Goal: Task Accomplishment & Management: Manage account settings

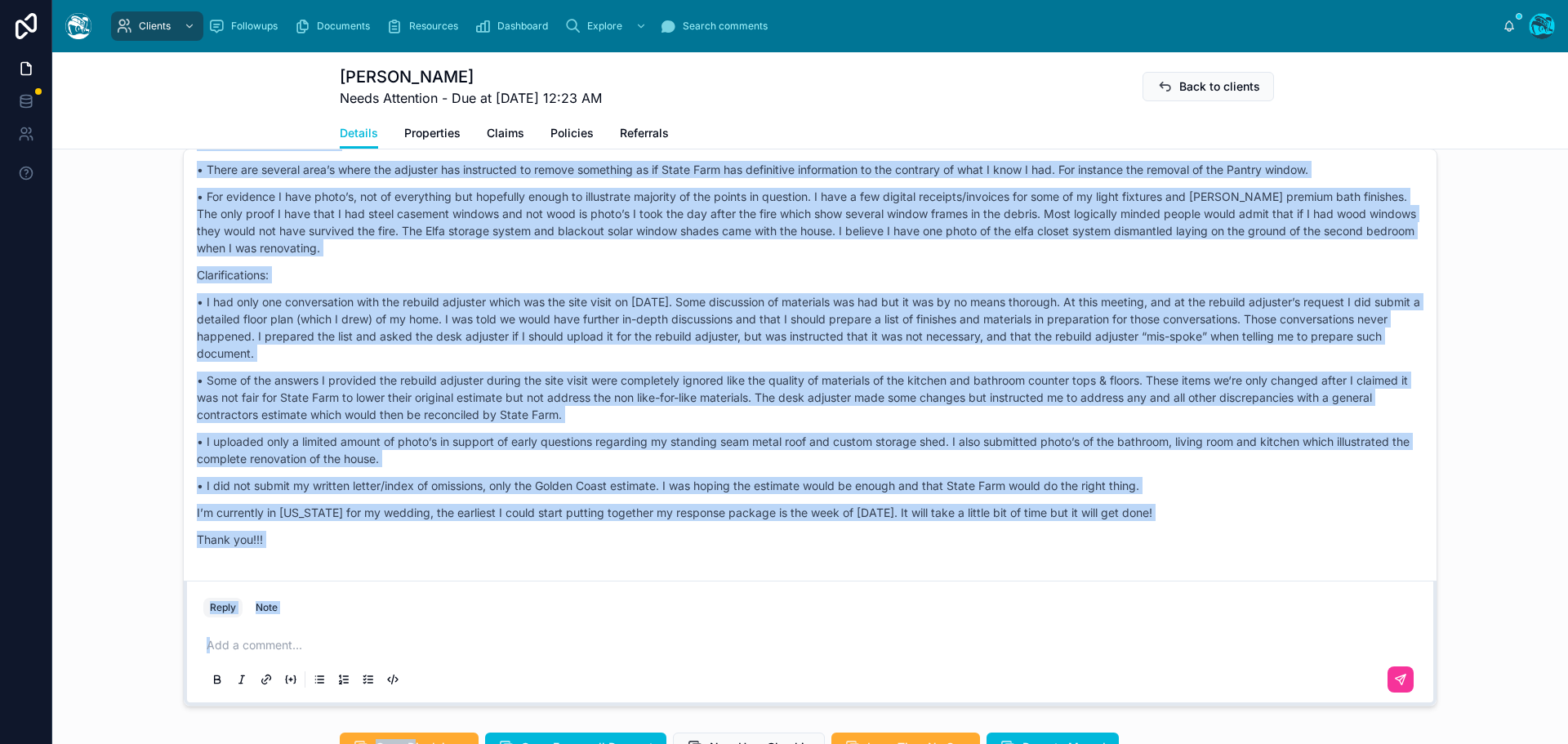
scroll to position [1465, 0]
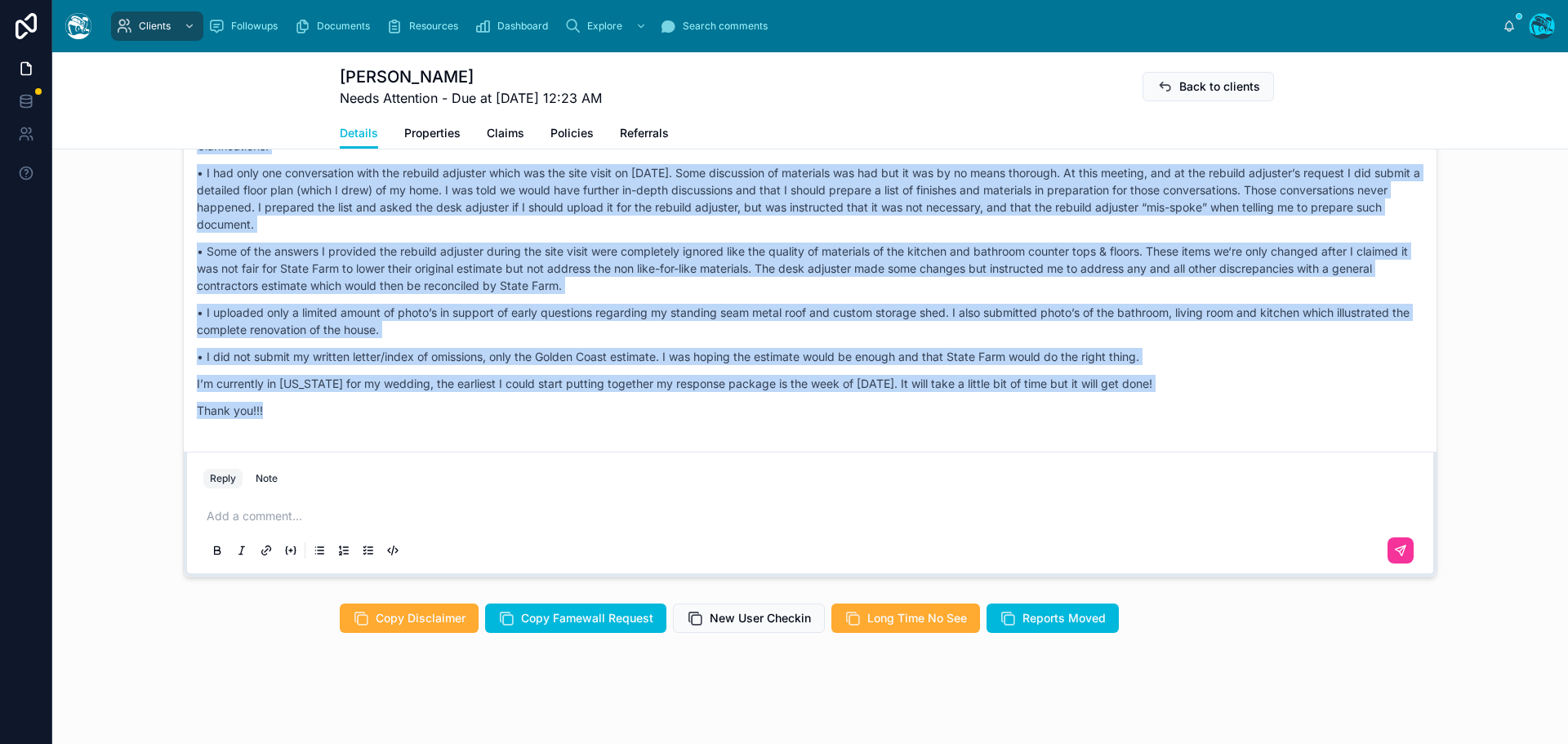
drag, startPoint x: 344, startPoint y: 329, endPoint x: 534, endPoint y: 421, distance: 211.1
copy div "Loremi Dolor Sitametco Adip elitsed, Doeius! Te incididu Utlab Etdo’m Aliquae 7…"
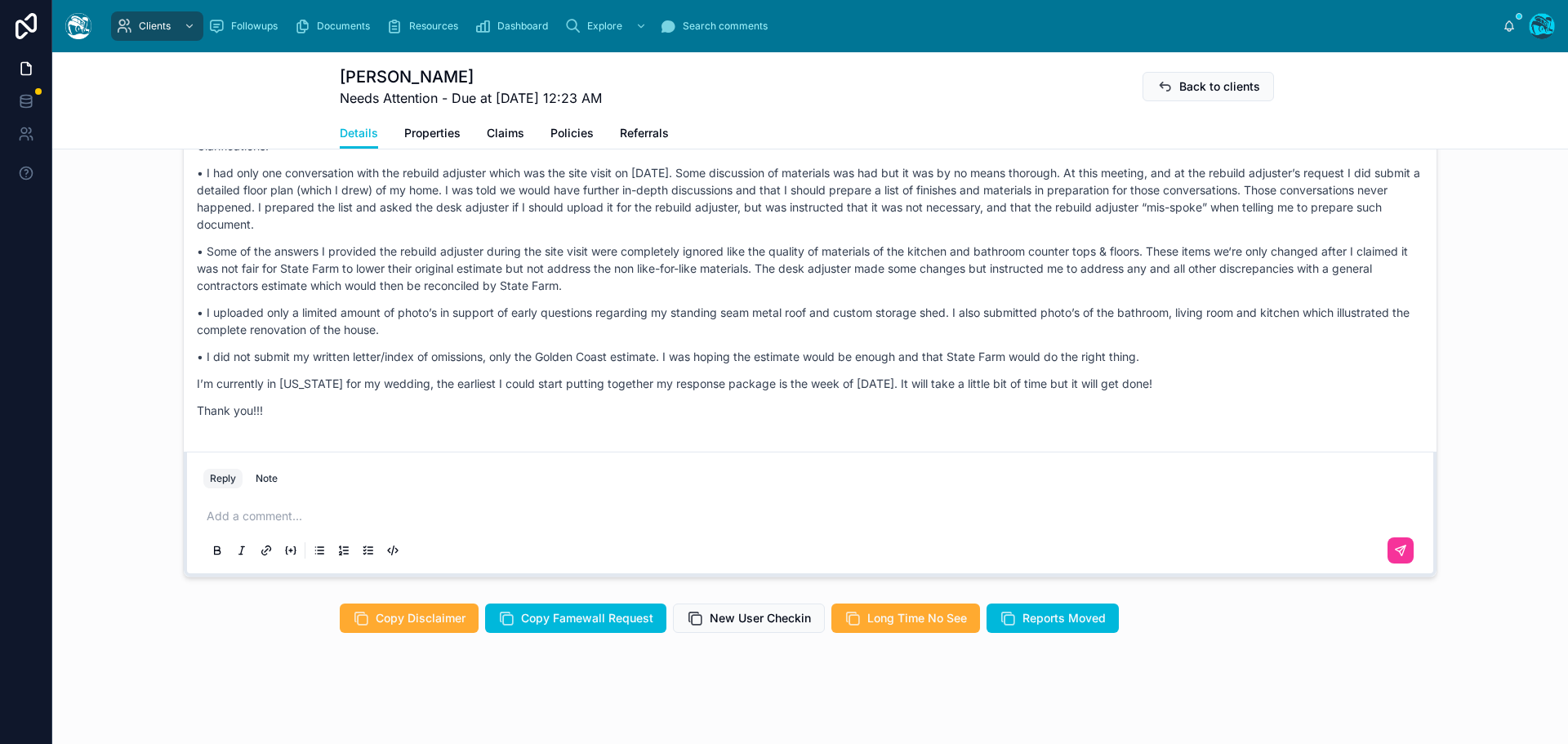
click at [246, 507] on div "Add a comment..." at bounding box center [810, 533] width 1213 height 68
click at [241, 521] on p at bounding box center [813, 516] width 1213 height 17
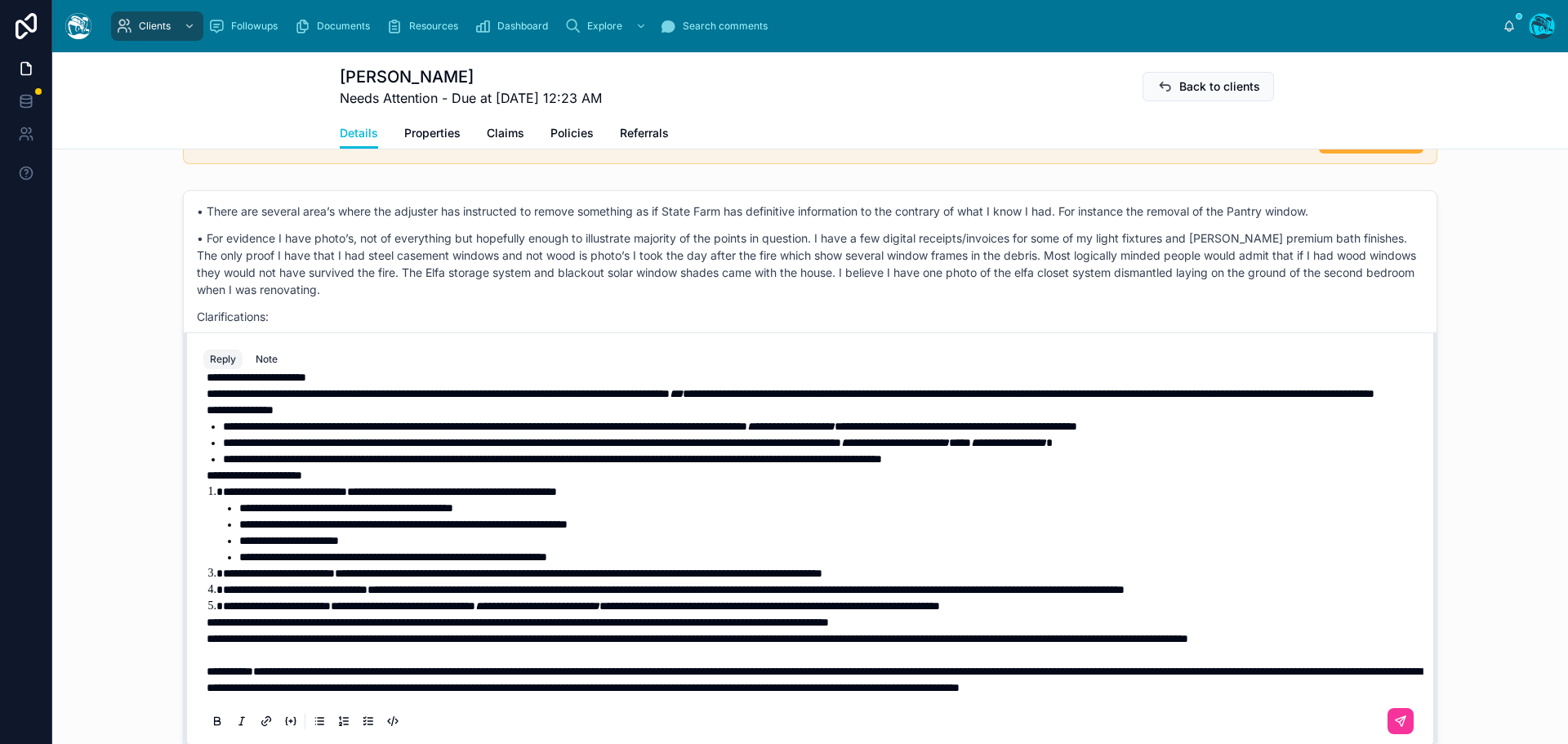
scroll to position [117, 0]
click at [206, 632] on span "**********" at bounding box center [697, 638] width 981 height 12
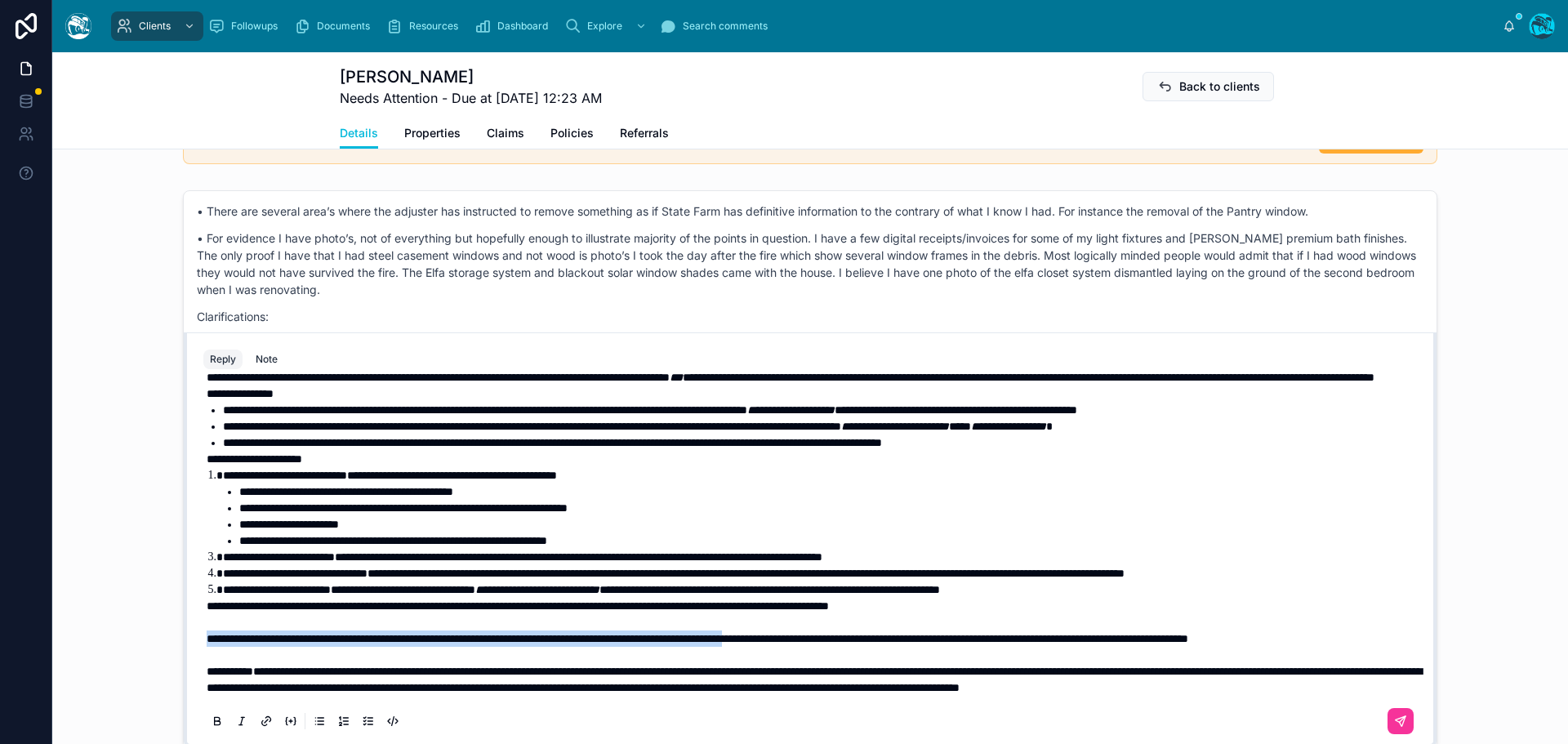
drag, startPoint x: 202, startPoint y: 623, endPoint x: 894, endPoint y: 626, distance: 692.0
click at [894, 632] on span "**********" at bounding box center [697, 638] width 981 height 12
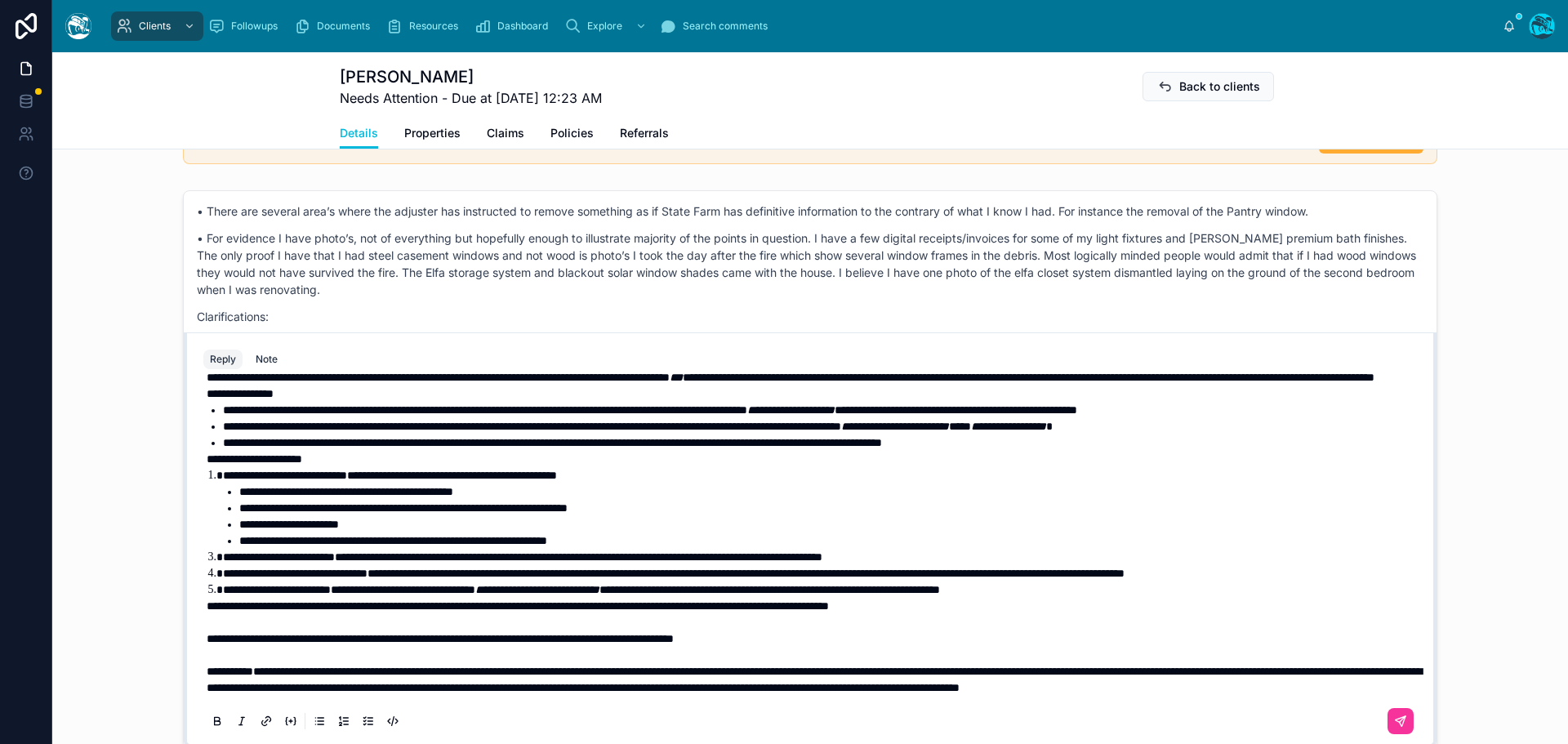
click at [206, 600] on span "**********" at bounding box center [518, 606] width 623 height 12
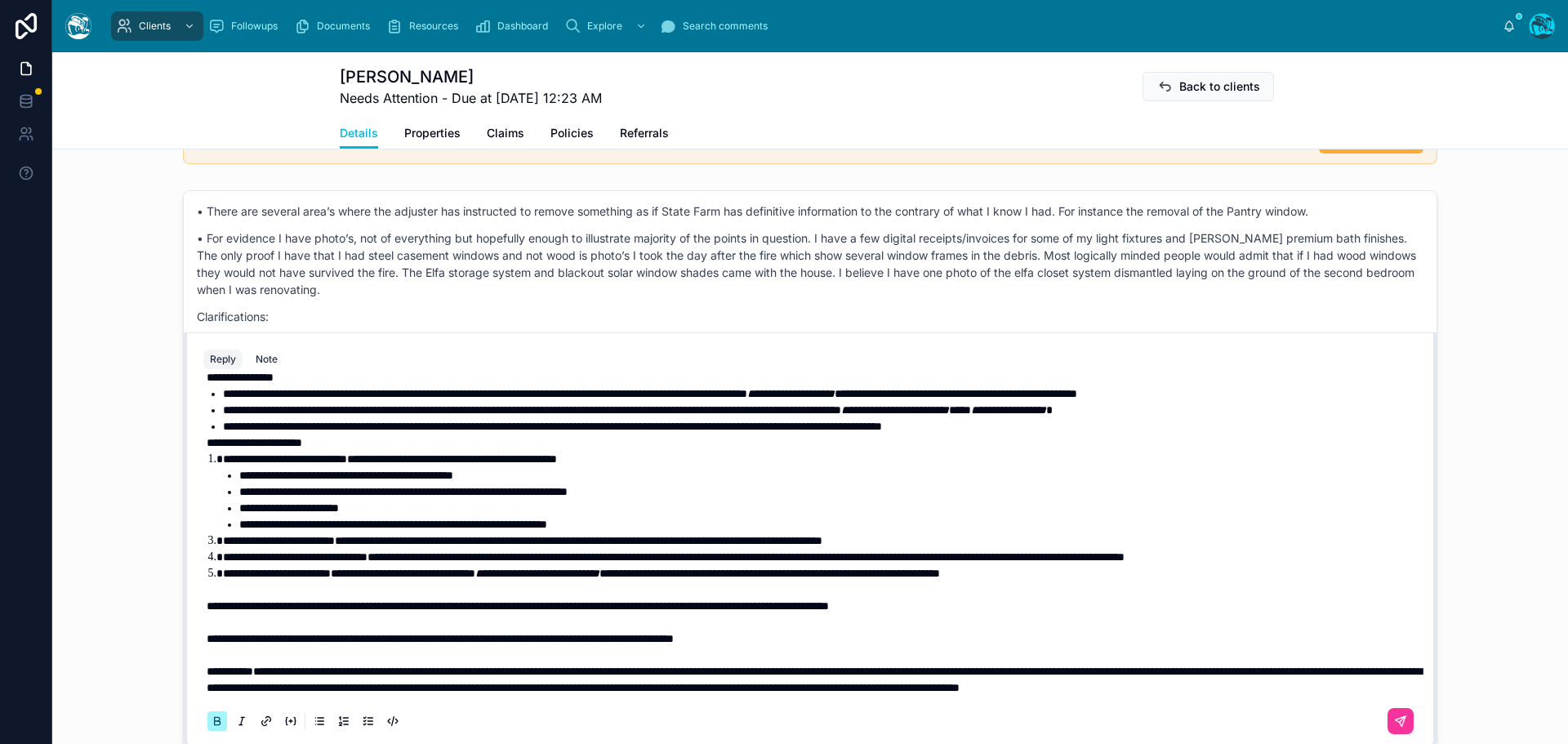
click at [206, 439] on strong "**********" at bounding box center [254, 443] width 96 height 12
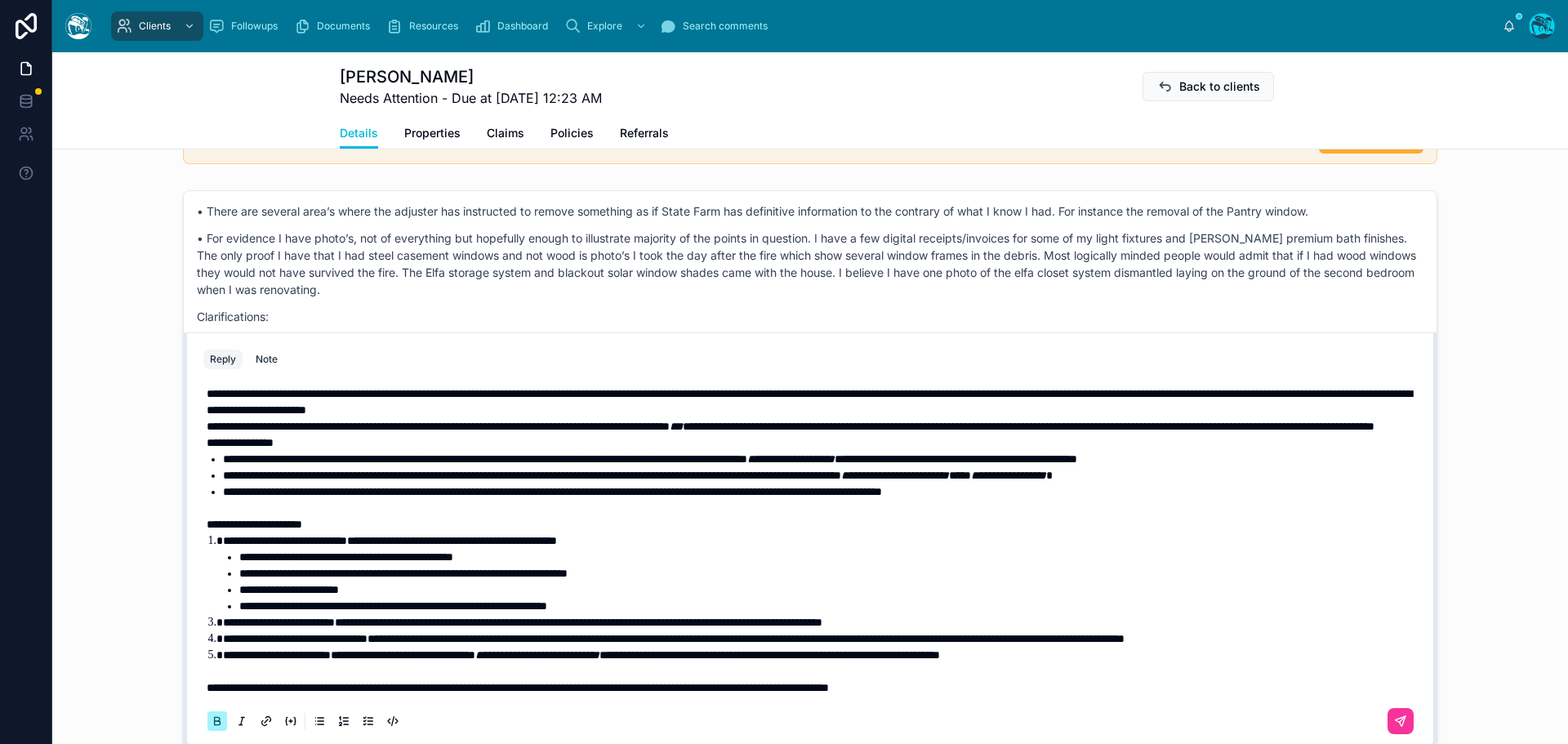
scroll to position [0, 0]
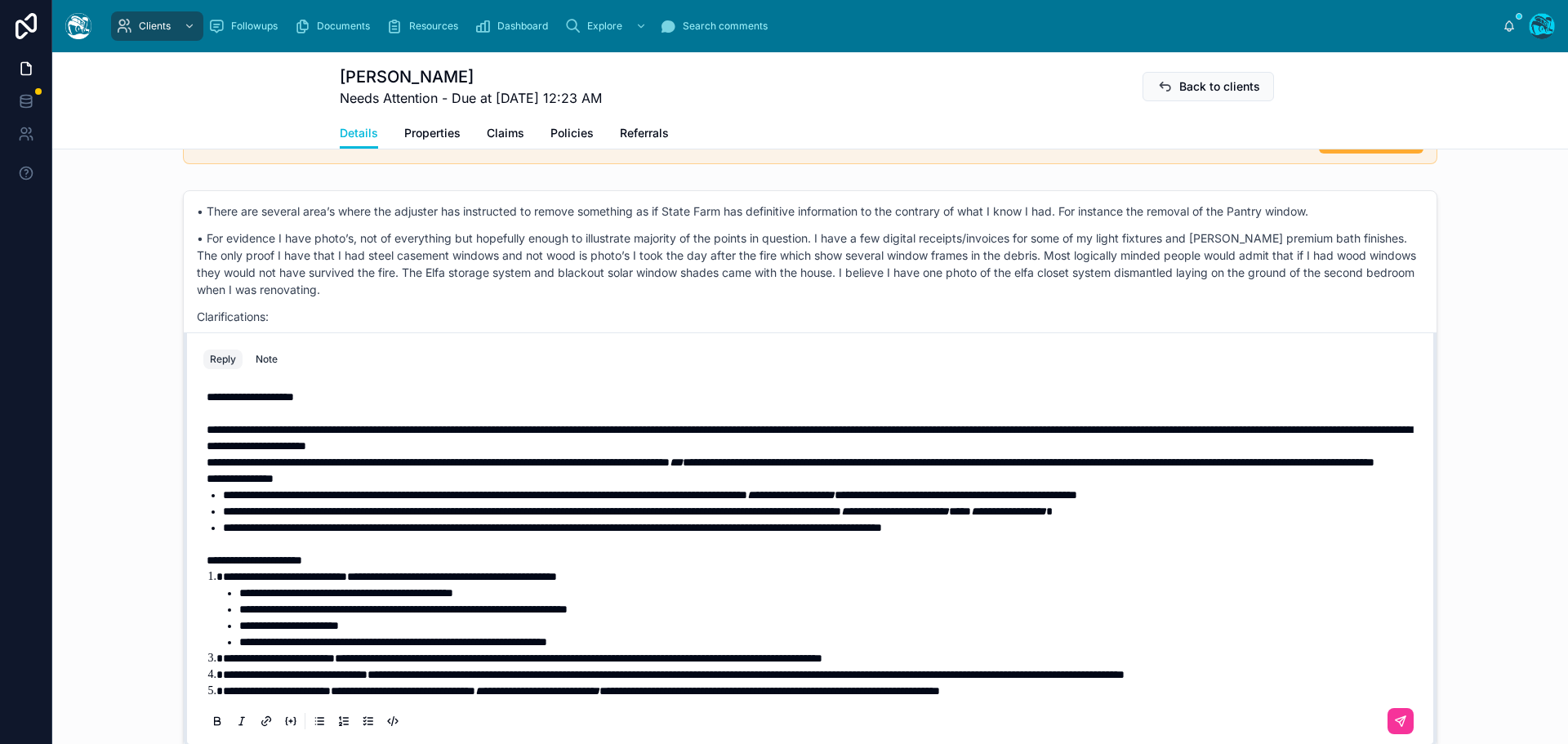
click at [641, 462] on span "**********" at bounding box center [438, 462] width 463 height 12
click at [650, 468] on span "**********" at bounding box center [991, 462] width 683 height 12
drag, startPoint x: 503, startPoint y: 478, endPoint x: 1205, endPoint y: 465, distance: 702.1
click at [1205, 465] on p "**********" at bounding box center [813, 463] width 1213 height 17
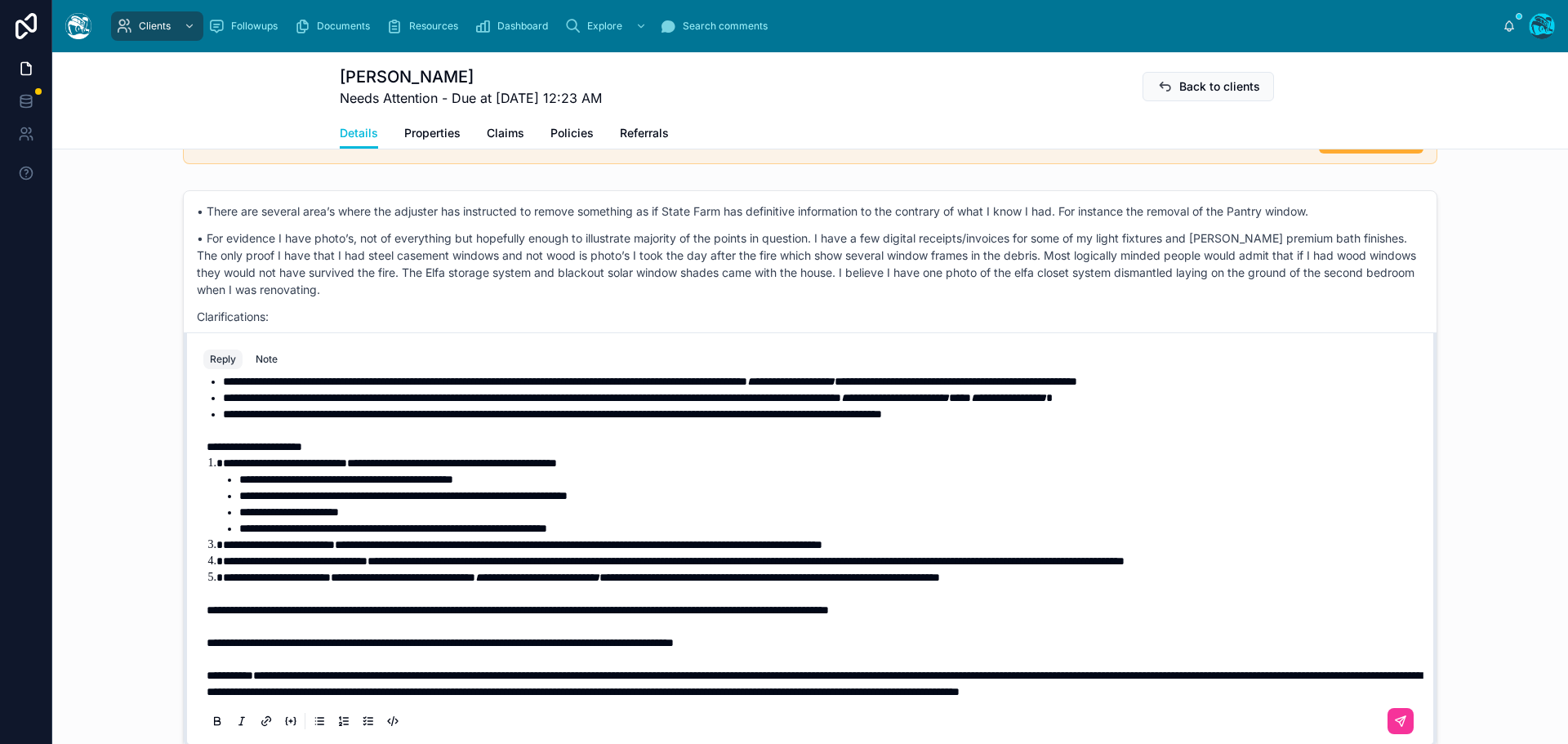
scroll to position [151, 0]
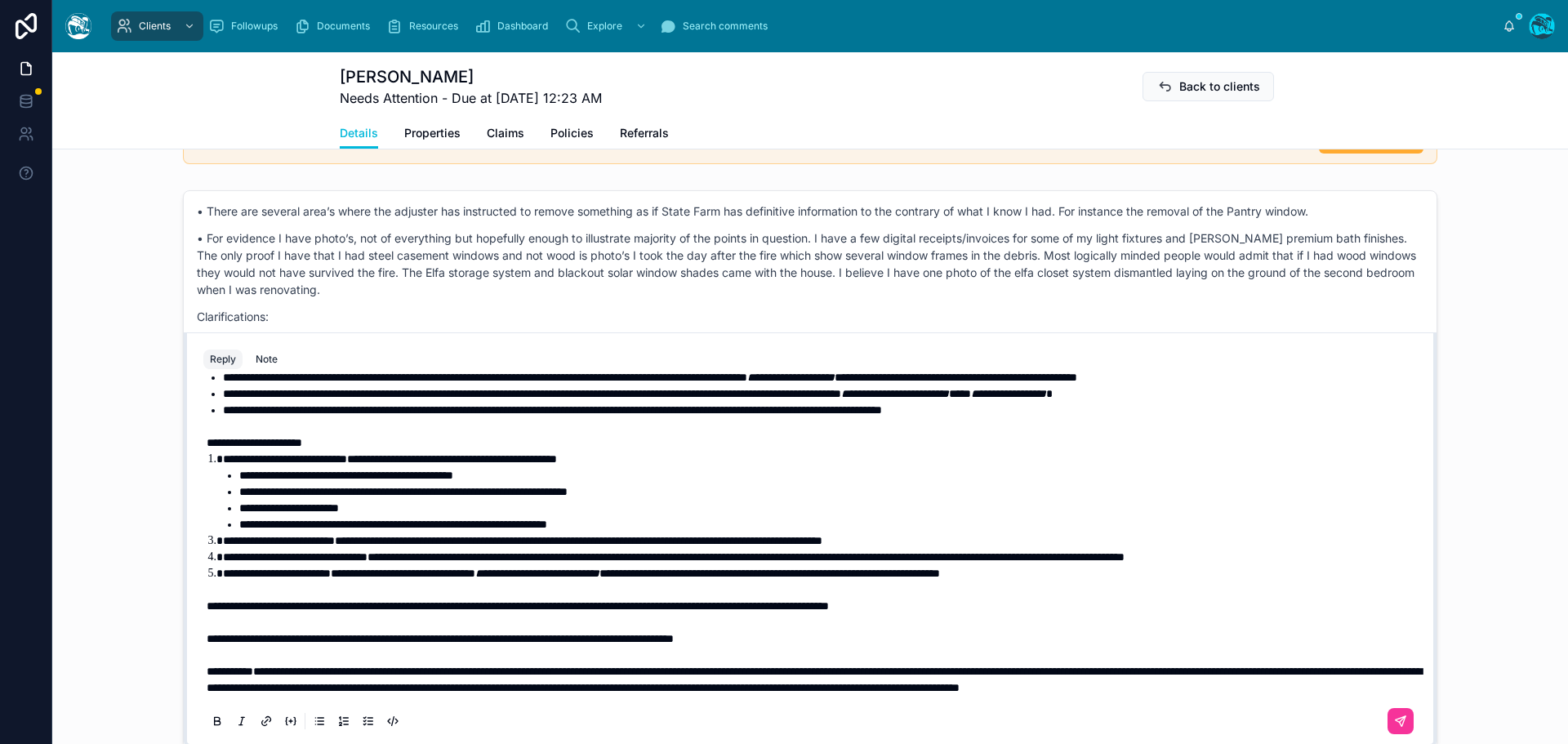
click at [1400, 718] on icon at bounding box center [1402, 718] width 6 height 6
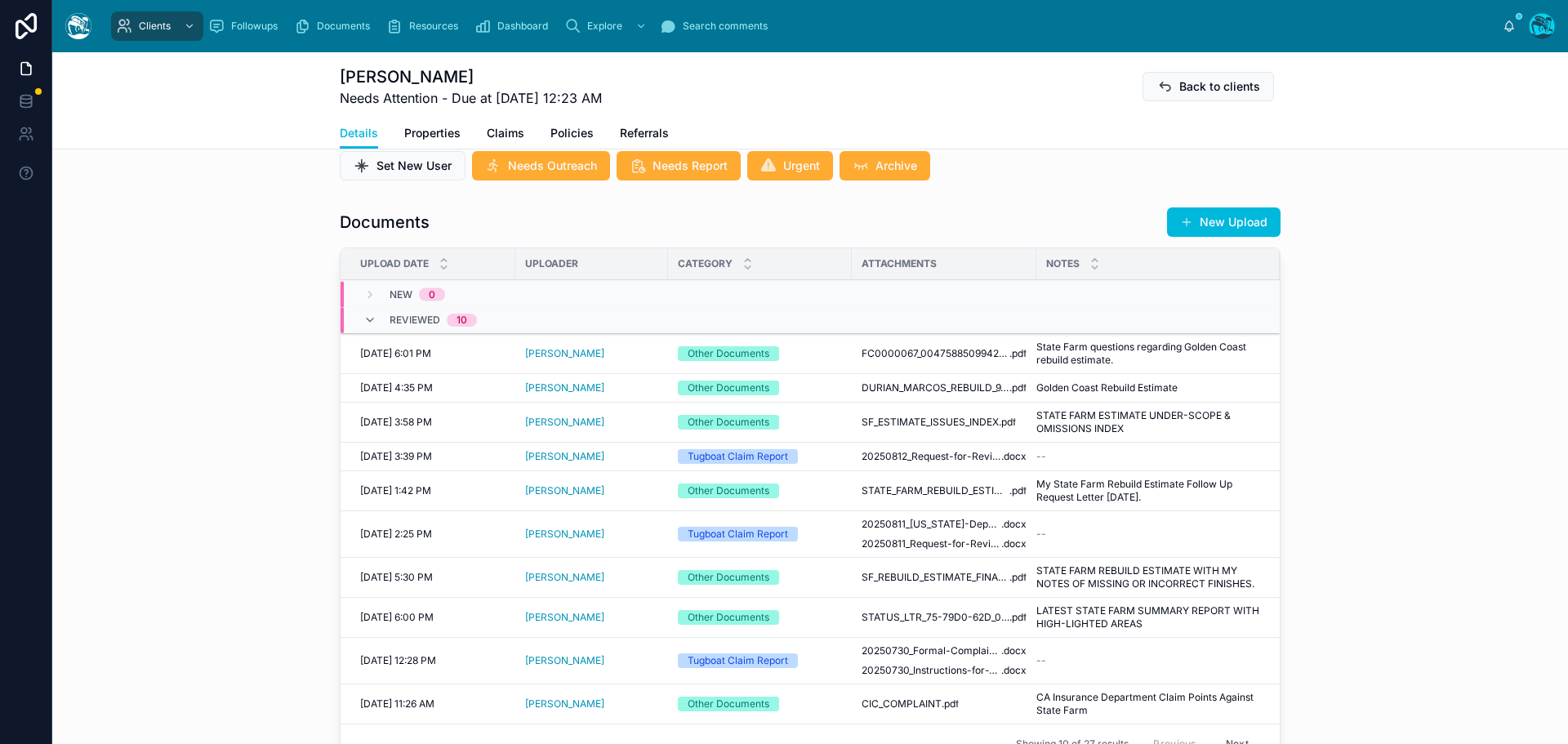
scroll to position [886, 0]
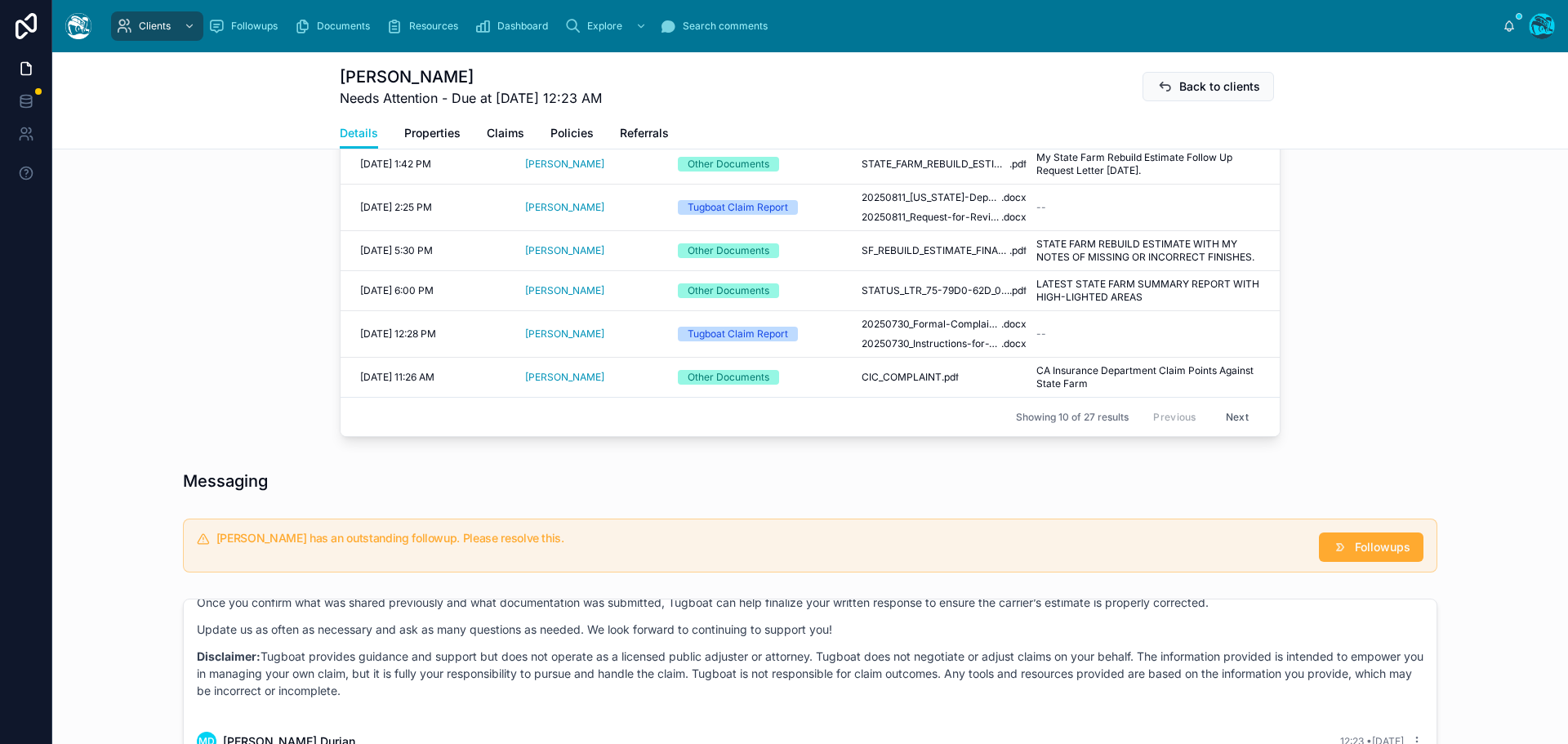
click at [1338, 553] on icon at bounding box center [1340, 548] width 17 height 17
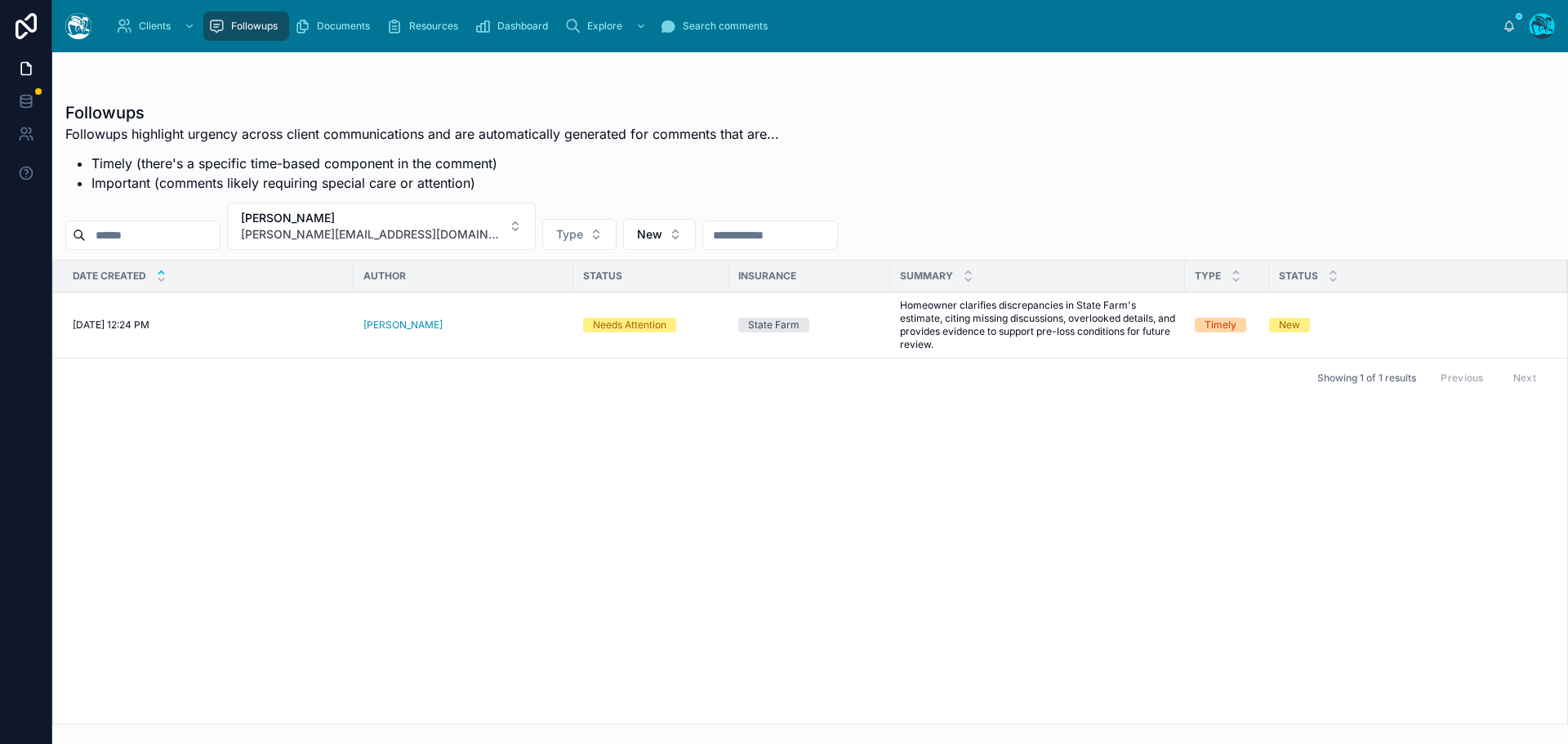
click at [0, 0] on button "Resolve" at bounding box center [0, 0] width 0 height 0
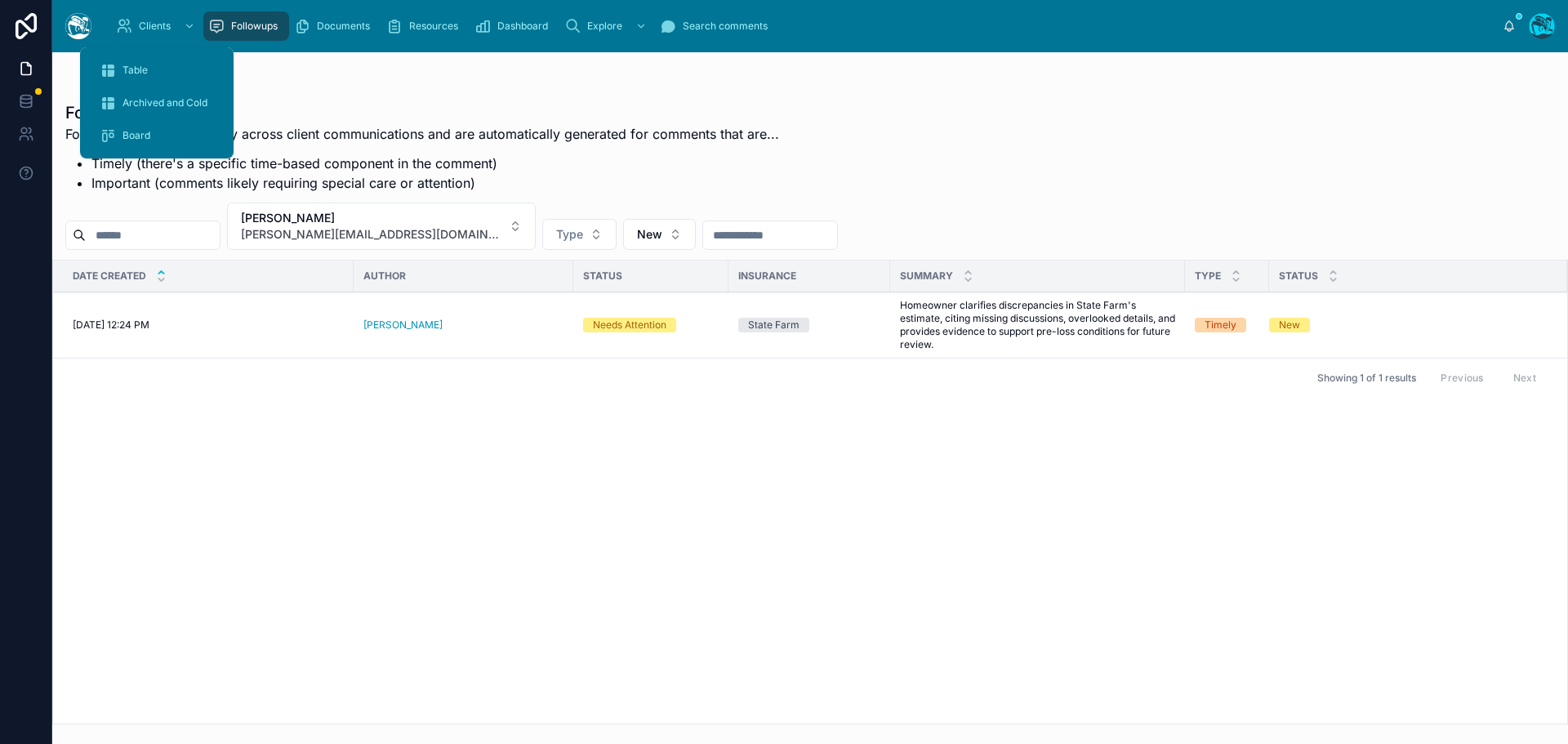
click at [144, 65] on span "Table" at bounding box center [135, 71] width 25 height 13
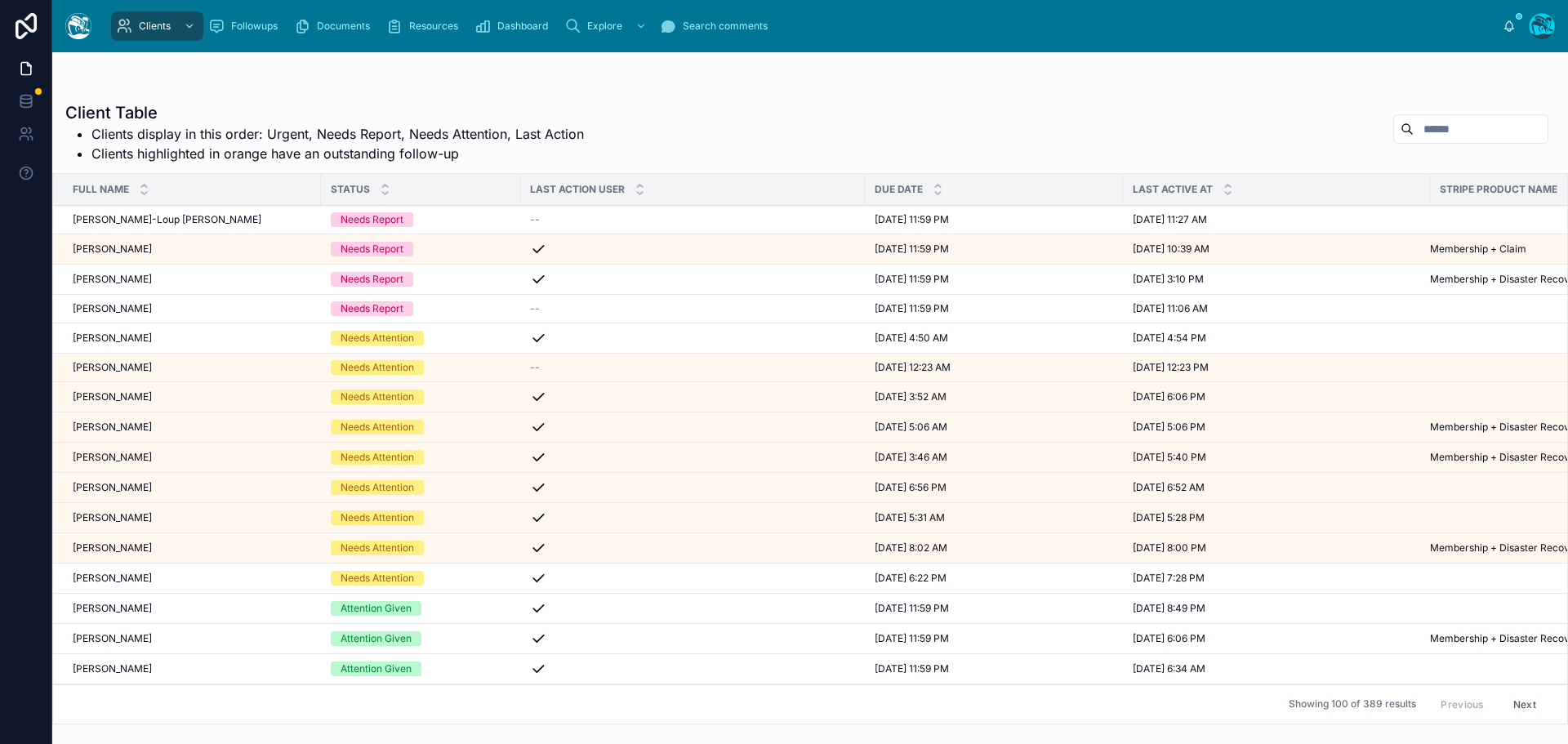
click at [260, 337] on div "[PERSON_NAME] [PERSON_NAME]" at bounding box center [191, 338] width 239 height 13
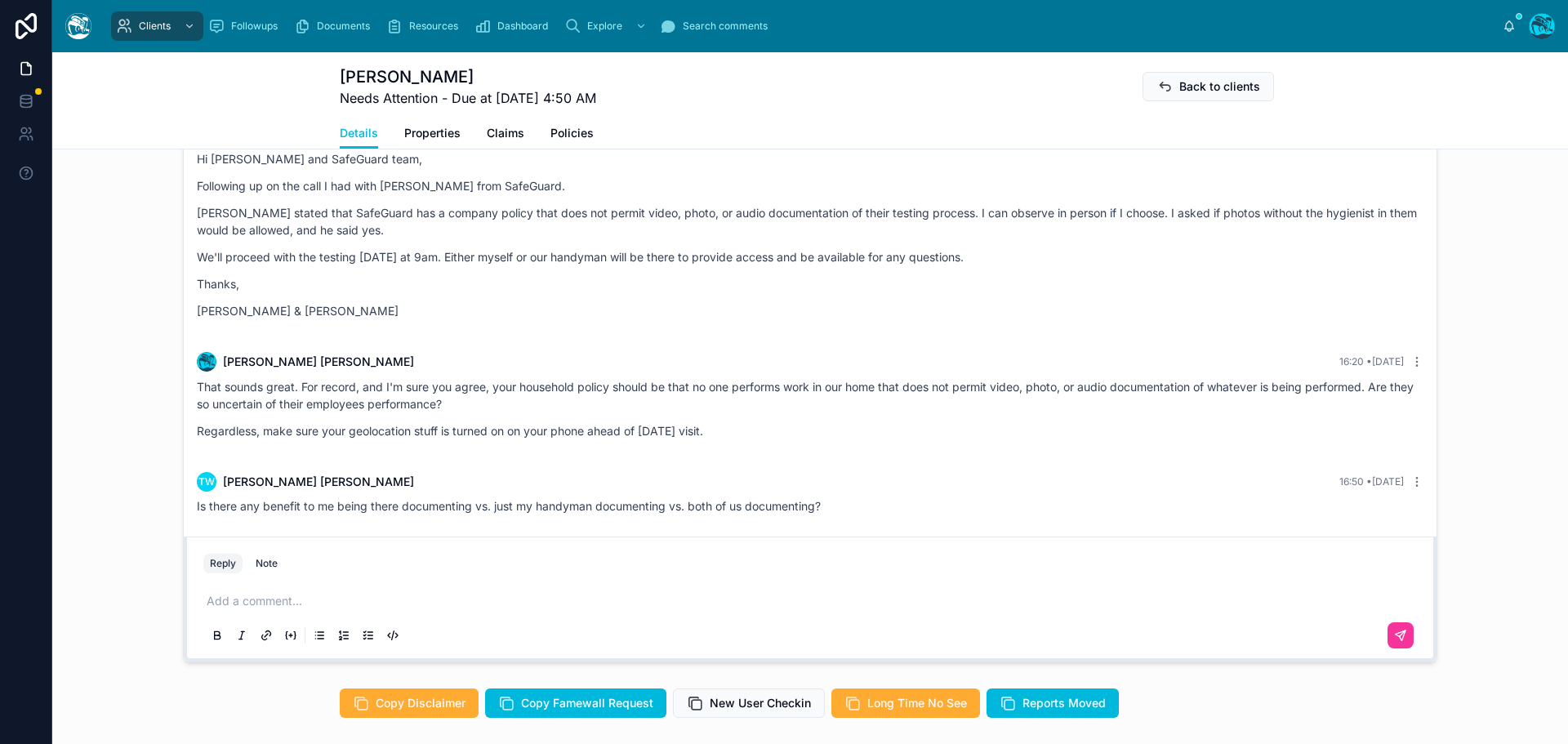
scroll to position [1388, 0]
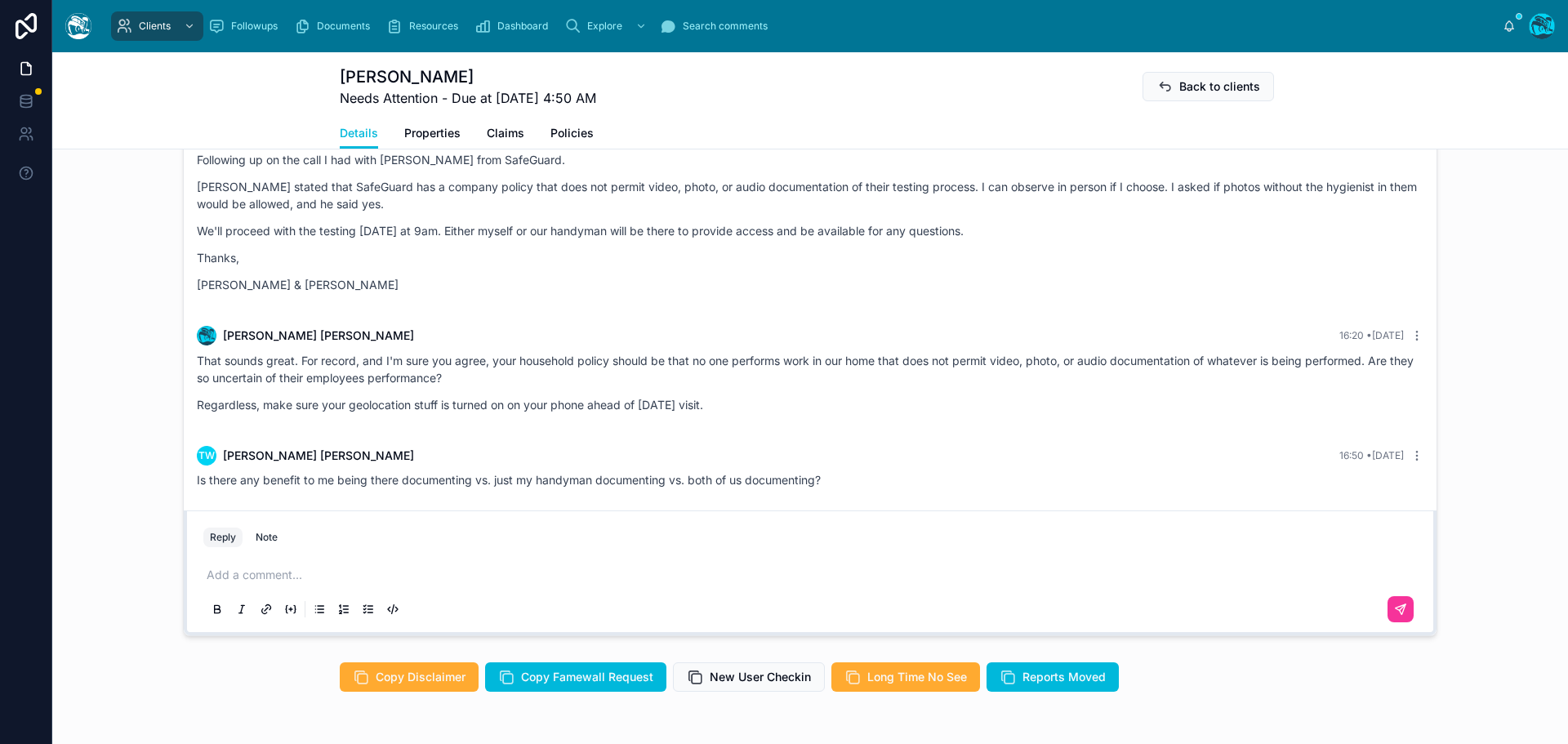
click at [237, 576] on p at bounding box center [813, 575] width 1213 height 17
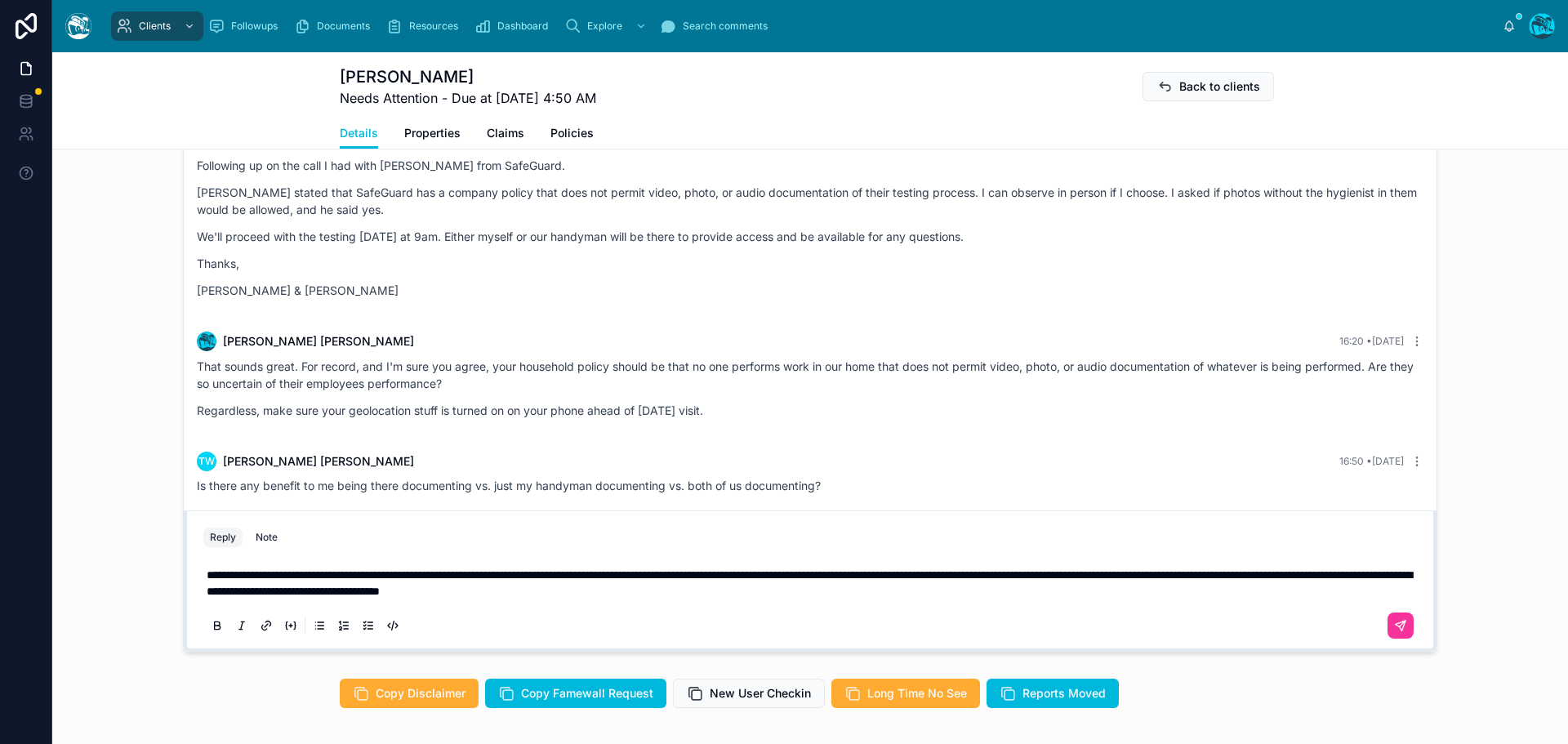
scroll to position [4669, 0]
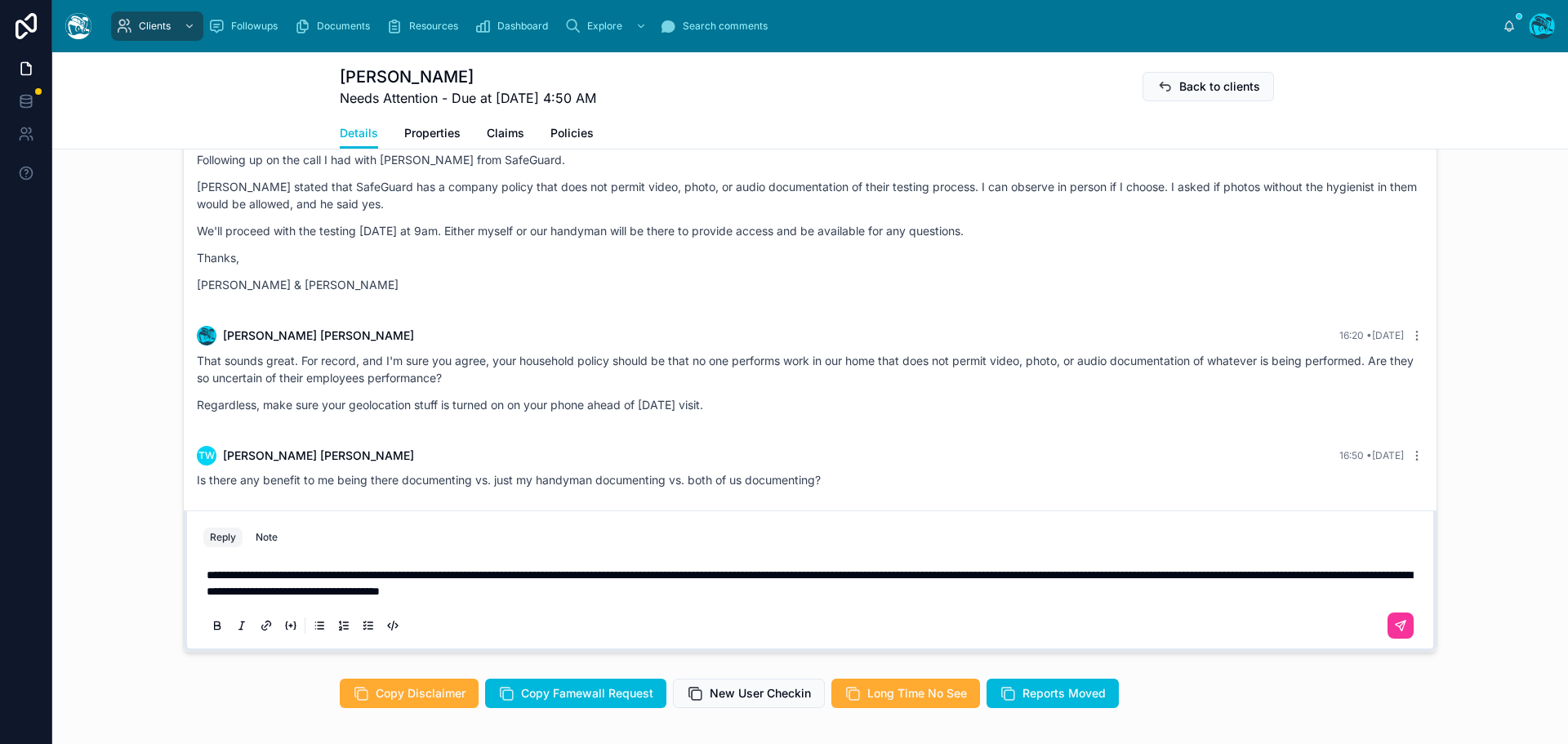
click at [206, 575] on span "**********" at bounding box center [809, 583] width 1205 height 27
click at [1398, 627] on icon at bounding box center [1401, 626] width 13 height 13
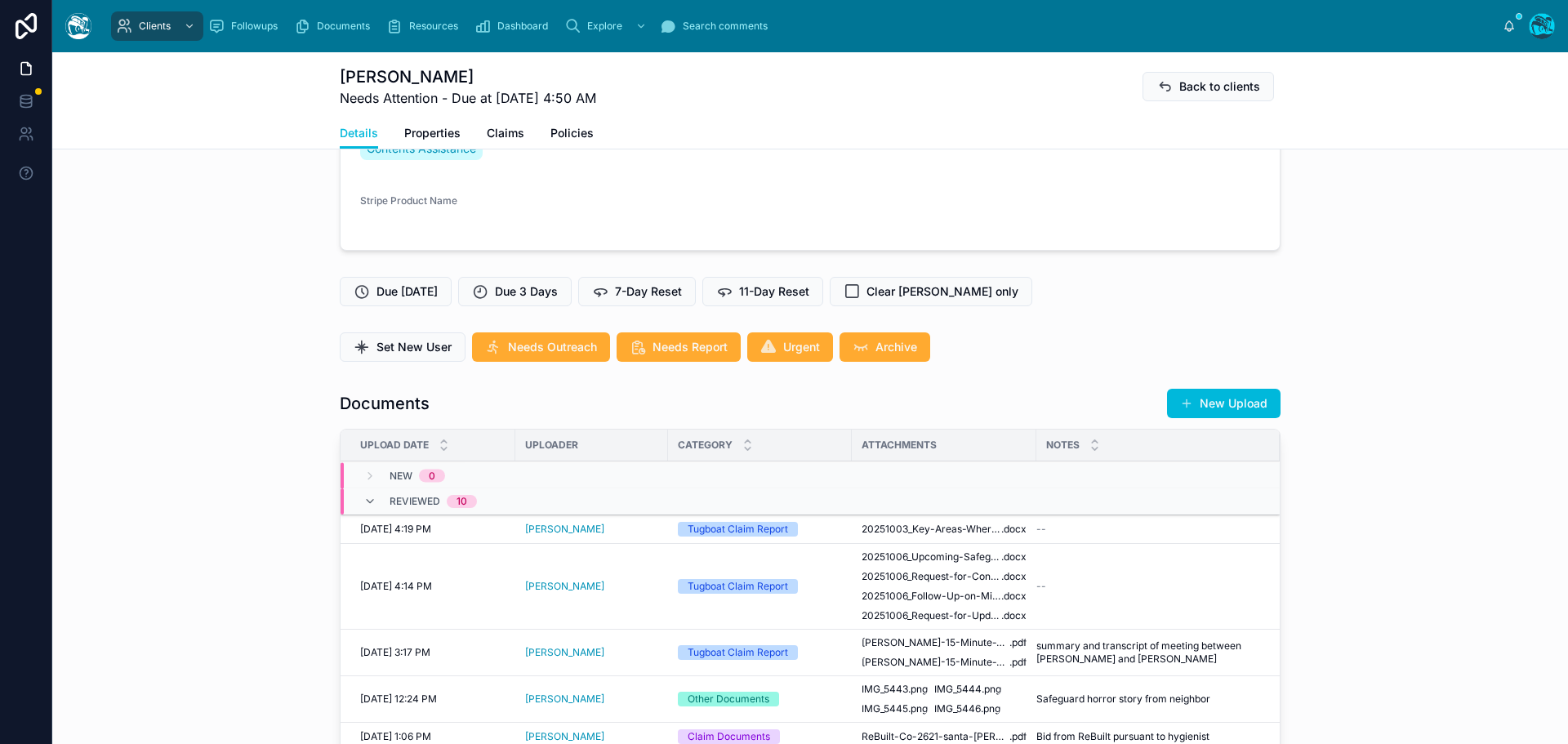
scroll to position [385, 0]
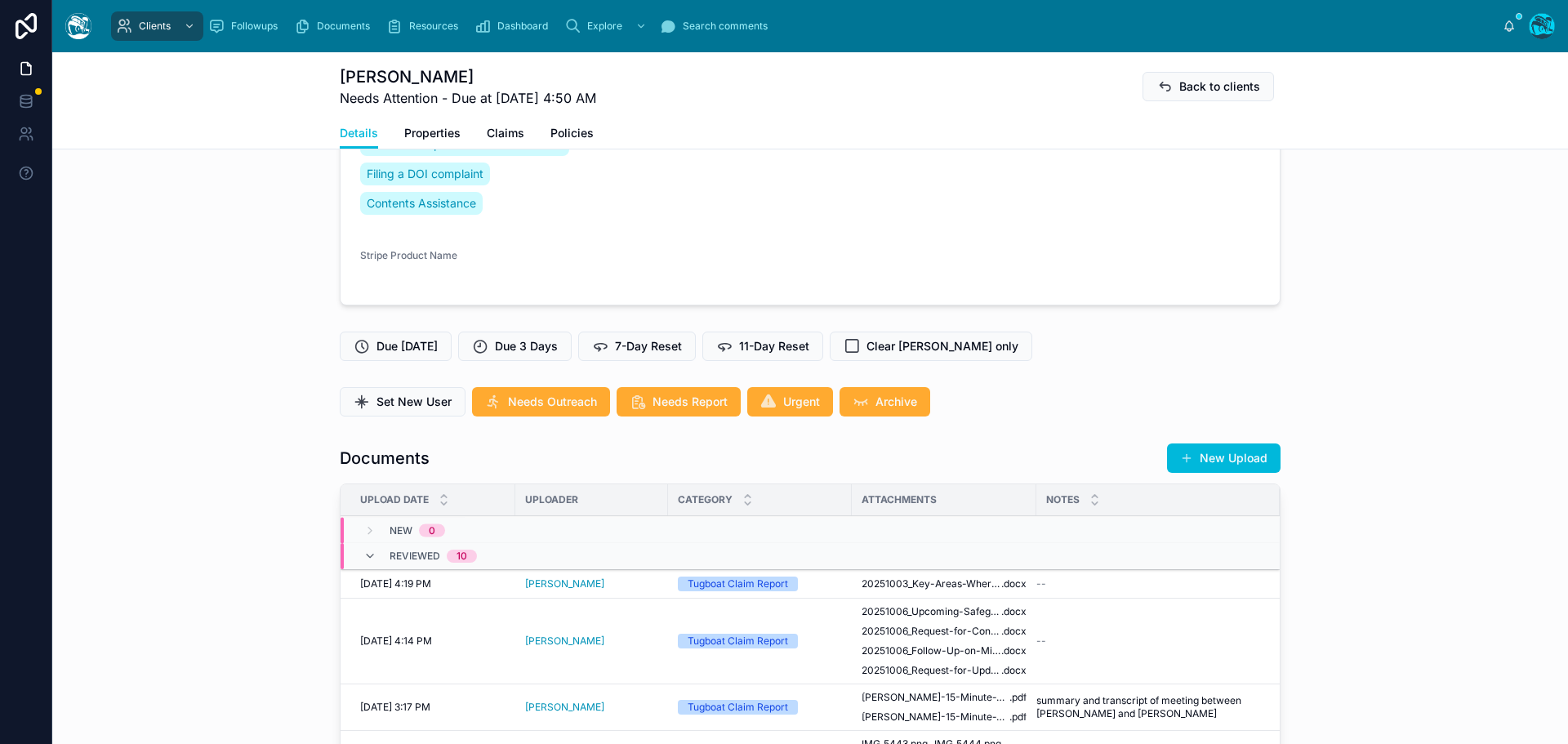
click at [649, 342] on span "7-Day Reset" at bounding box center [648, 346] width 67 height 17
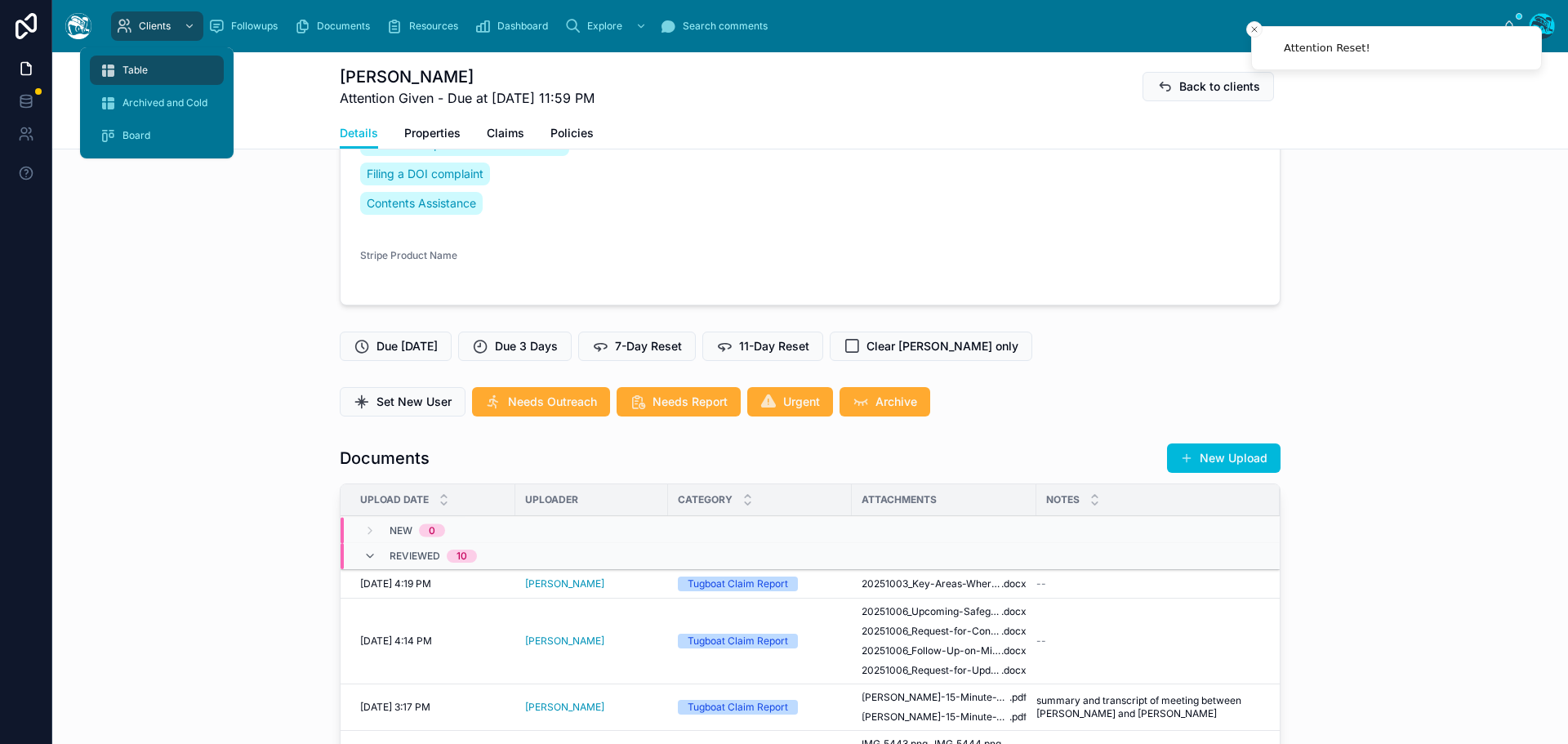
click at [141, 68] on span "Table" at bounding box center [135, 71] width 25 height 13
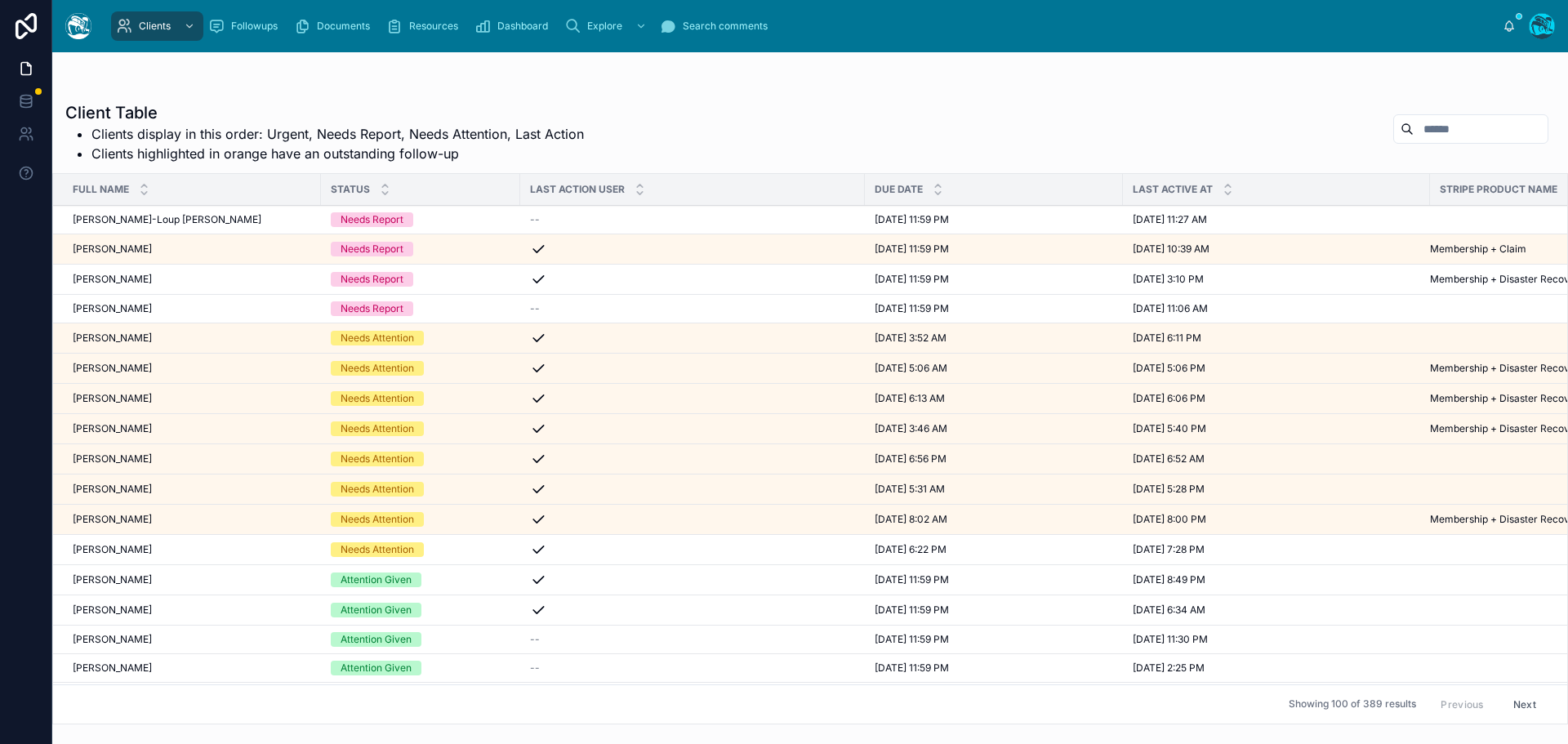
click at [158, 487] on div "[PERSON_NAME] [PERSON_NAME]" at bounding box center [191, 489] width 239 height 13
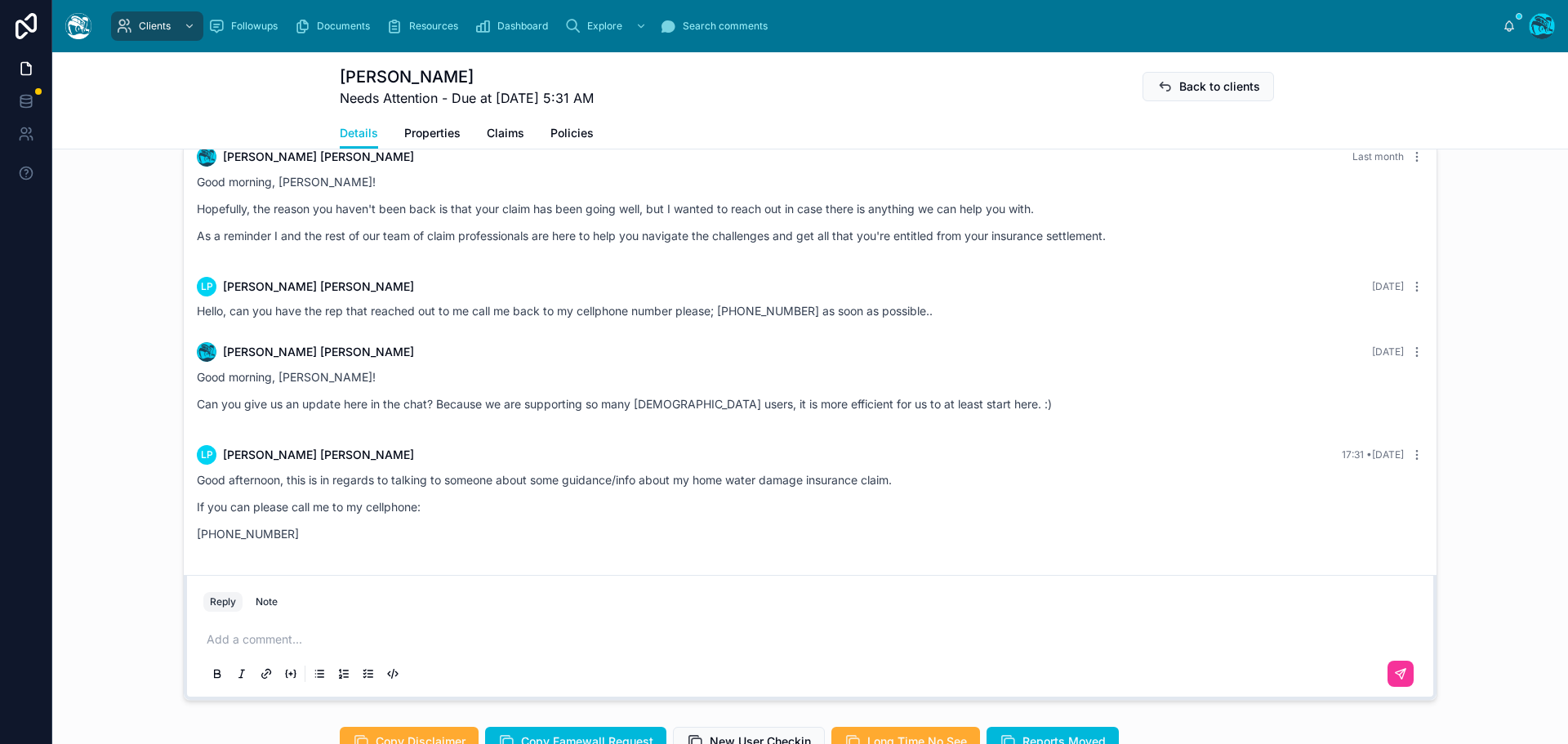
scroll to position [898, 0]
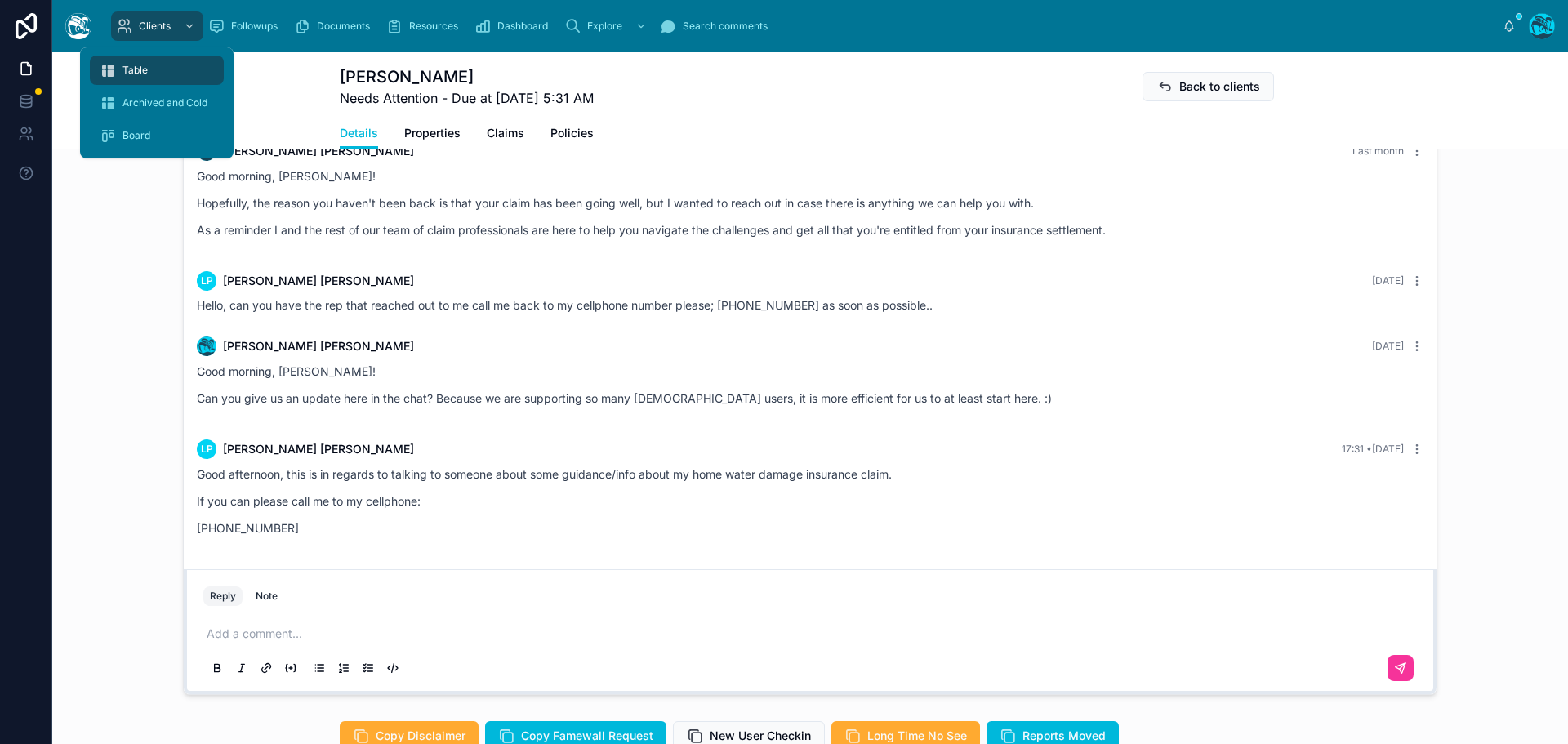
click at [138, 67] on span "Table" at bounding box center [135, 71] width 25 height 13
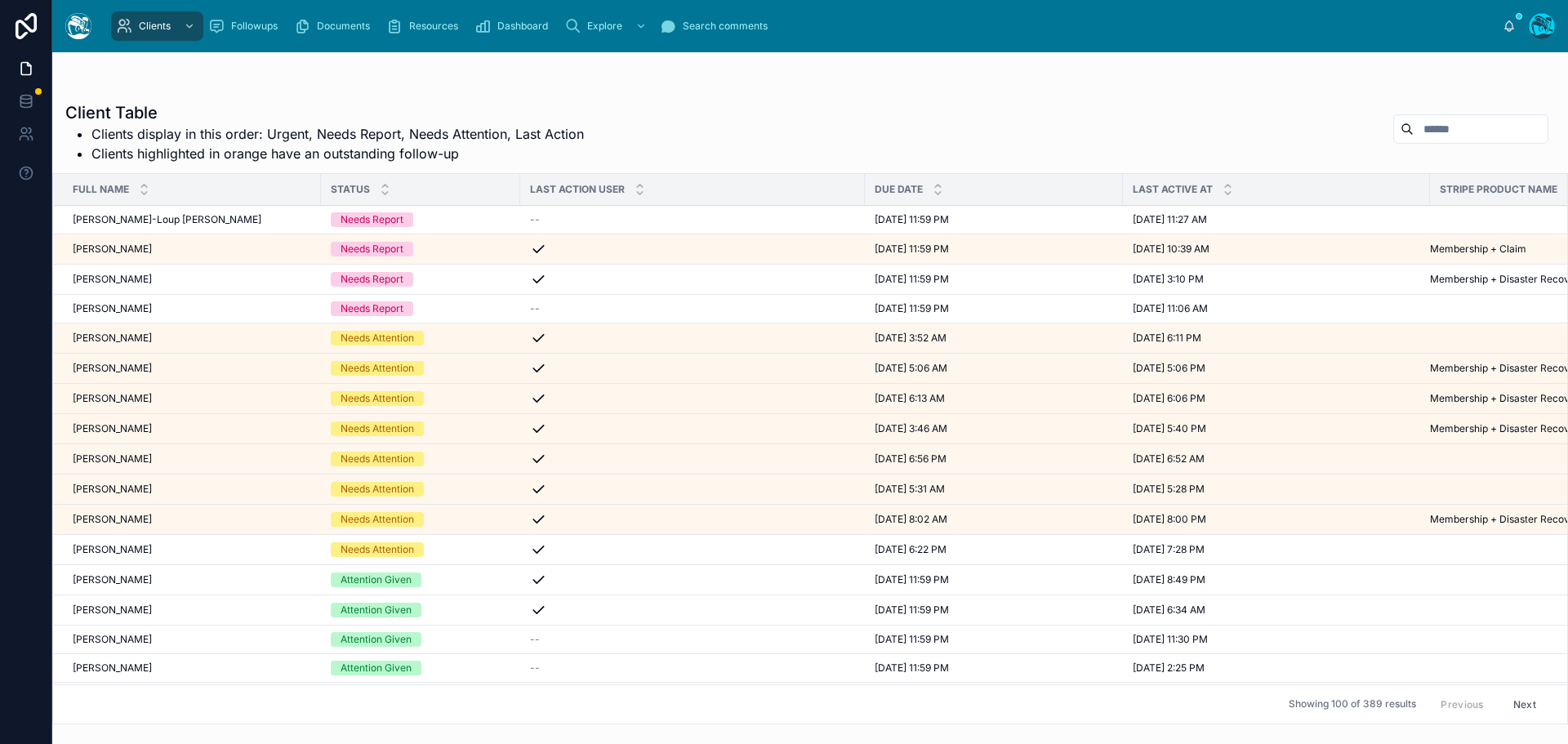
click at [146, 514] on div "[PERSON_NAME] [PERSON_NAME]" at bounding box center [191, 519] width 239 height 13
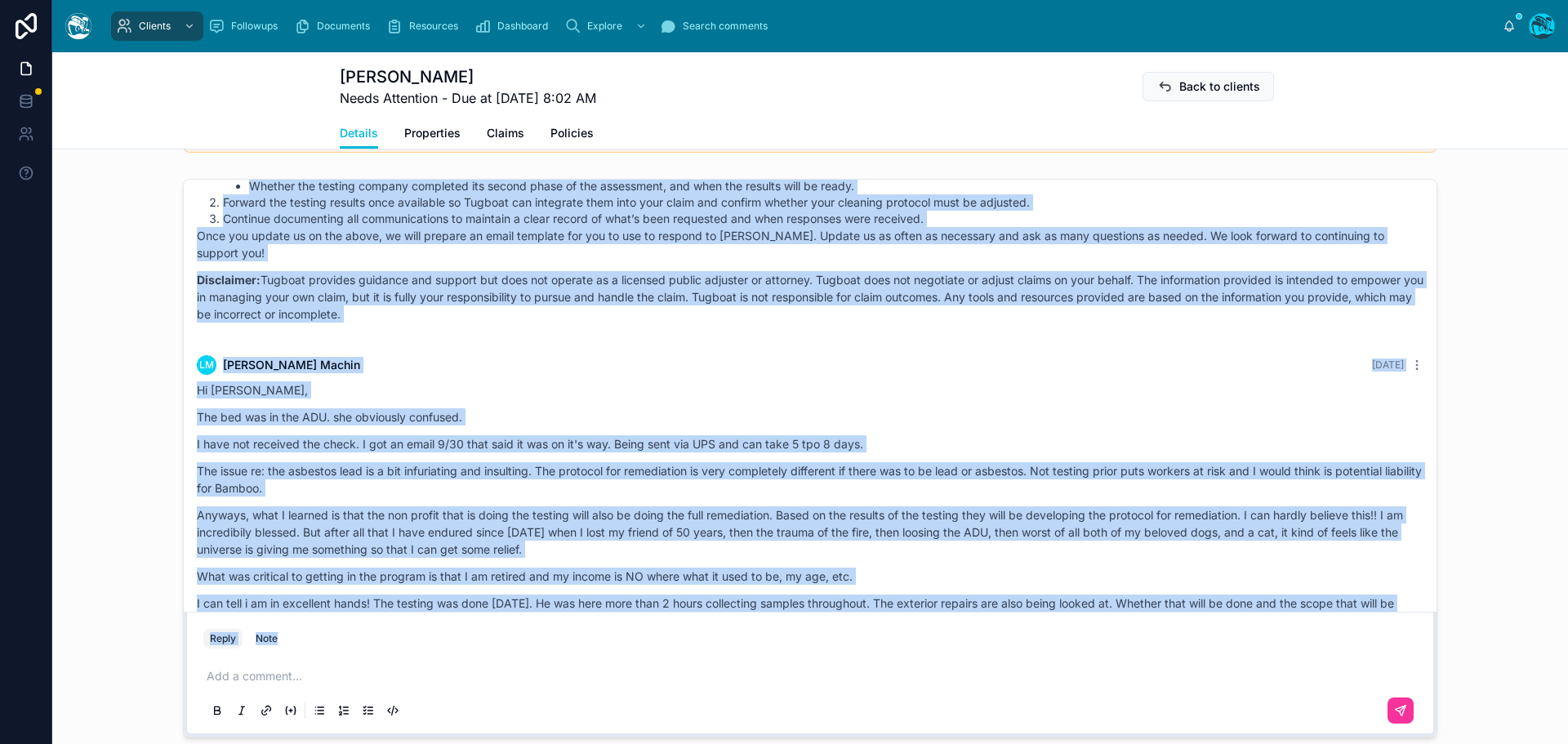
scroll to position [5674, 0]
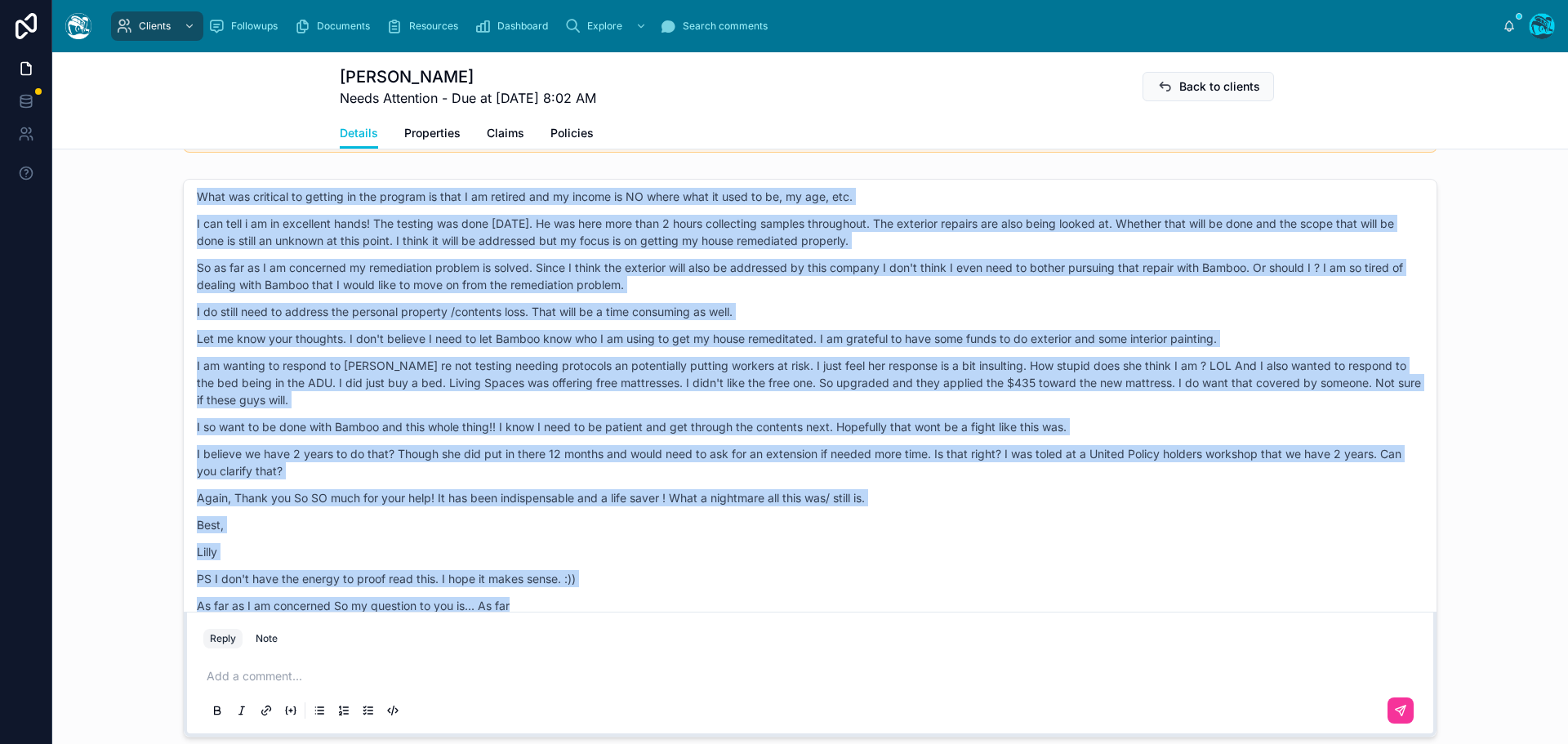
drag, startPoint x: 356, startPoint y: 408, endPoint x: 553, endPoint y: 582, distance: 262.8
copy div "Loremi Dolor Sitametco Adip elitseddo, Ei. Tempor! In’ut laboreetd m aliq enima…"
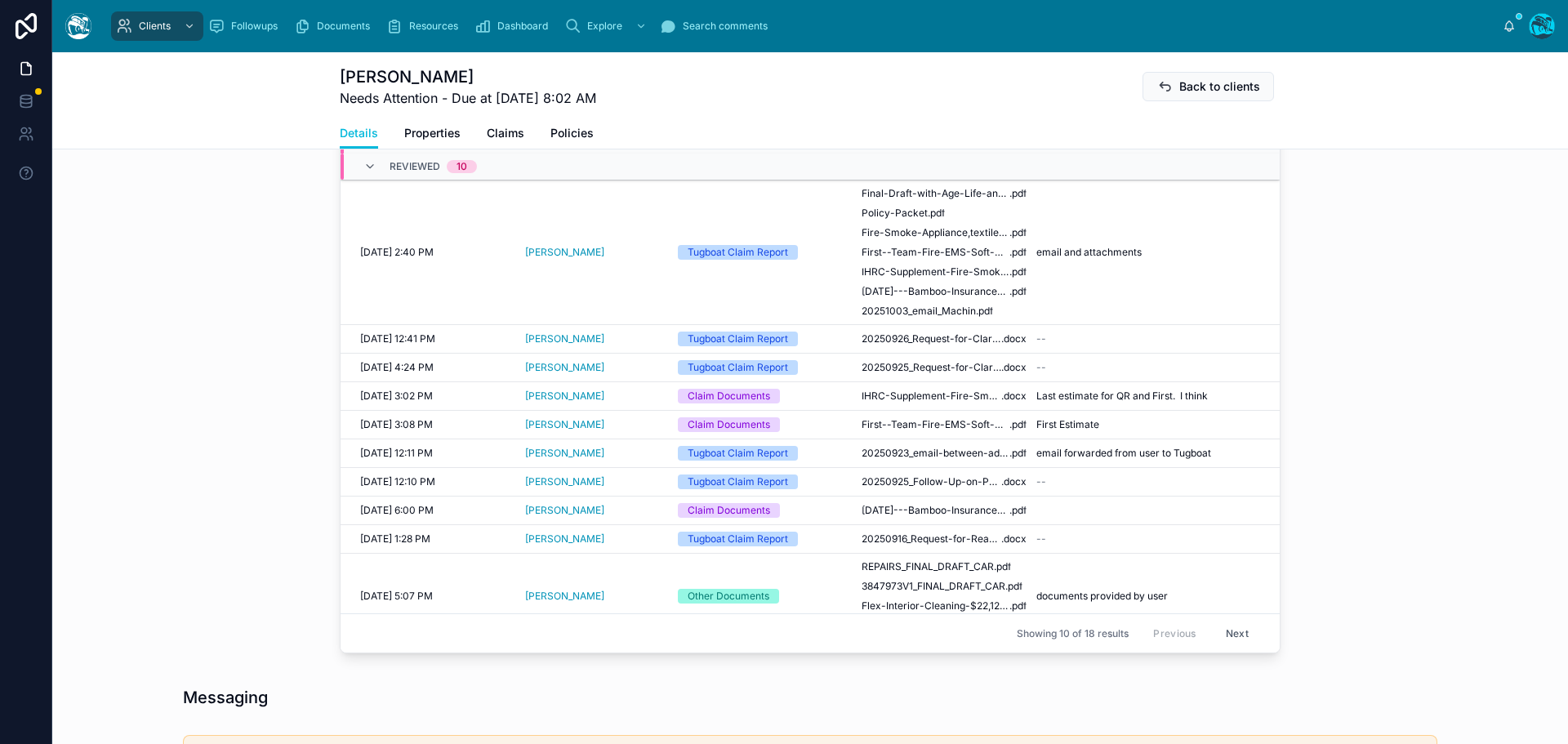
scroll to position [653, 0]
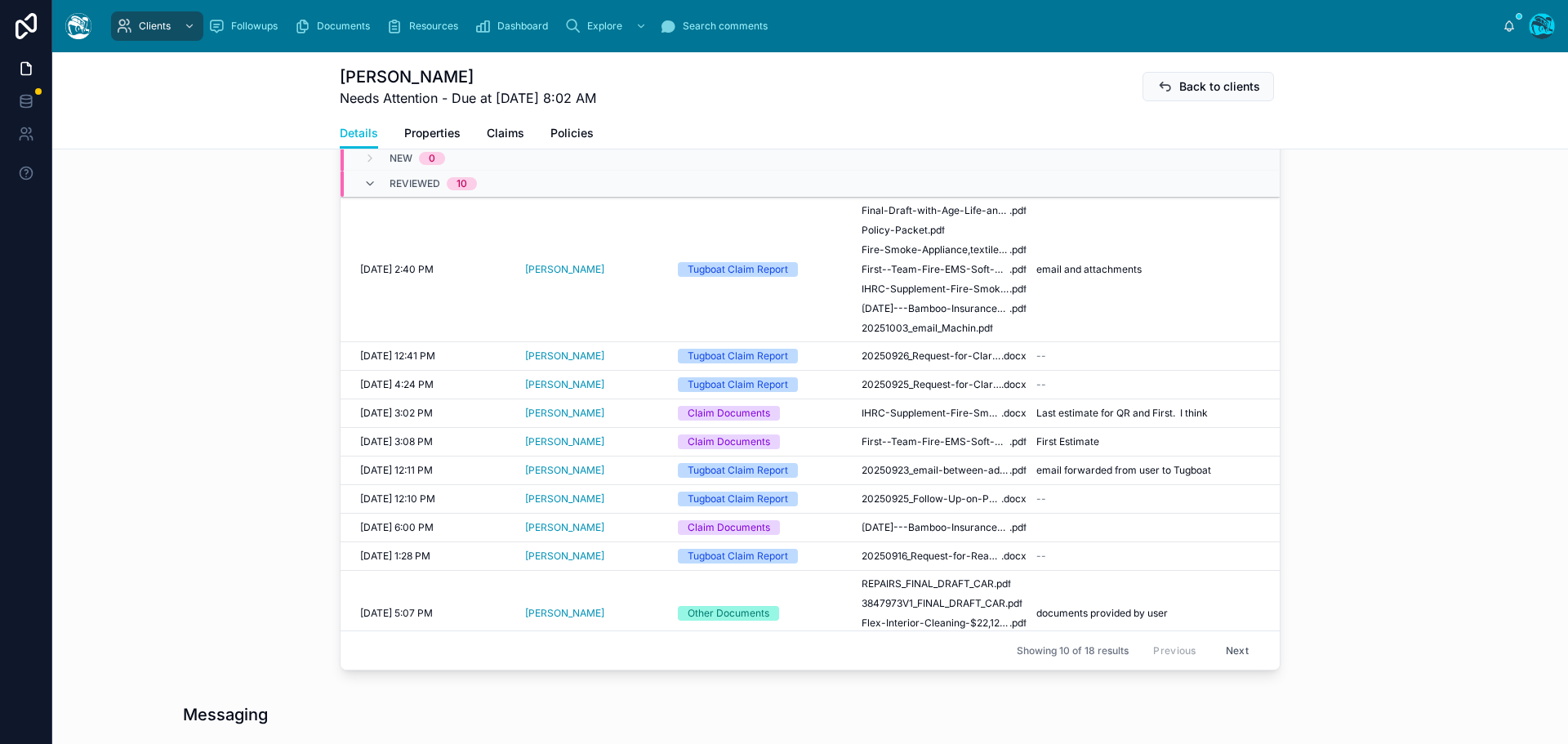
click at [968, 543] on td "[DATE]---Bamboo-Insurance---Status---2025-063935070---[PERSON_NAME] .pdf" at bounding box center [944, 528] width 185 height 28
click at [967, 534] on span "[DATE]---Bamboo-Insurance---Status---2025-063935070---[PERSON_NAME]" at bounding box center [935, 528] width 148 height 13
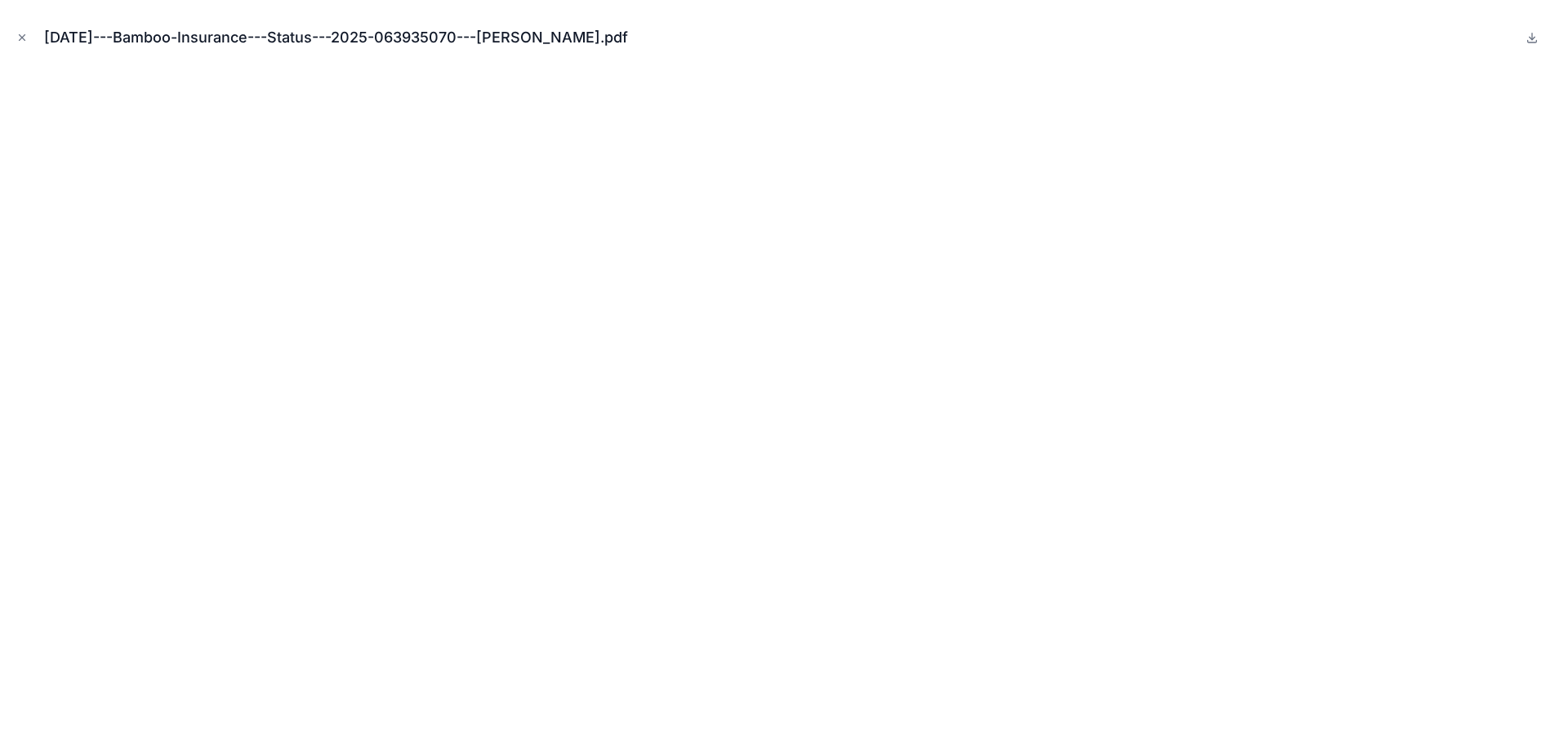
click at [22, 37] on icon "Close modal" at bounding box center [22, 37] width 6 height 6
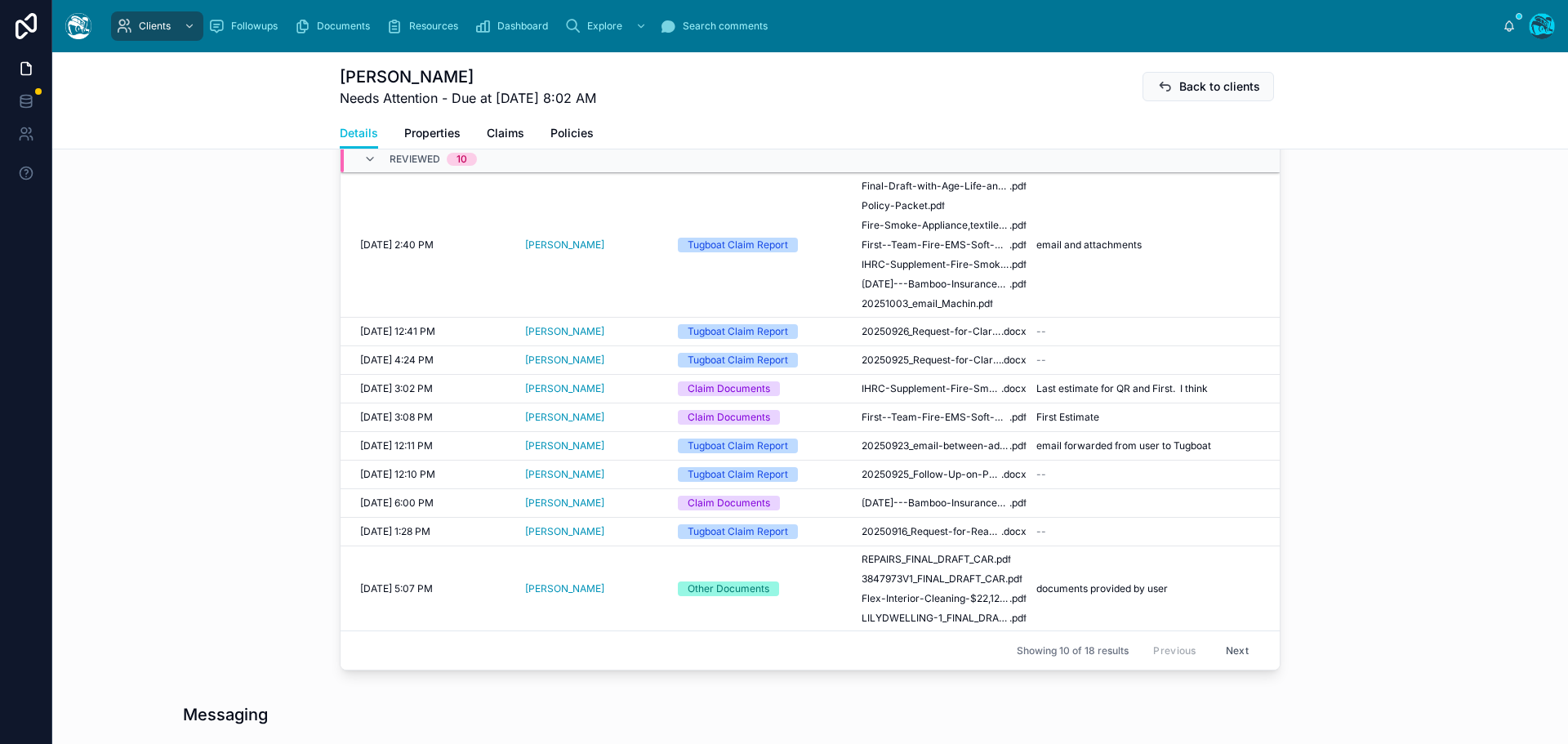
scroll to position [25, 0]
click at [1217, 663] on button "Next" at bounding box center [1237, 650] width 46 height 25
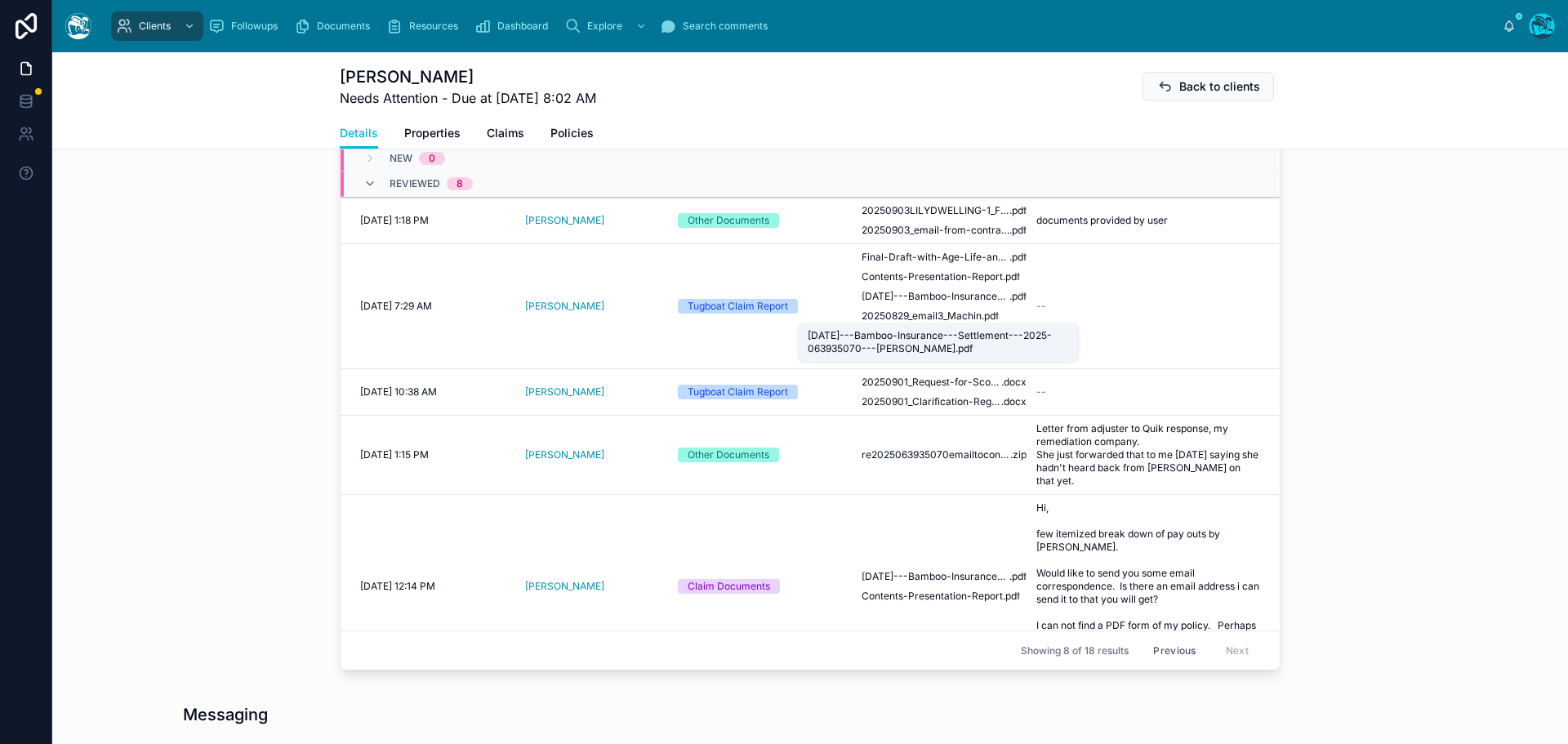
click at [945, 303] on span "[DATE]---Bamboo-Insurance---Settlement---2025-063935070---[PERSON_NAME]" at bounding box center [935, 296] width 148 height 13
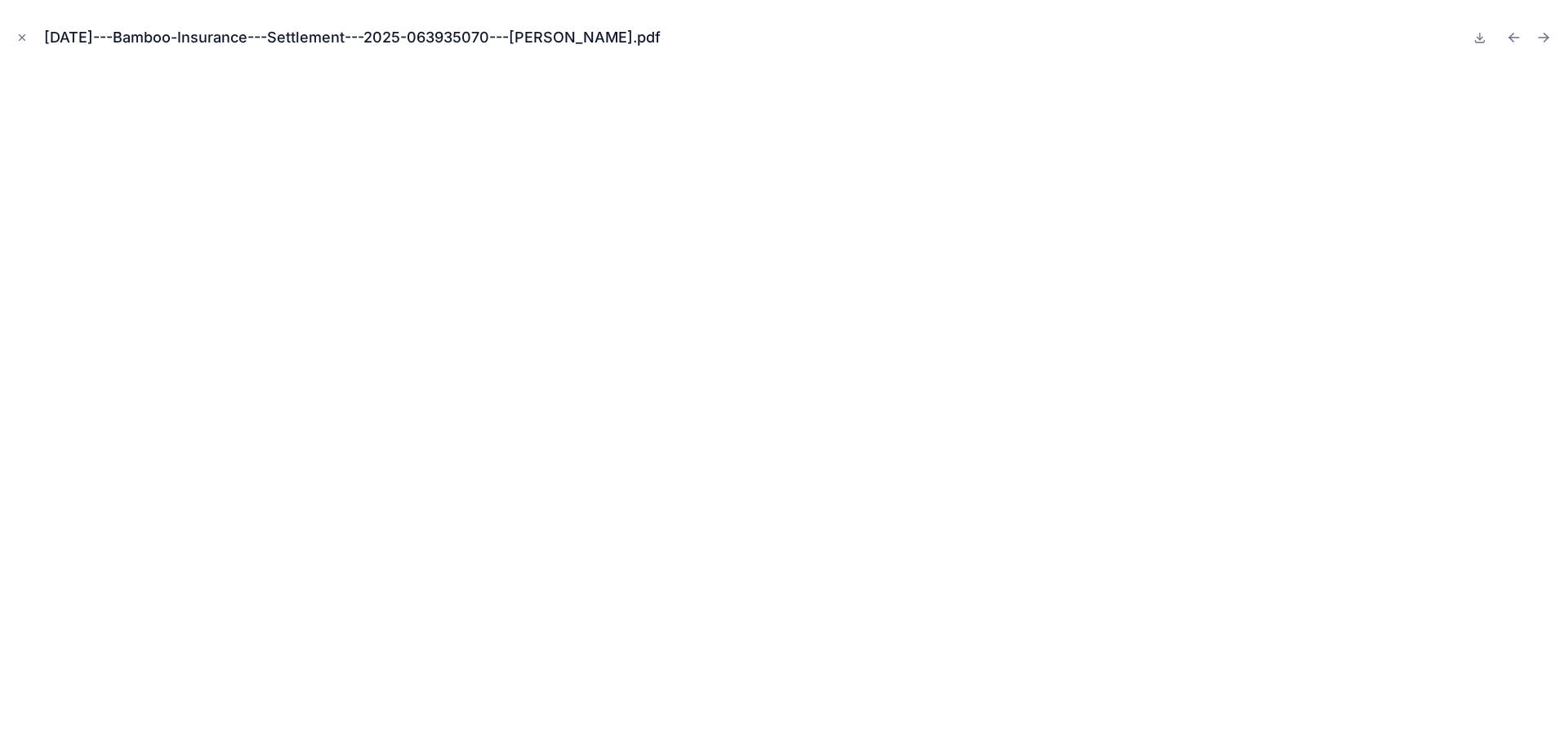
click at [1510, 37] on icon "Previous file" at bounding box center [1511, 35] width 4 height 4
click at [1546, 37] on icon "Next file" at bounding box center [1544, 37] width 17 height 17
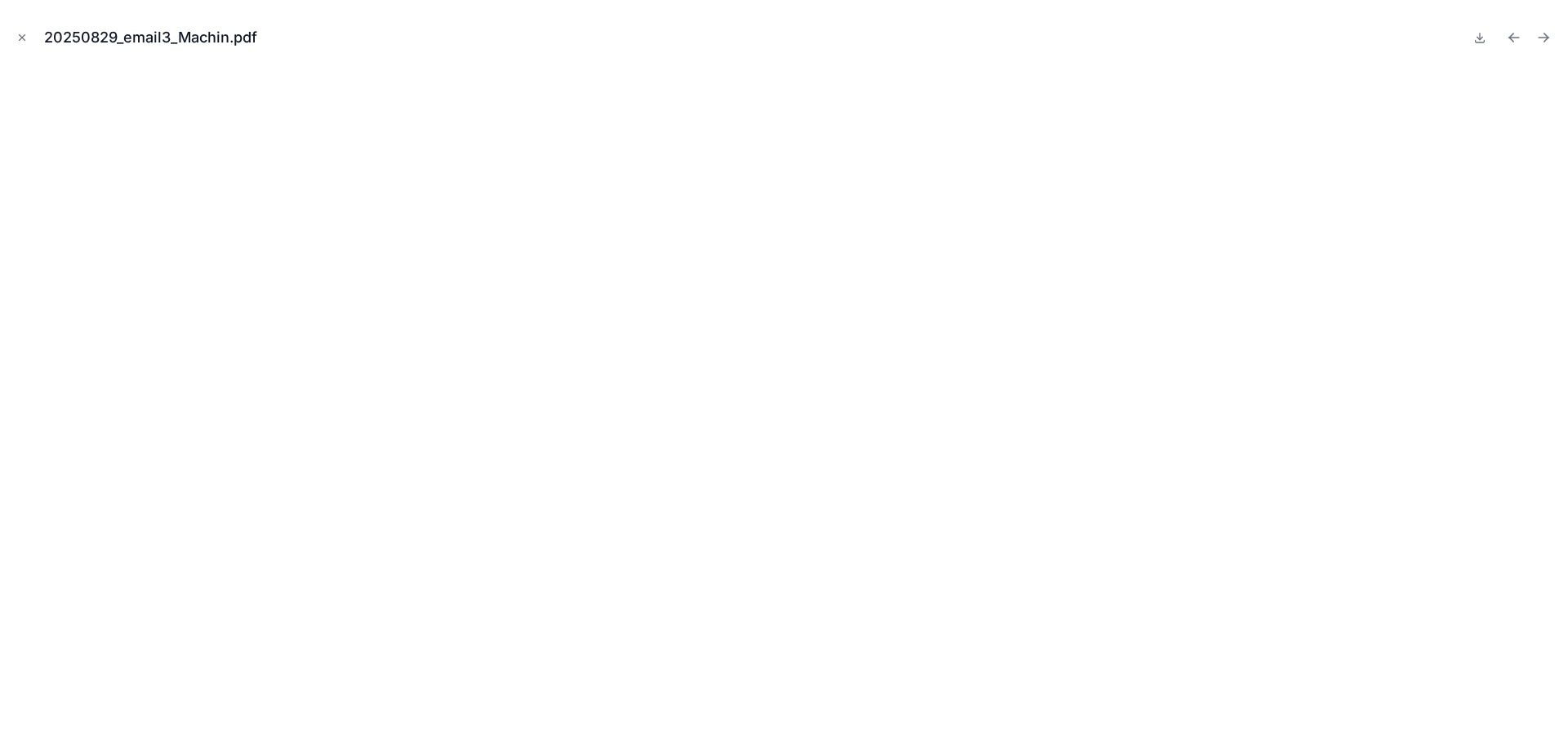
click at [1546, 37] on icon "Next file" at bounding box center [1544, 37] width 17 height 17
click at [22, 37] on icon "Close modal" at bounding box center [22, 37] width 6 height 6
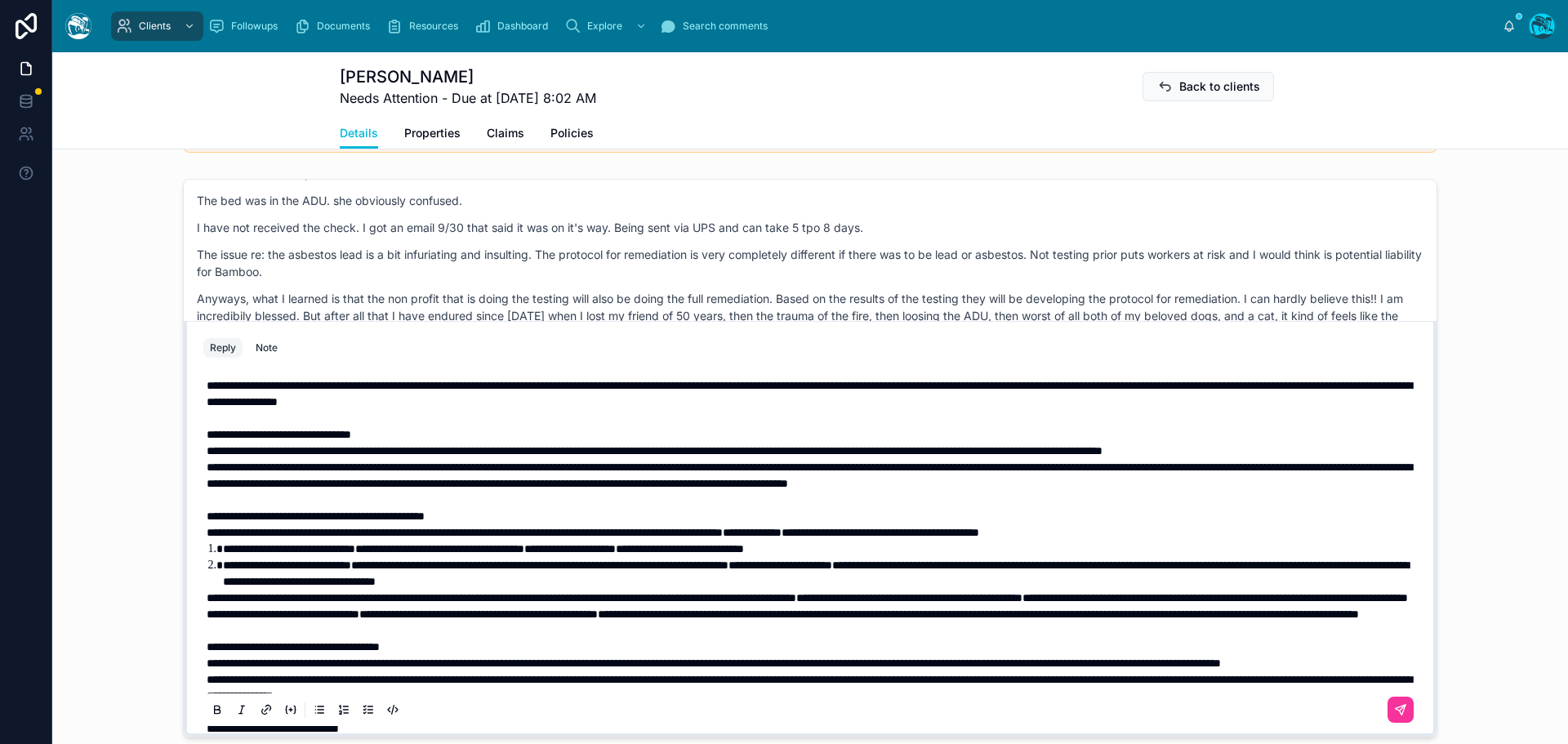
scroll to position [1312, 0]
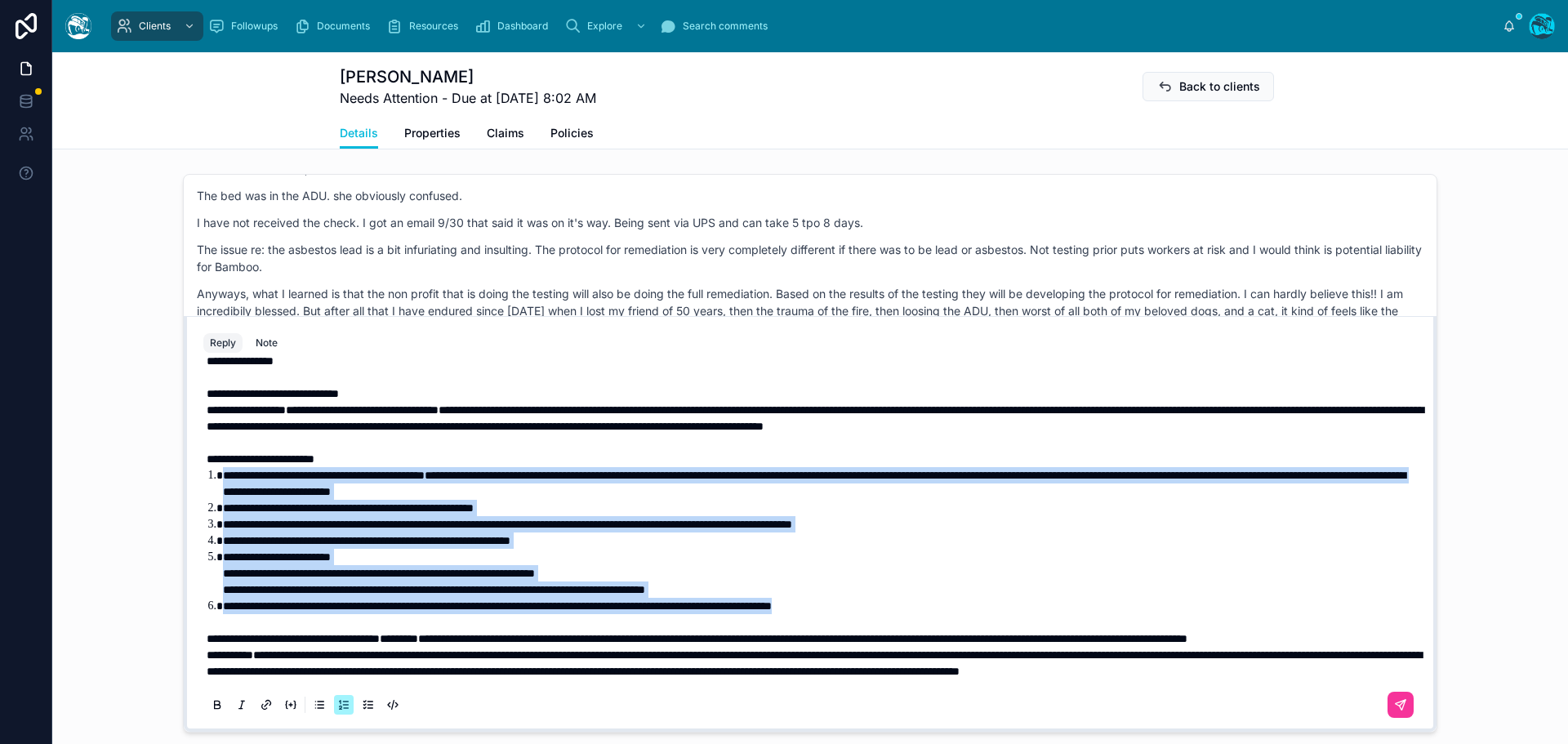
drag, startPoint x: 925, startPoint y: 638, endPoint x: 204, endPoint y: 508, distance: 732.6
click at [206, 508] on ol "**********" at bounding box center [813, 540] width 1213 height 147
click at [211, 712] on icon at bounding box center [217, 706] width 13 height 13
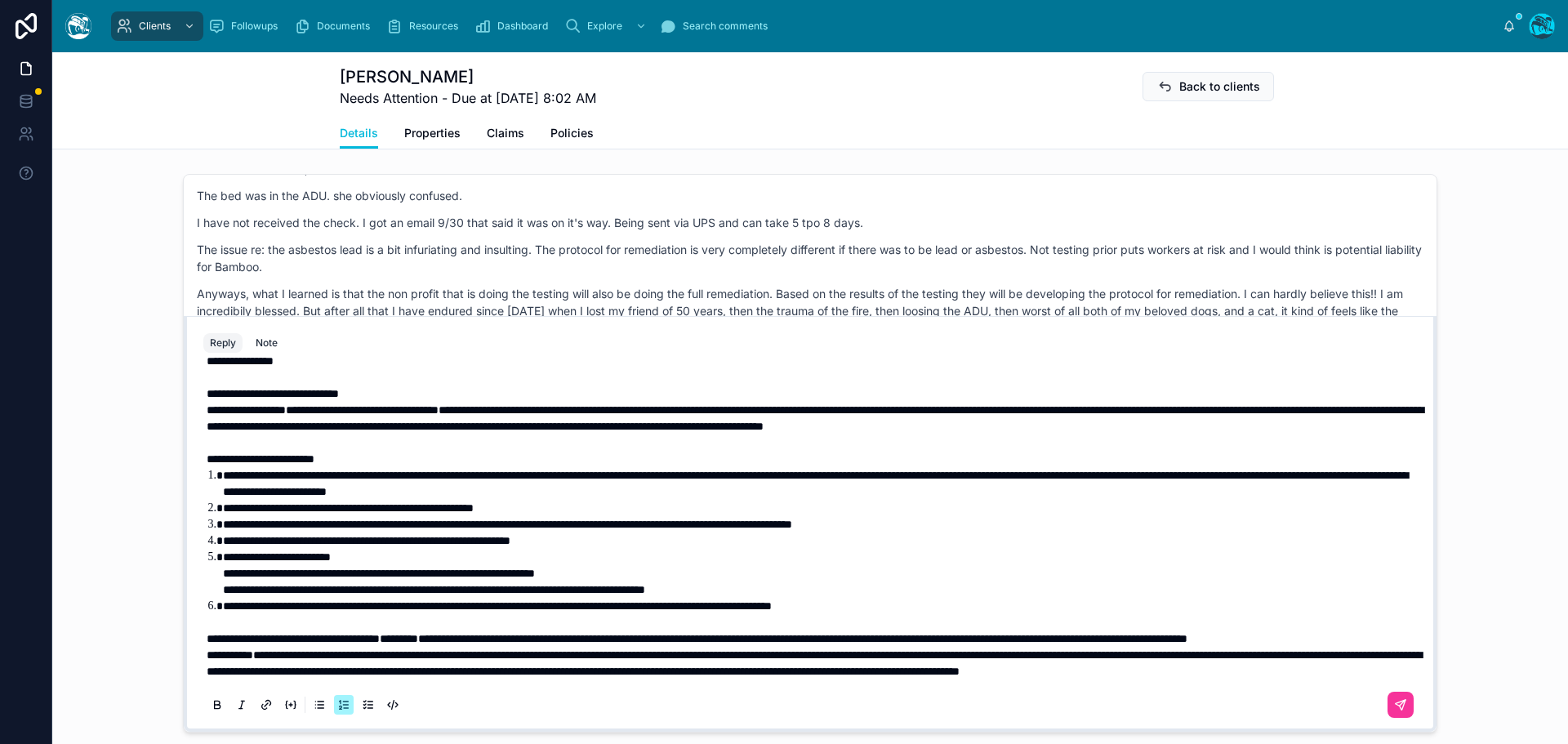
click at [365, 640] on p "**********" at bounding box center [813, 638] width 1213 height 17
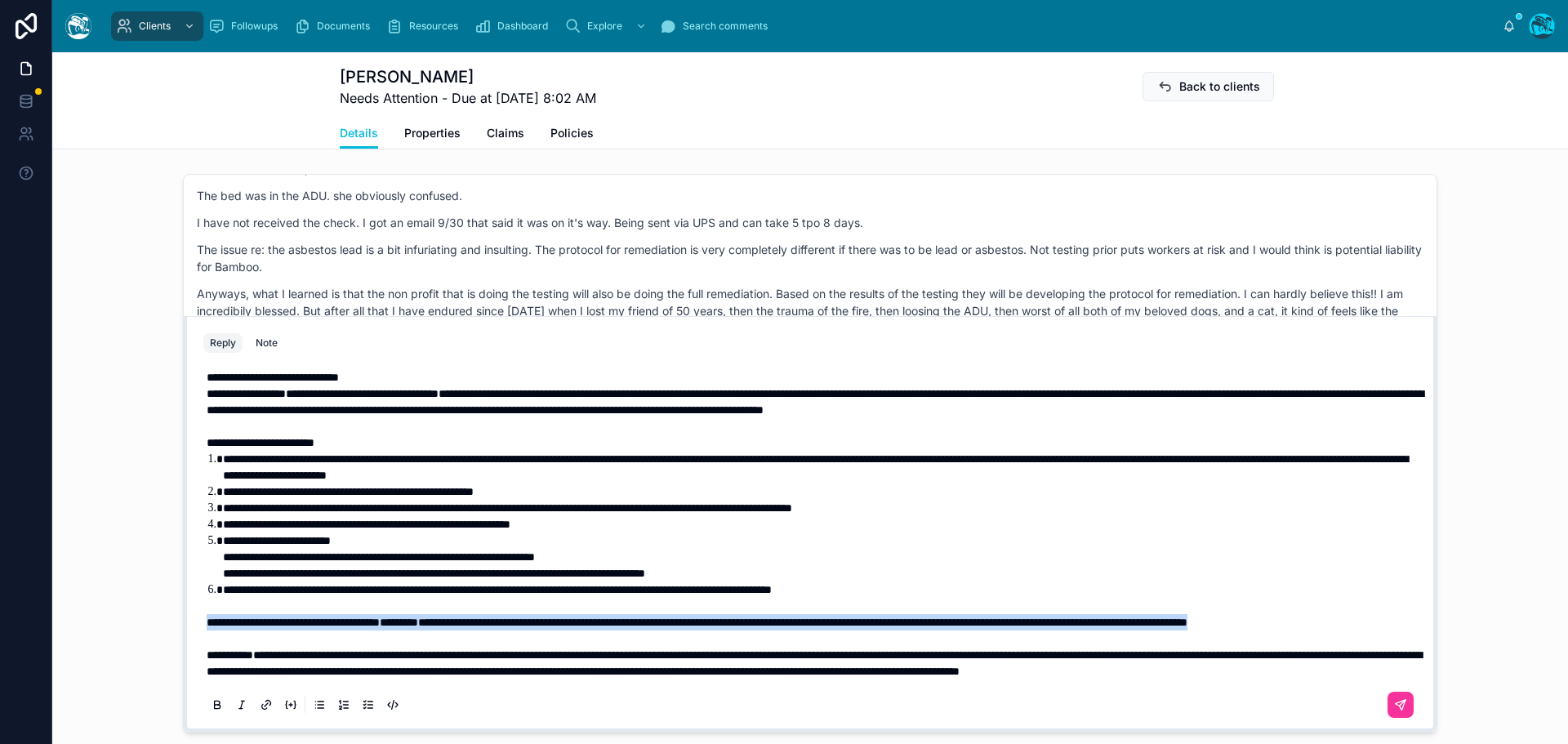
drag, startPoint x: 347, startPoint y: 639, endPoint x: 194, endPoint y: 623, distance: 153.8
click at [194, 623] on div "**********" at bounding box center [811, 542] width 1233 height 372
click at [215, 712] on icon at bounding box center [217, 706] width 13 height 13
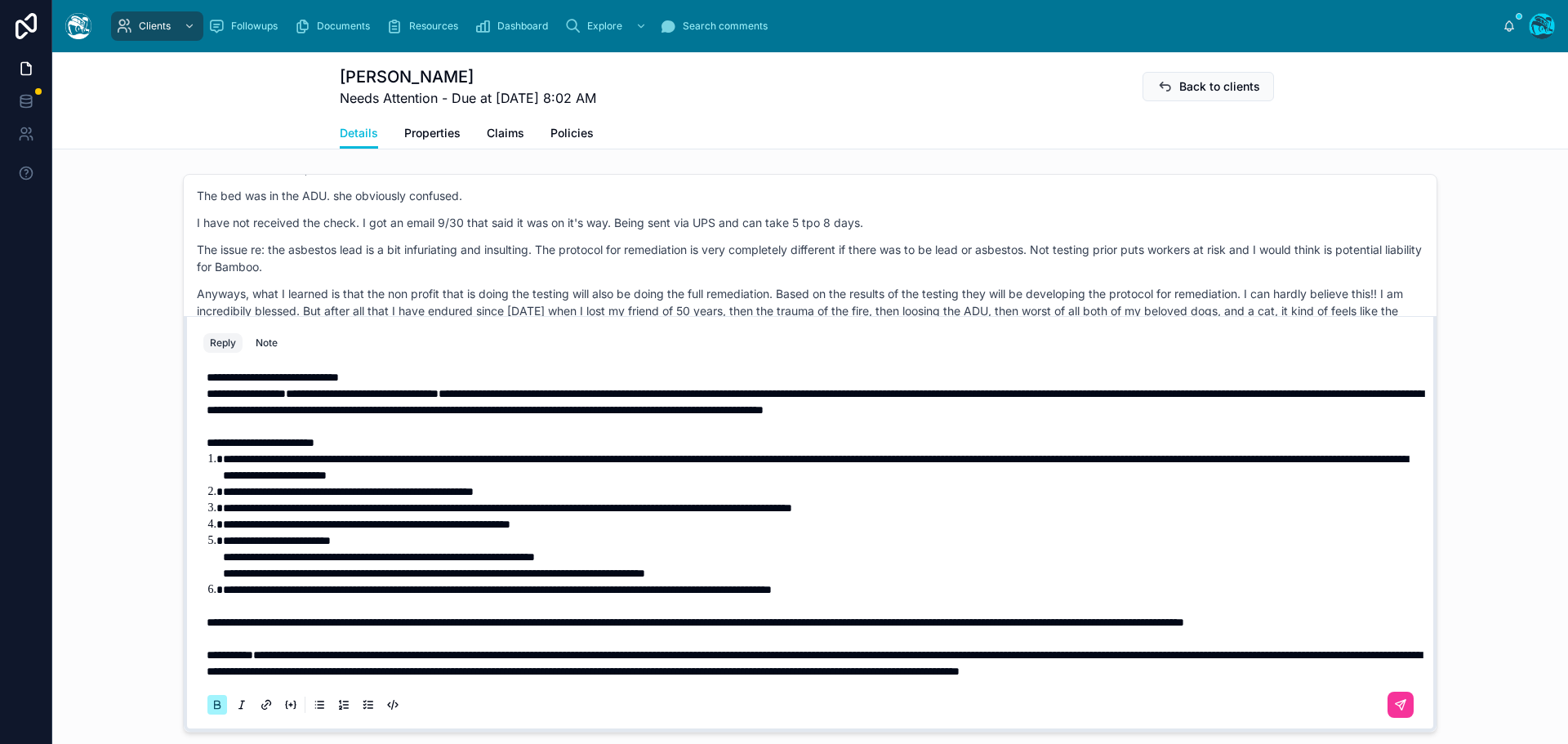
click at [215, 706] on icon at bounding box center [217, 703] width 5 height 4
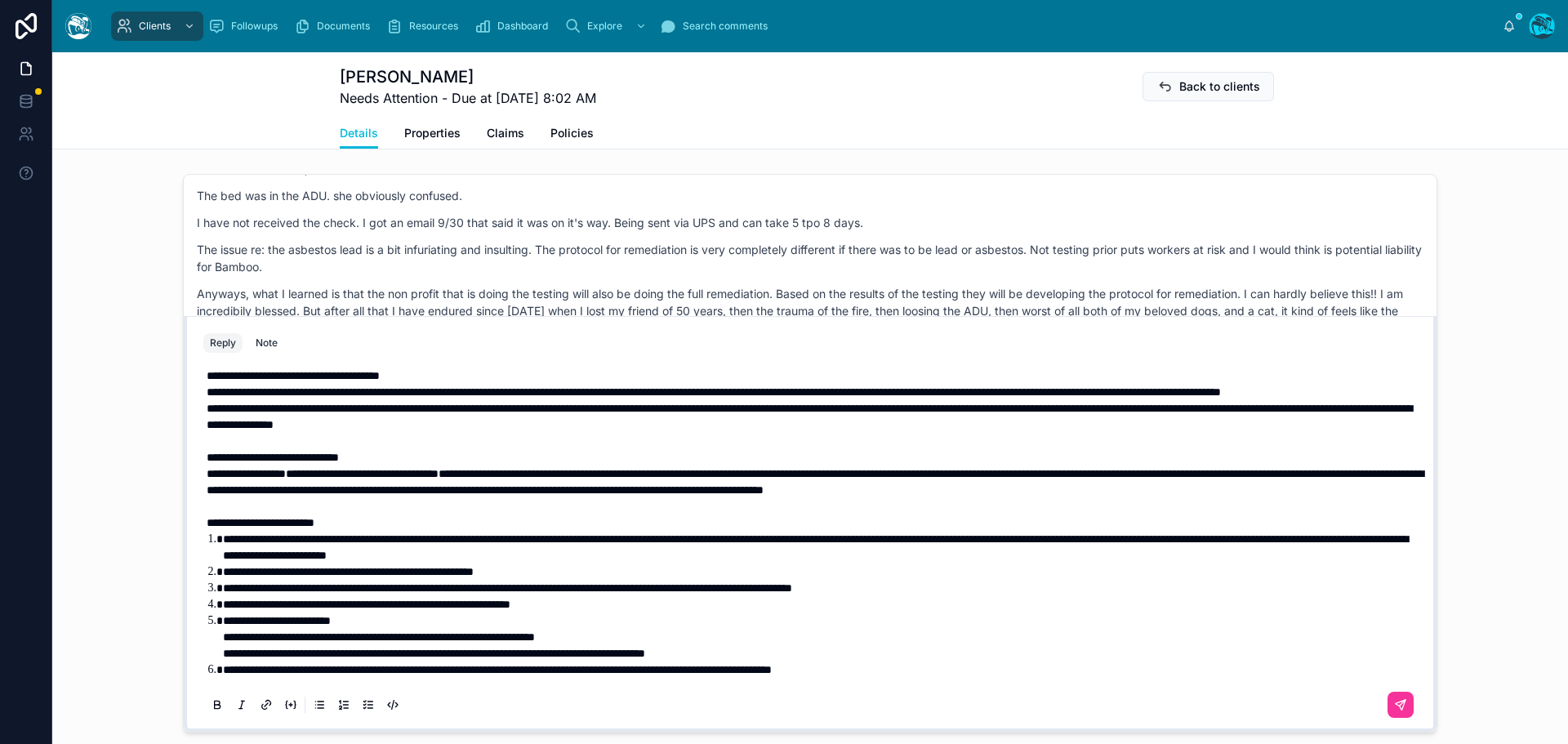
scroll to position [265, 0]
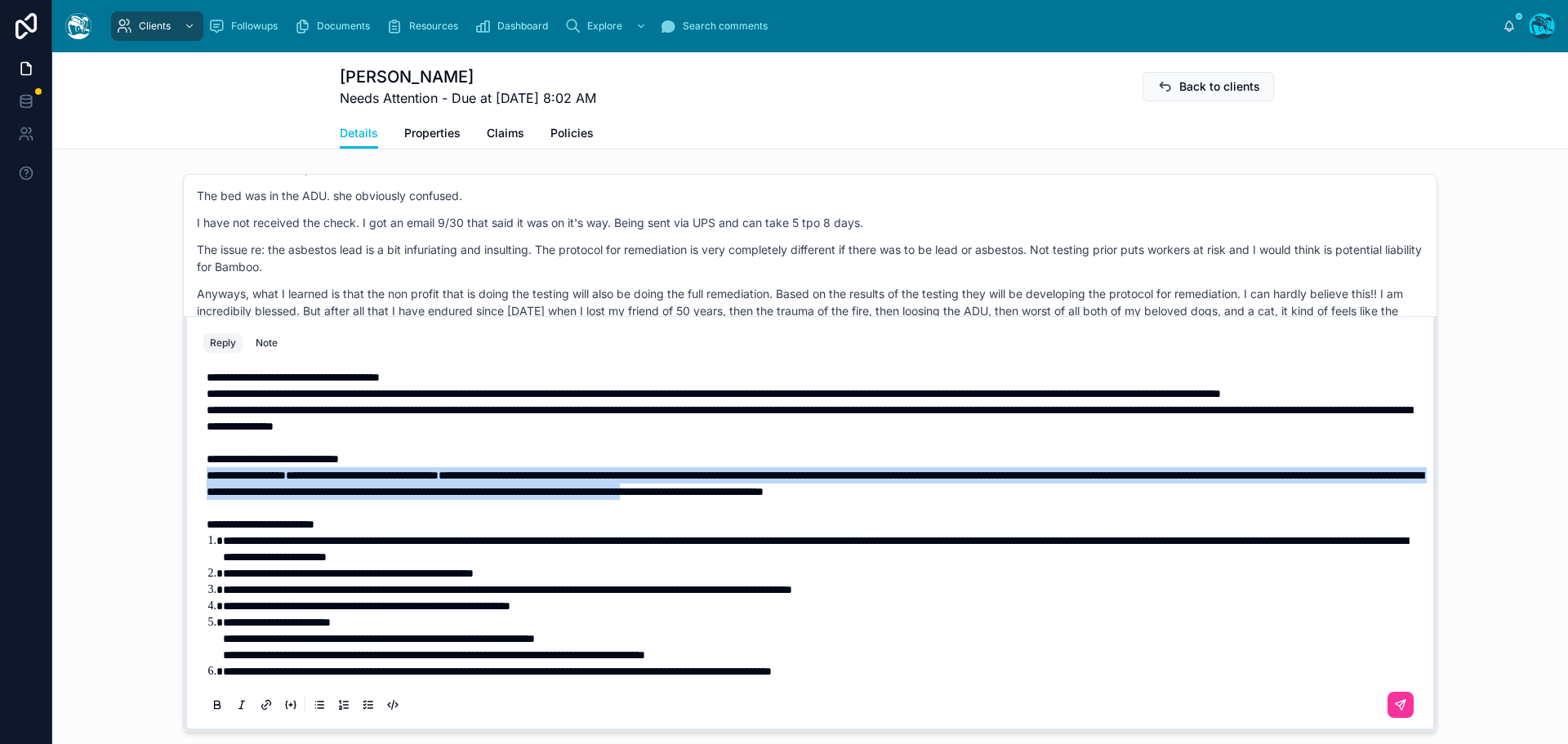
drag, startPoint x: 1193, startPoint y: 573, endPoint x: 199, endPoint y: 561, distance: 994.1
click at [203, 561] on div "**********" at bounding box center [810, 451] width 1213 height 706
click at [211, 712] on icon at bounding box center [217, 706] width 13 height 13
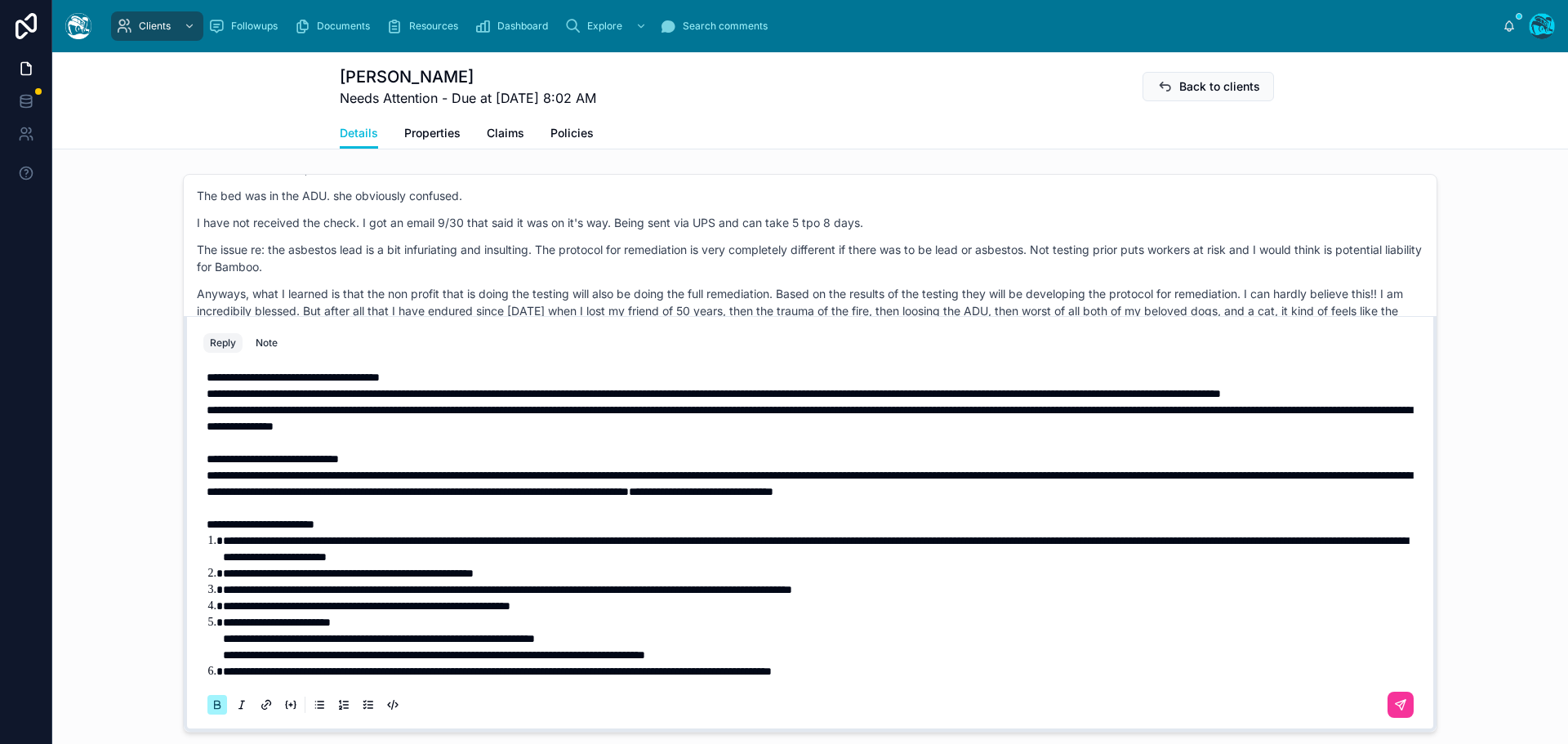
click at [211, 712] on icon at bounding box center [217, 706] width 13 height 13
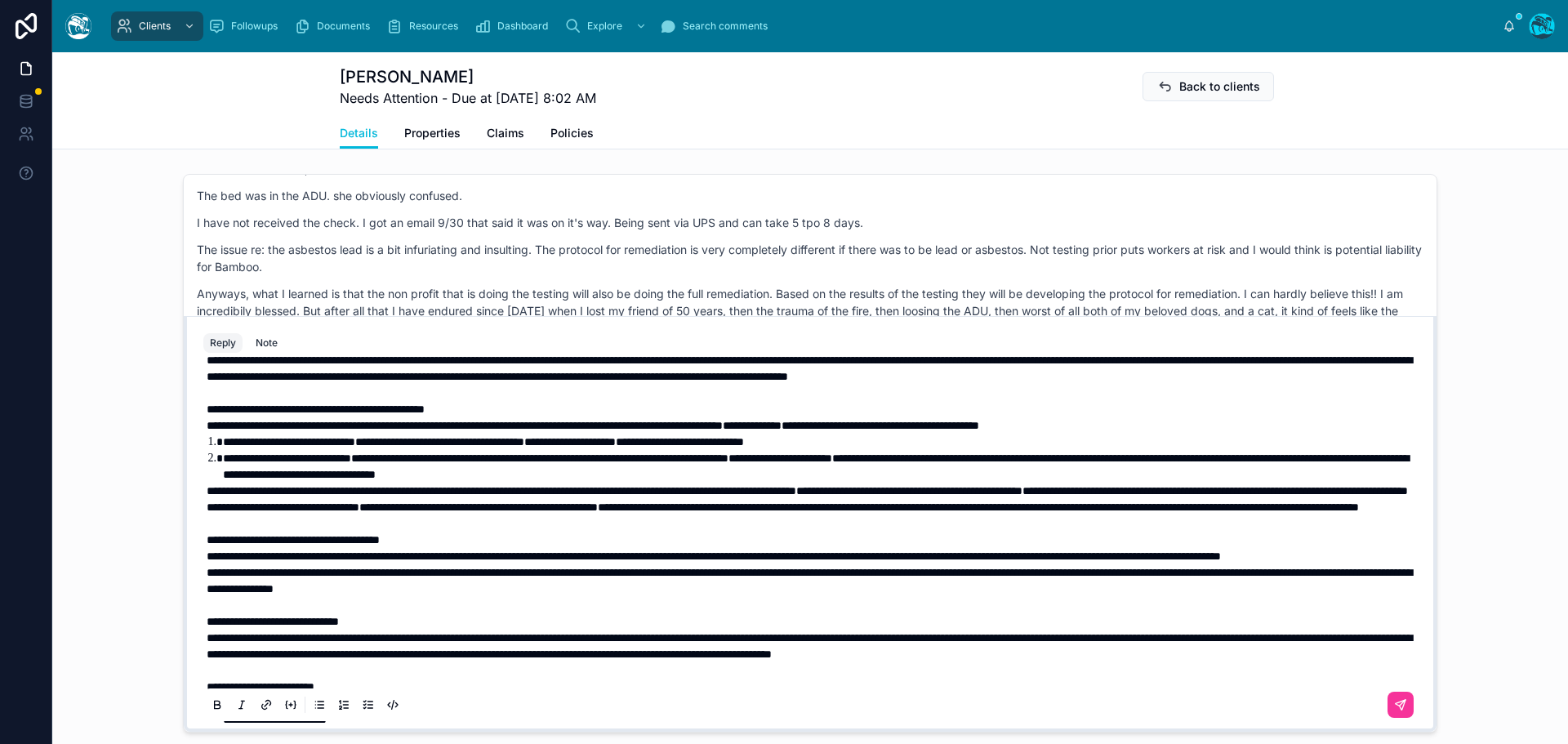
scroll to position [102, 0]
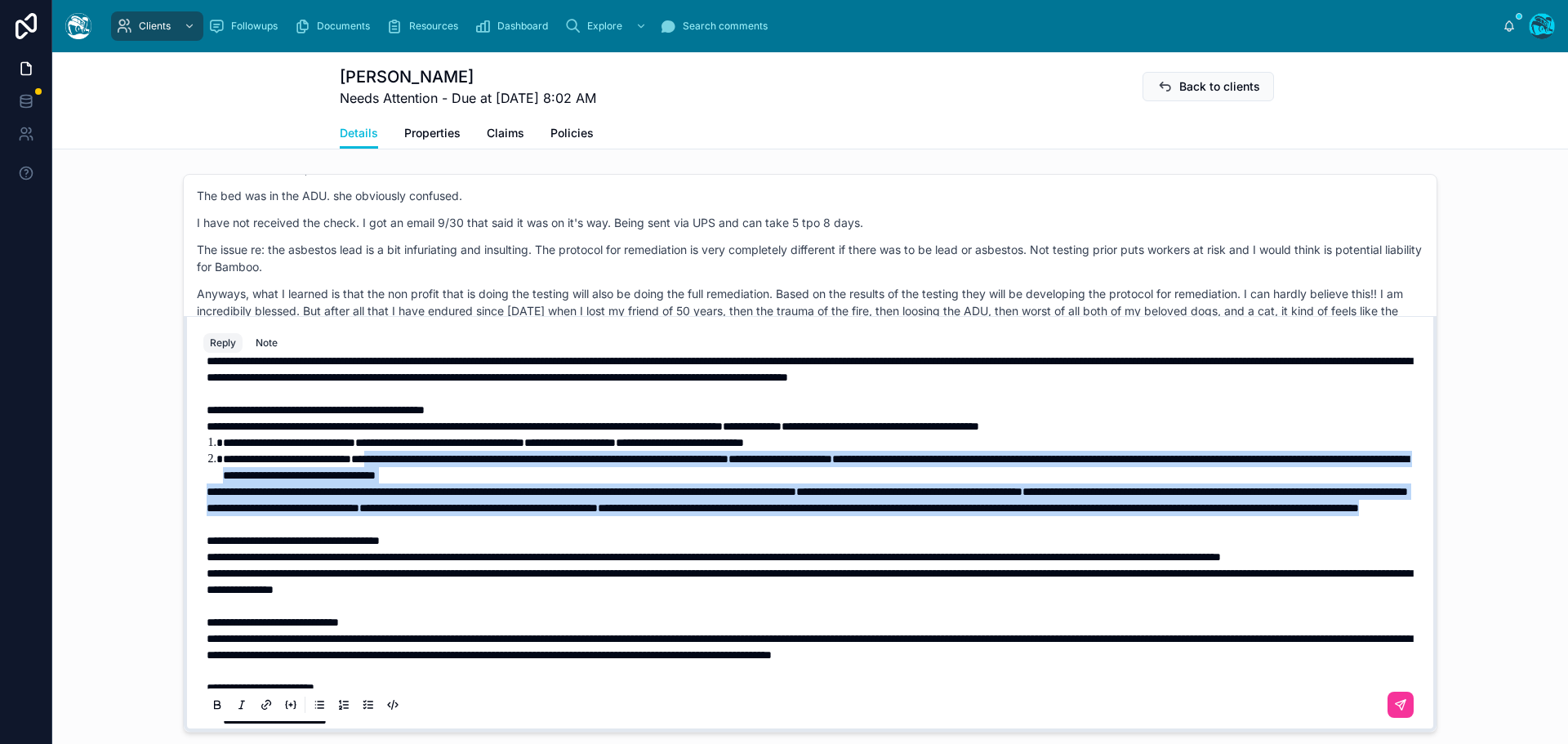
drag, startPoint x: 570, startPoint y: 577, endPoint x: 414, endPoint y: 492, distance: 177.7
click at [414, 492] on div "**********" at bounding box center [813, 598] width 1213 height 653
click at [215, 706] on icon at bounding box center [217, 703] width 5 height 4
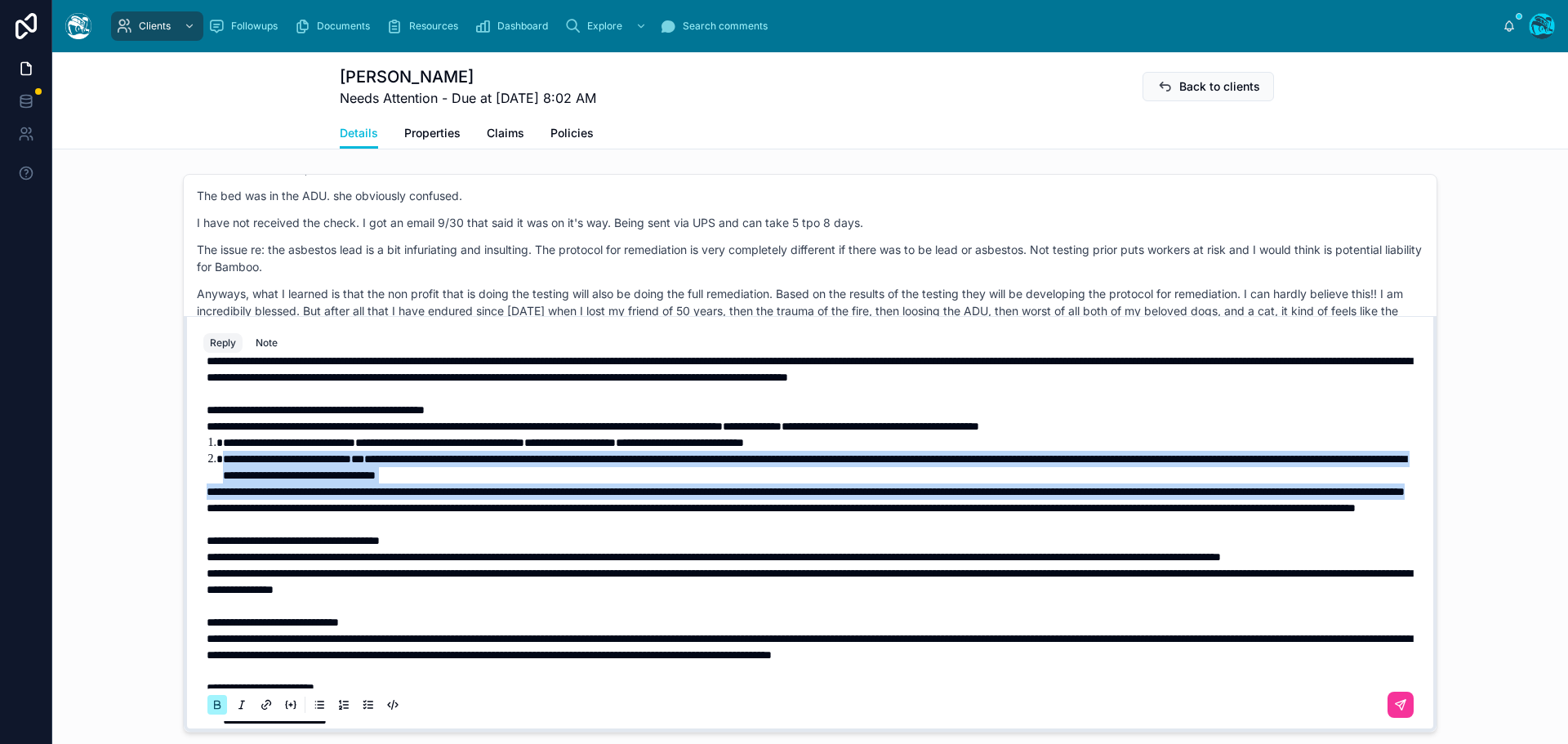
click at [215, 706] on icon at bounding box center [217, 703] width 5 height 4
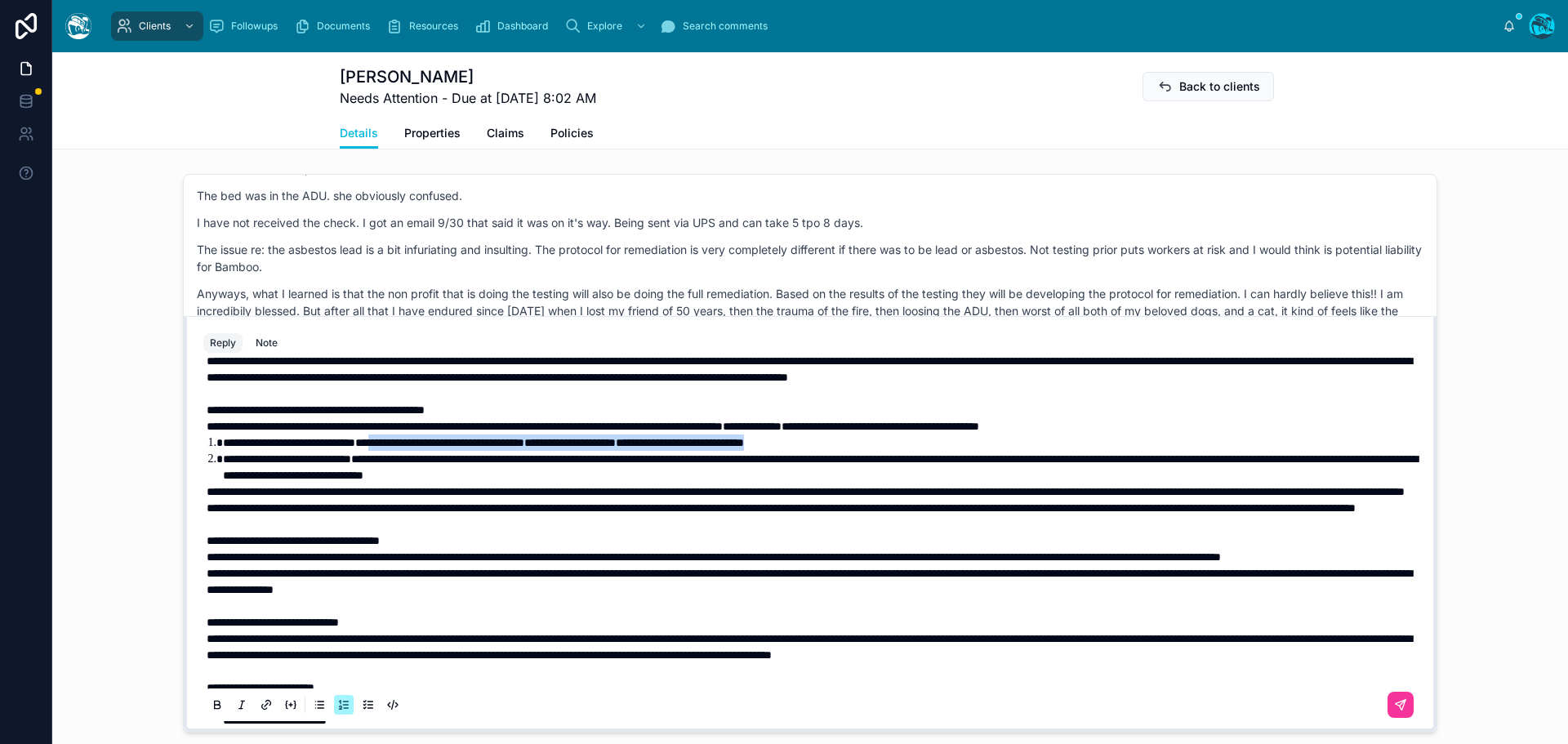
drag, startPoint x: 915, startPoint y: 474, endPoint x: 411, endPoint y: 478, distance: 504.0
click at [411, 451] on li "**********" at bounding box center [821, 443] width 1197 height 17
click at [211, 712] on icon at bounding box center [217, 706] width 13 height 13
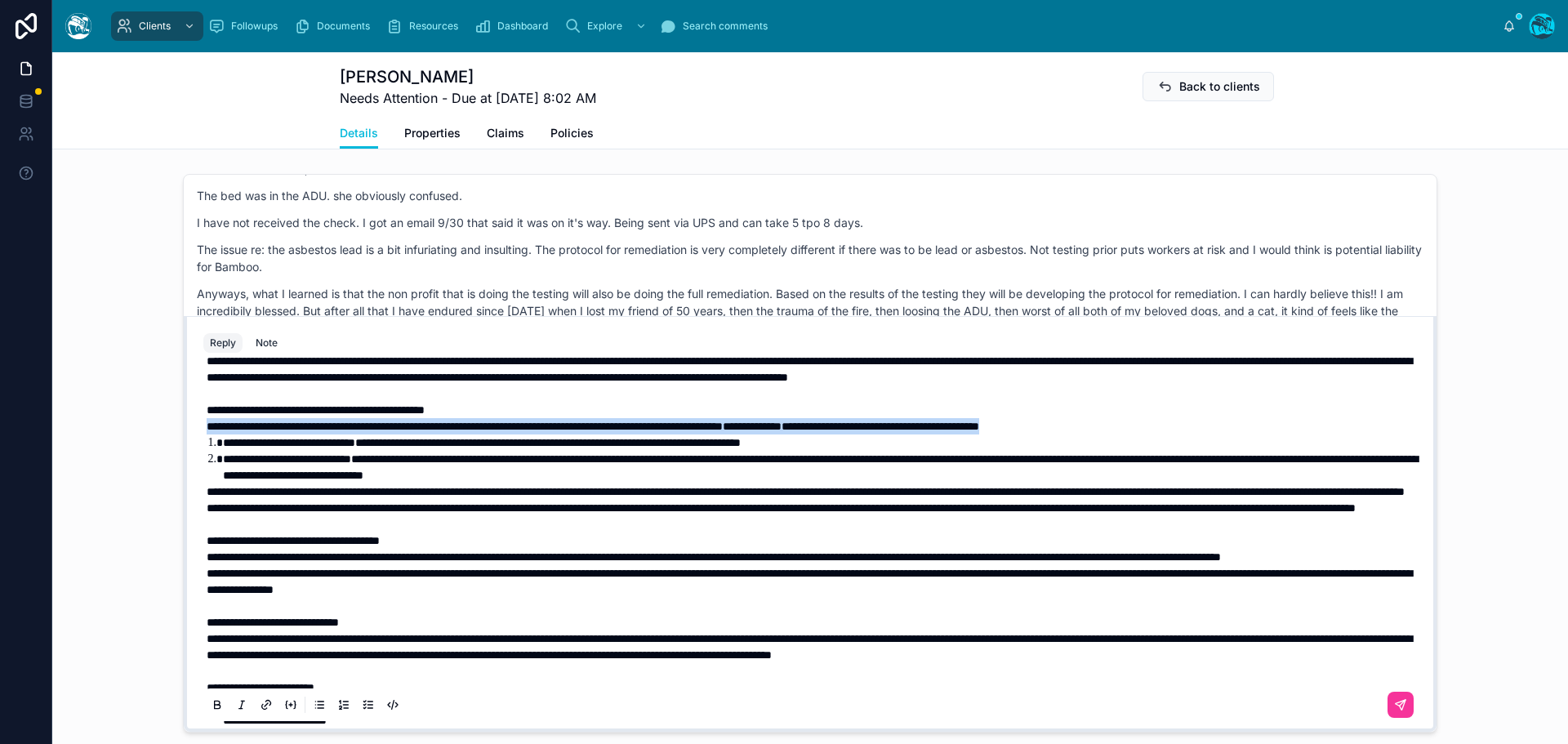
drag, startPoint x: 1213, startPoint y: 455, endPoint x: 194, endPoint y: 576, distance: 1026.2
click at [194, 464] on div "**********" at bounding box center [811, 542] width 1233 height 372
click at [215, 710] on icon at bounding box center [217, 707] width 6 height 4
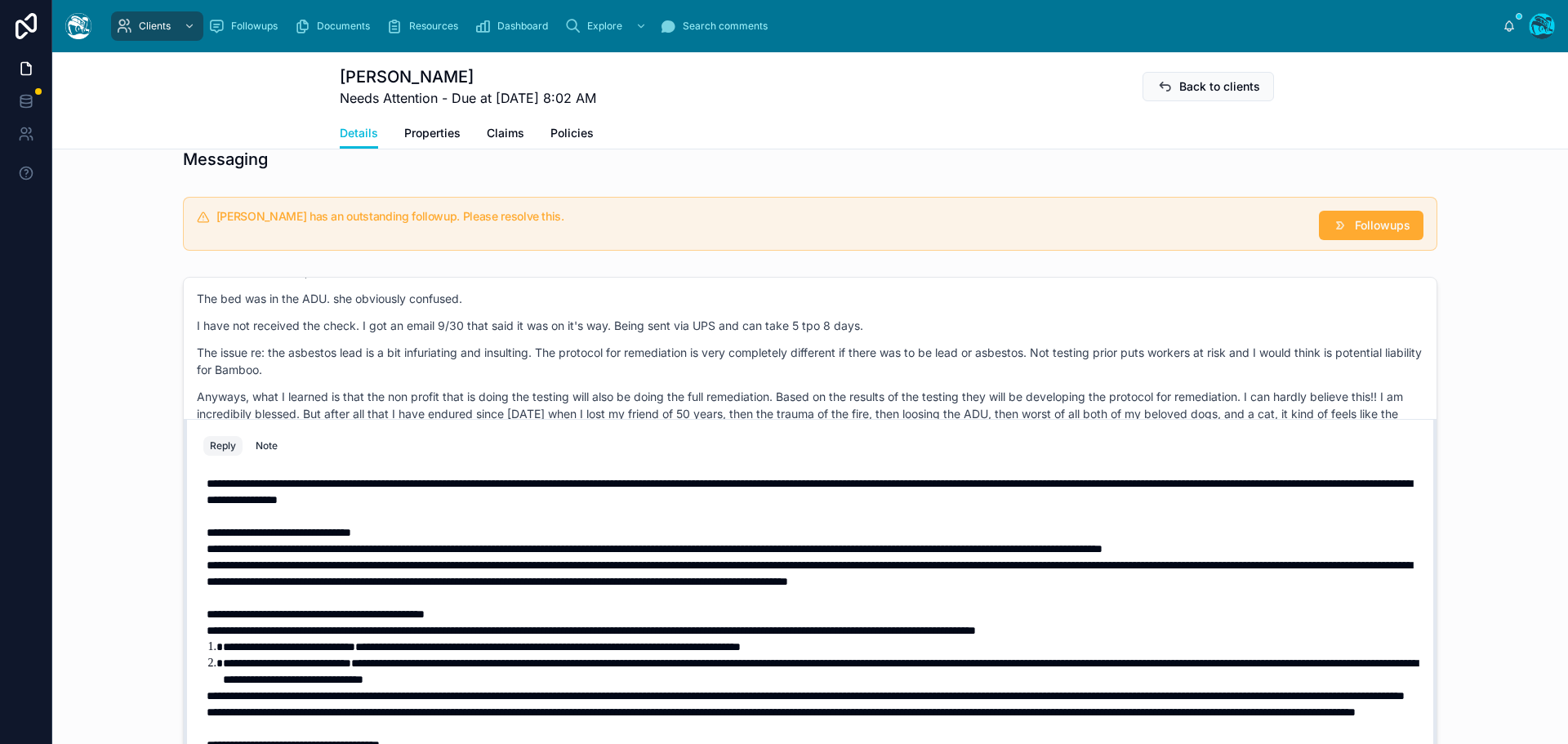
scroll to position [1148, 0]
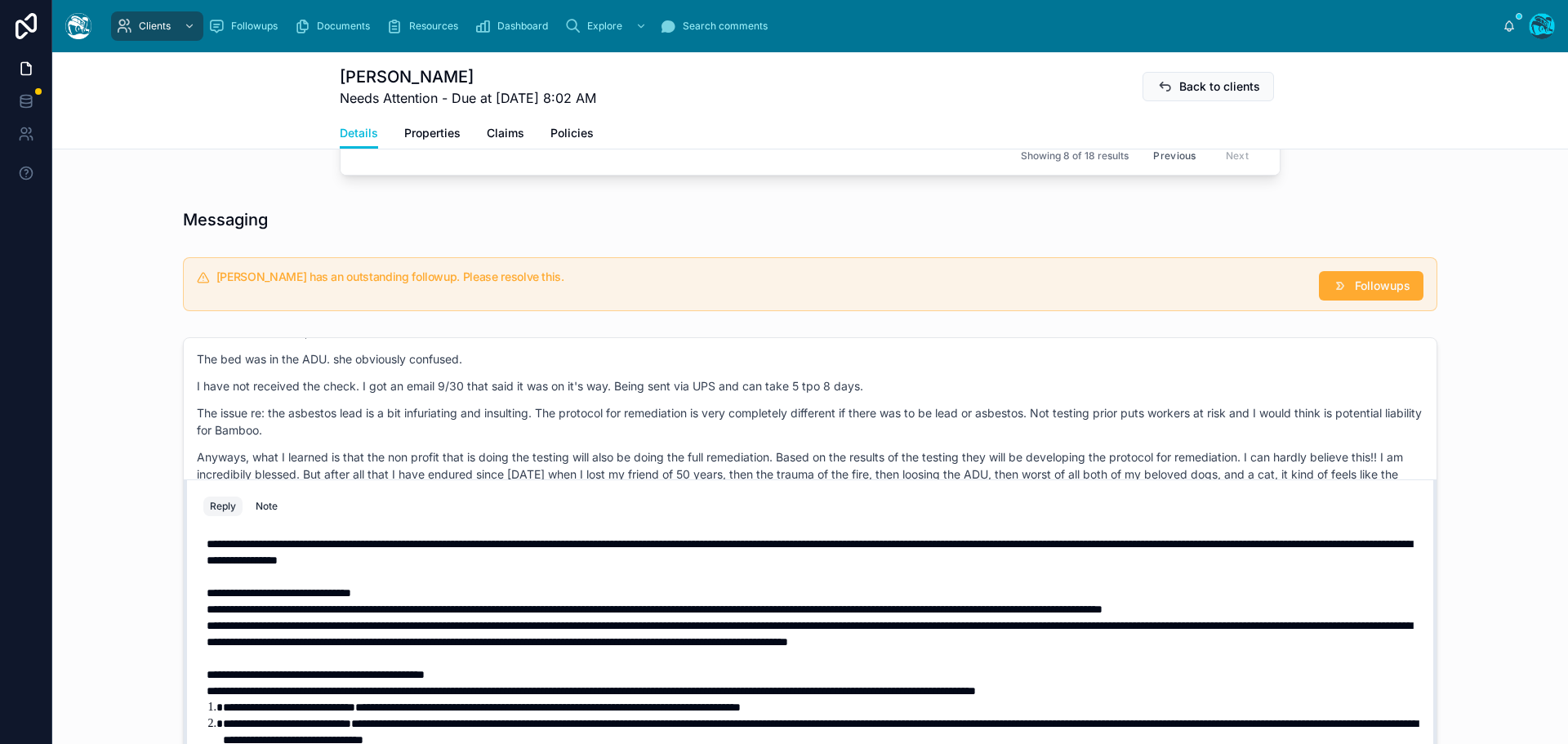
click at [206, 559] on span "**********" at bounding box center [809, 552] width 1205 height 27
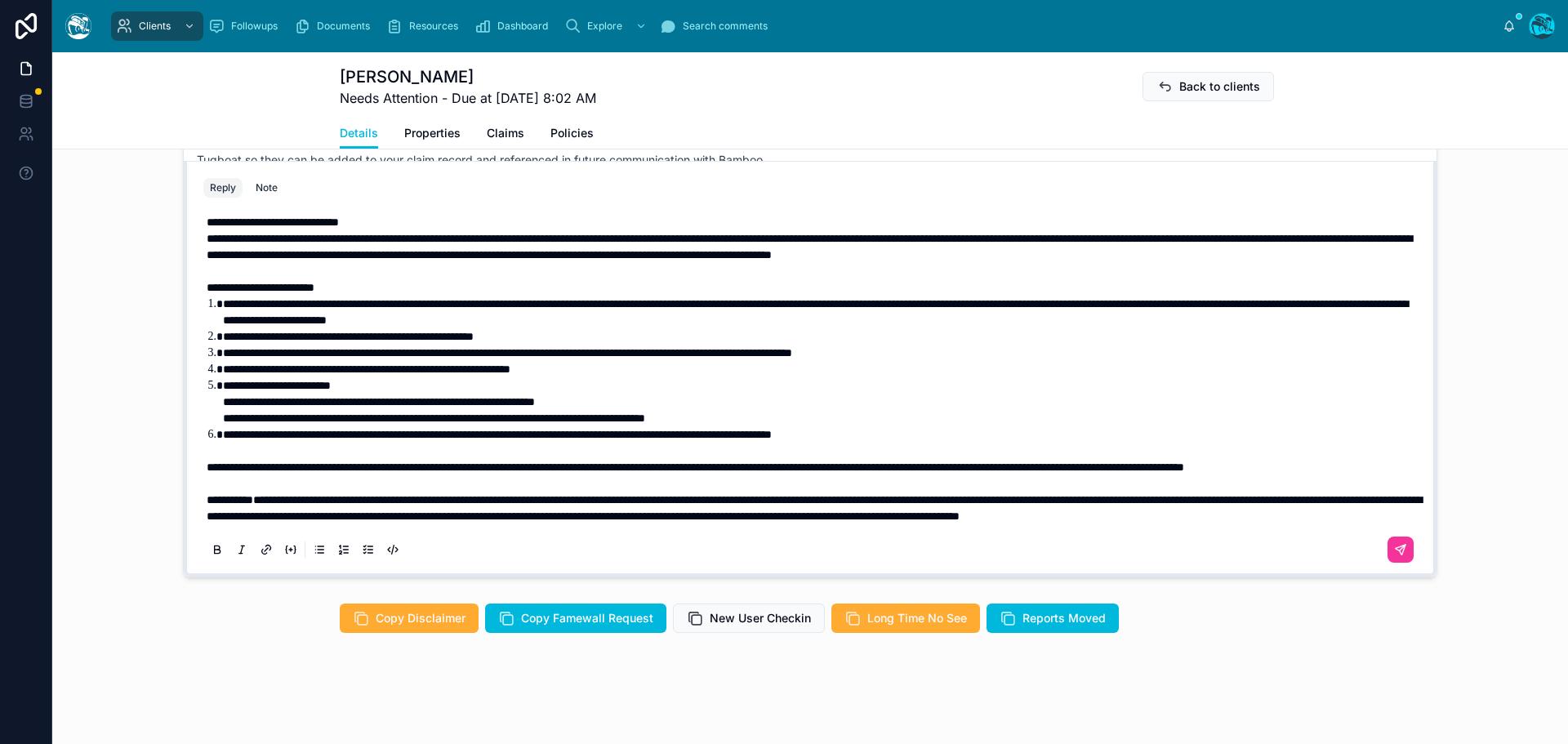
scroll to position [1475, 0]
click at [1394, 556] on icon at bounding box center [1401, 550] width 13 height 13
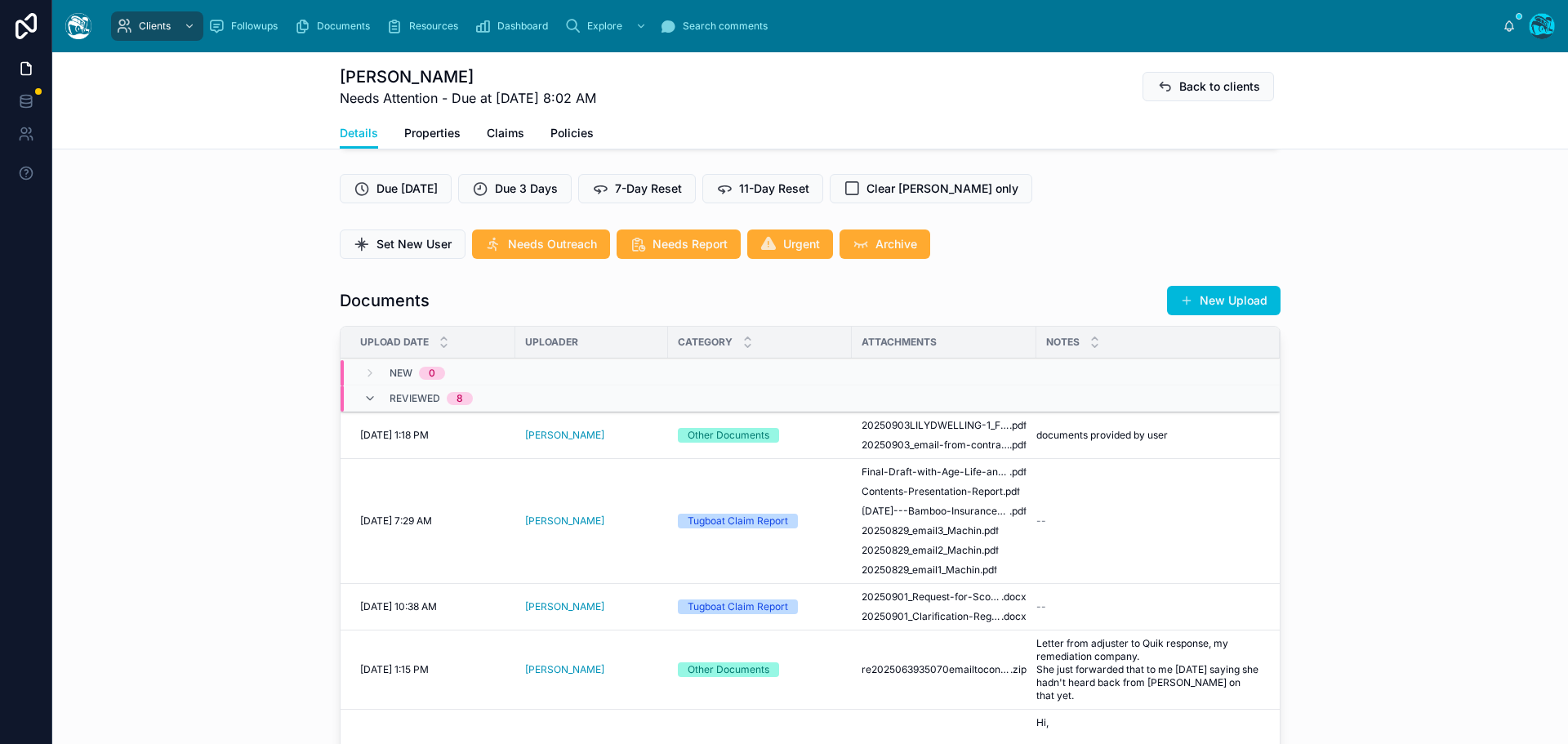
scroll to position [413, 0]
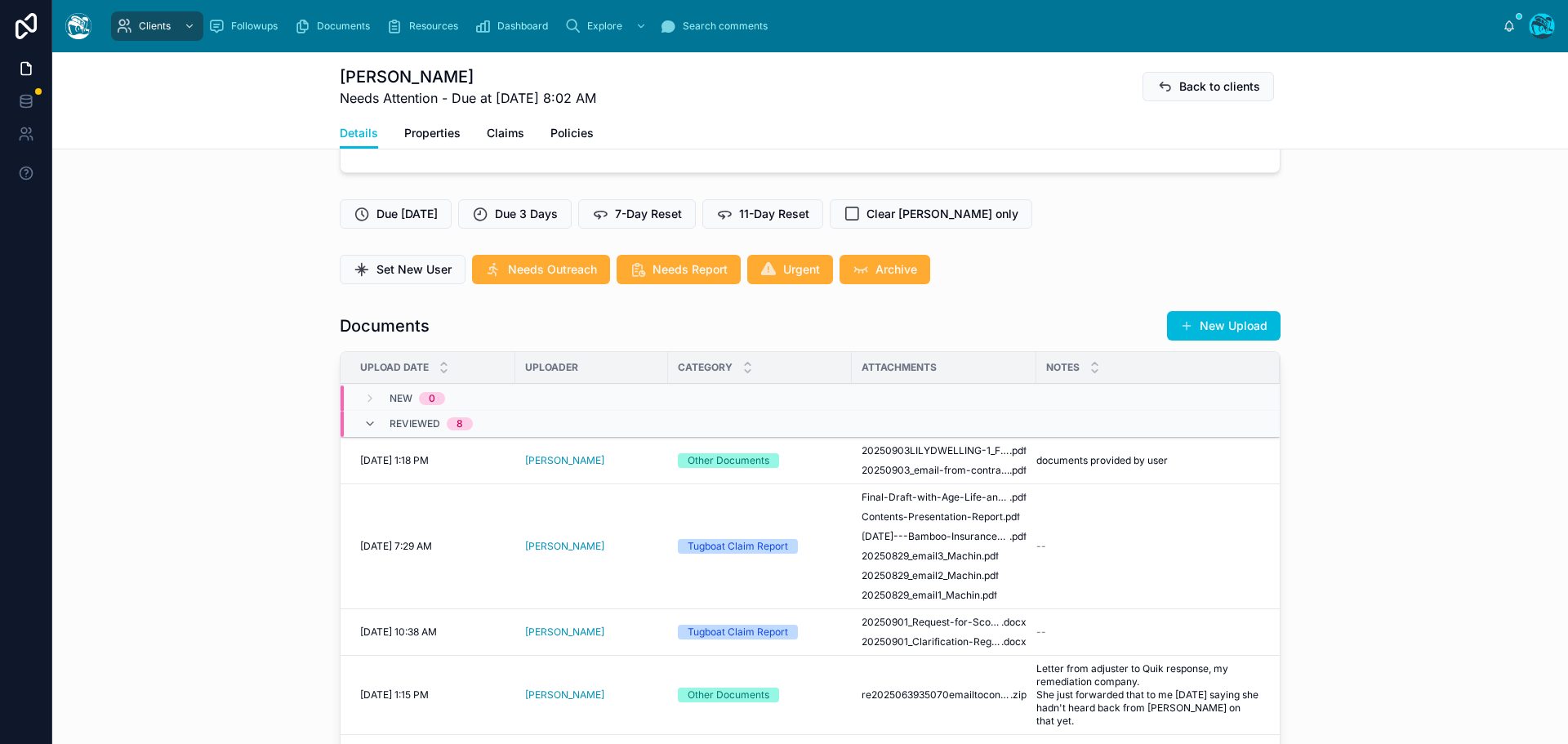
click at [1193, 340] on button "New Upload" at bounding box center [1223, 325] width 113 height 29
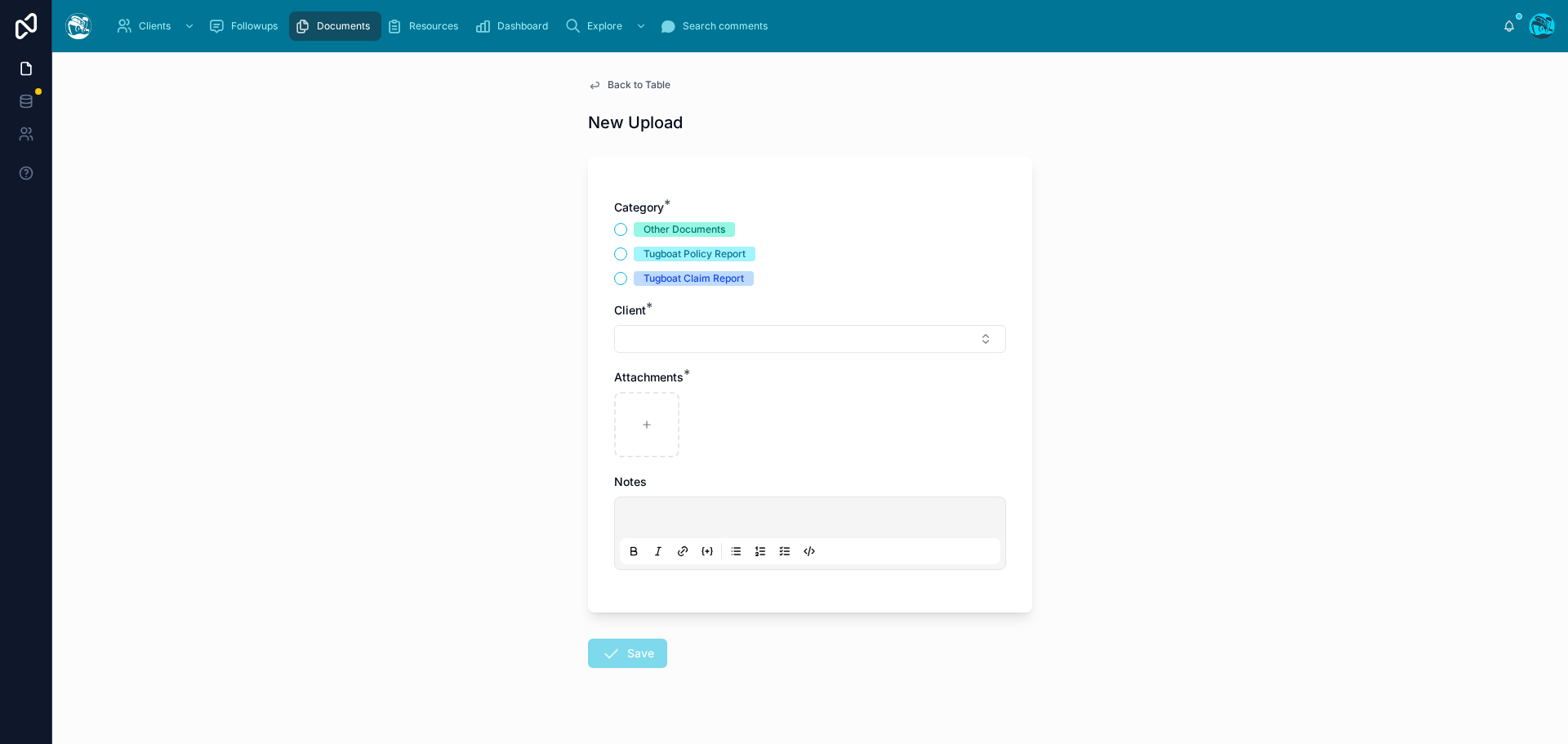
drag, startPoint x: 603, startPoint y: 275, endPoint x: 618, endPoint y: 278, distance: 15.3
click at [603, 275] on div "Category * Other Documents Tugboat Policy Report Tugboat Claim Report Client * …" at bounding box center [810, 384] width 444 height 455
click at [614, 280] on button "Tugboat Claim Report" at bounding box center [621, 279] width 13 height 13
click at [652, 337] on button "Select Button" at bounding box center [810, 339] width 392 height 27
type input "******"
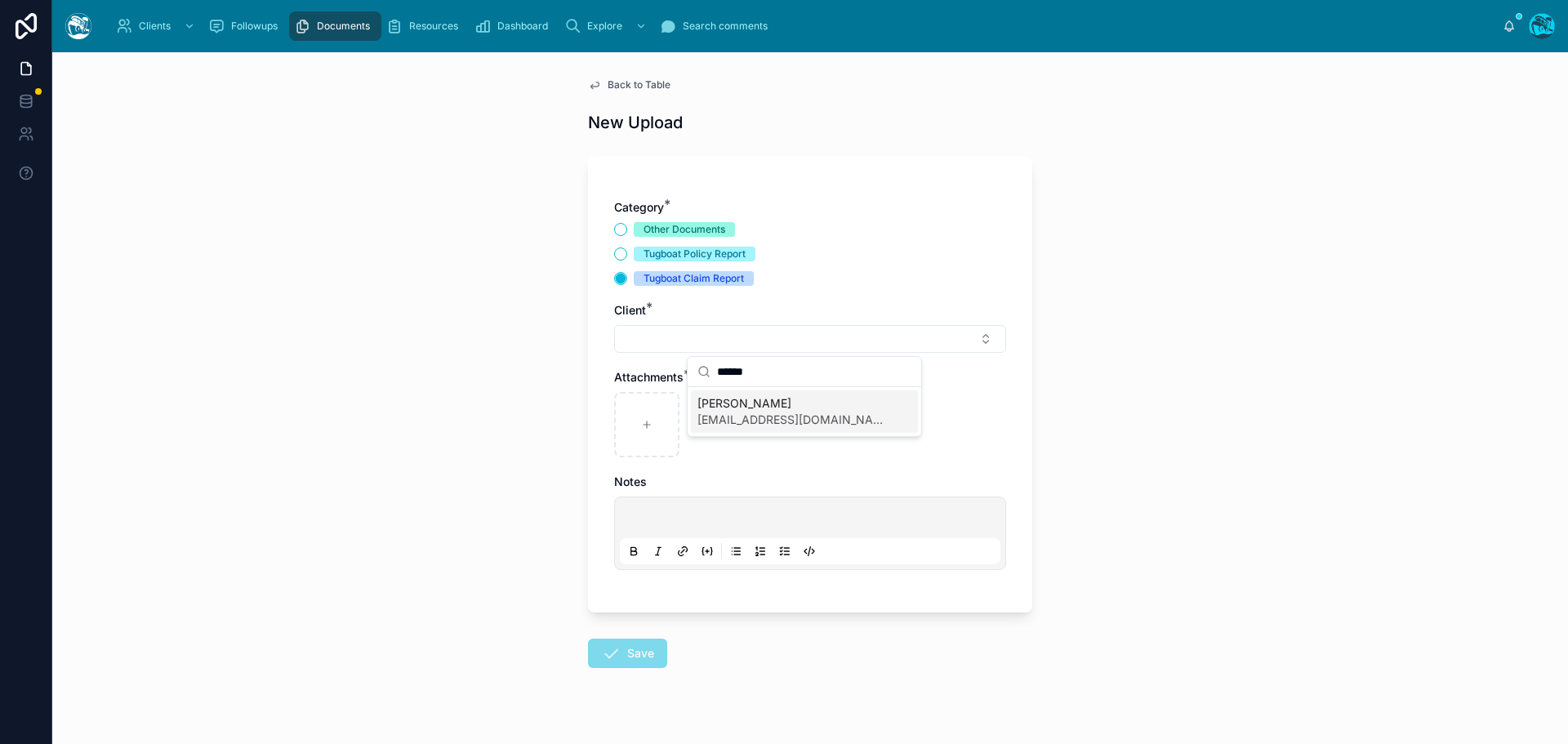
click at [729, 410] on span "[PERSON_NAME]" at bounding box center [795, 404] width 195 height 17
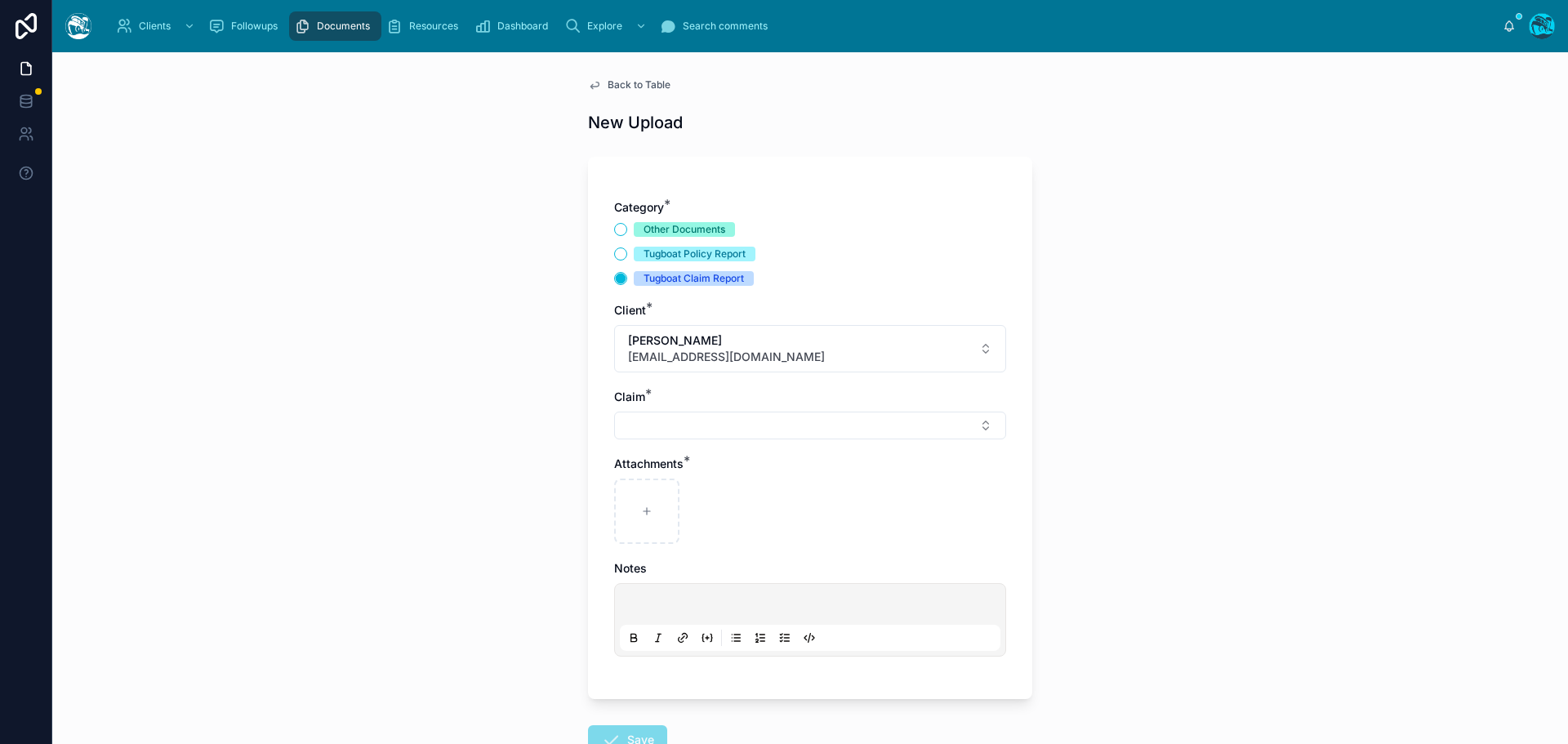
click at [658, 426] on button "Select Button" at bounding box center [810, 425] width 392 height 27
click at [720, 493] on span "[PERSON_NAME] Canyon Fire" at bounding box center [777, 490] width 161 height 17
click at [649, 508] on div at bounding box center [647, 514] width 65 height 65
type input "**********"
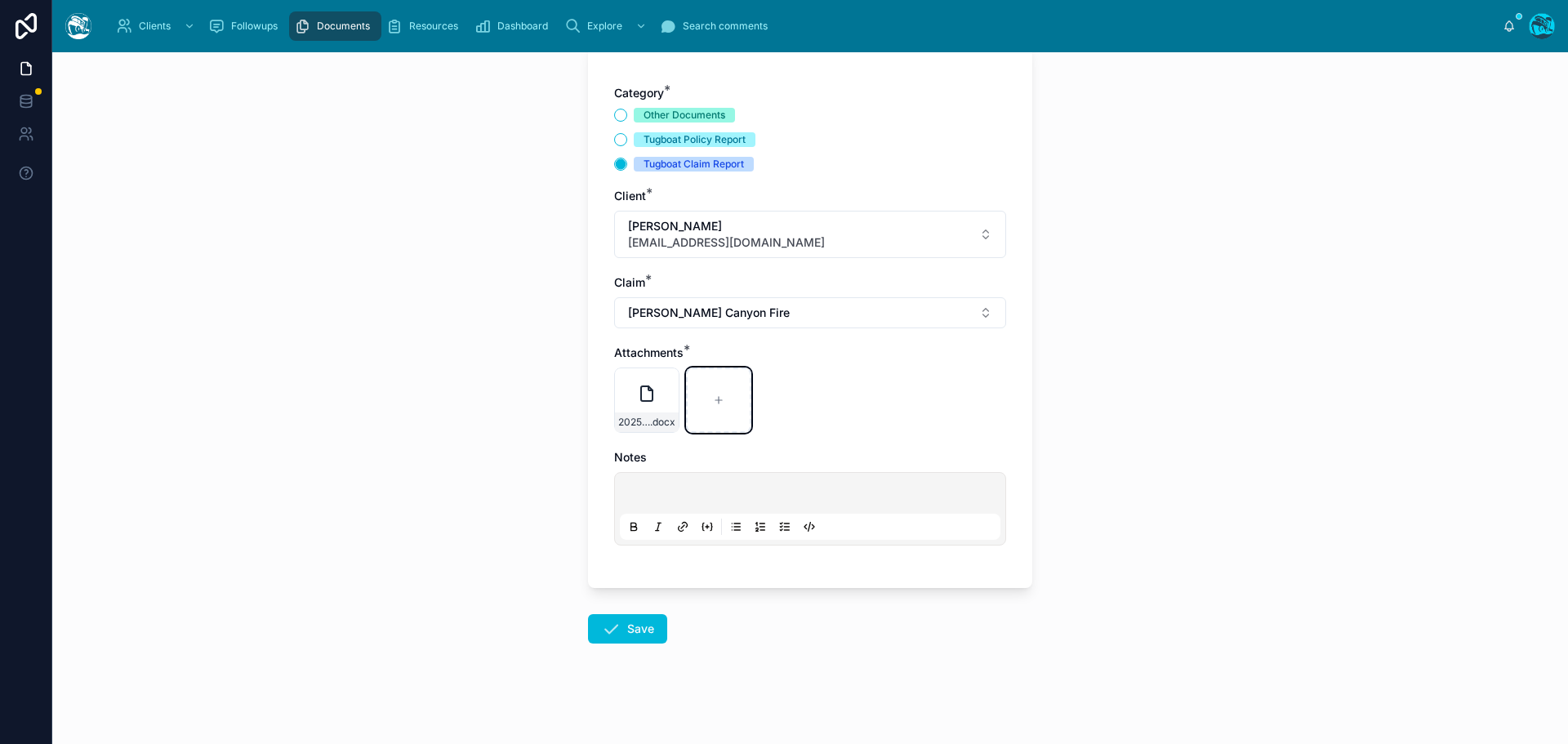
scroll to position [118, 0]
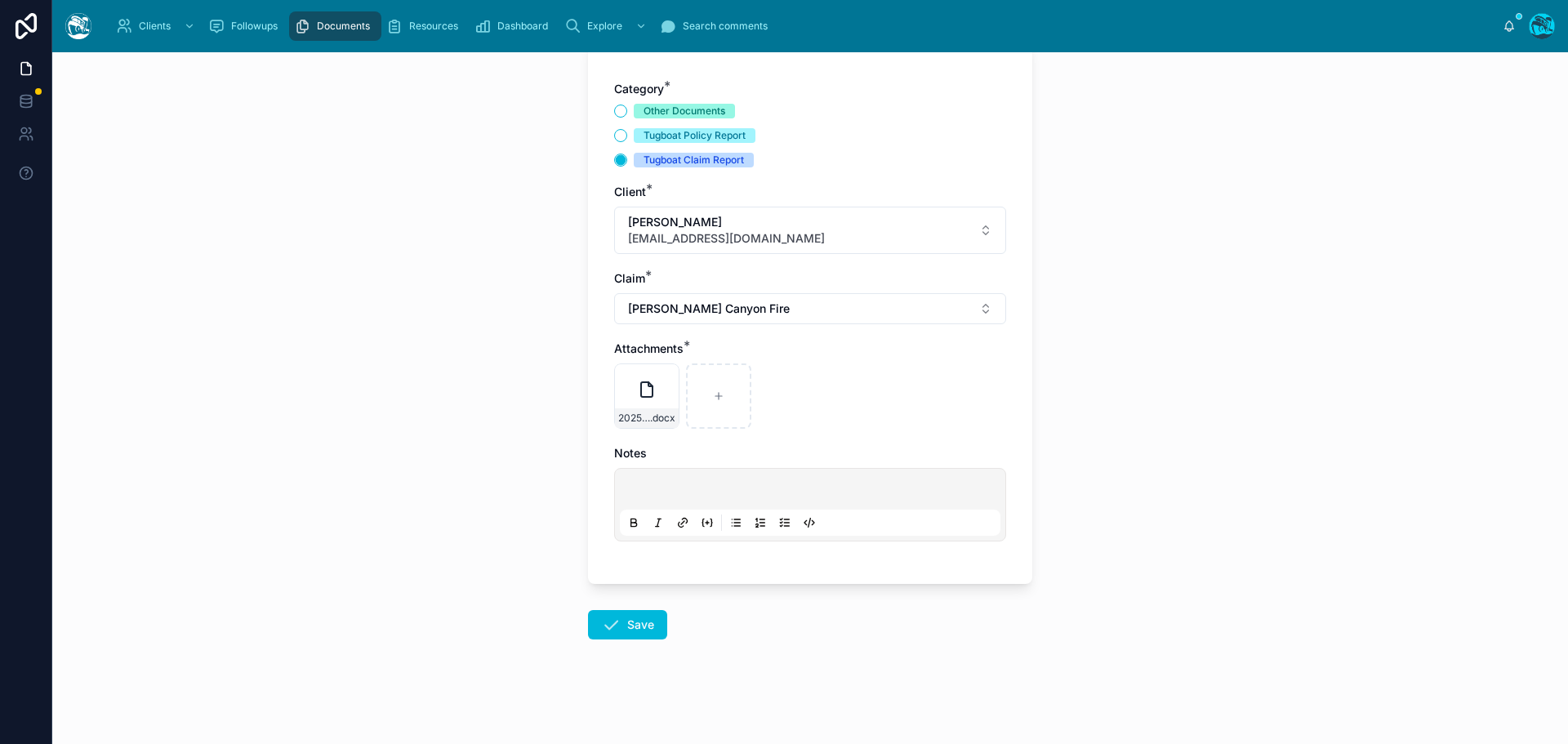
click at [615, 629] on button "Save" at bounding box center [627, 624] width 79 height 29
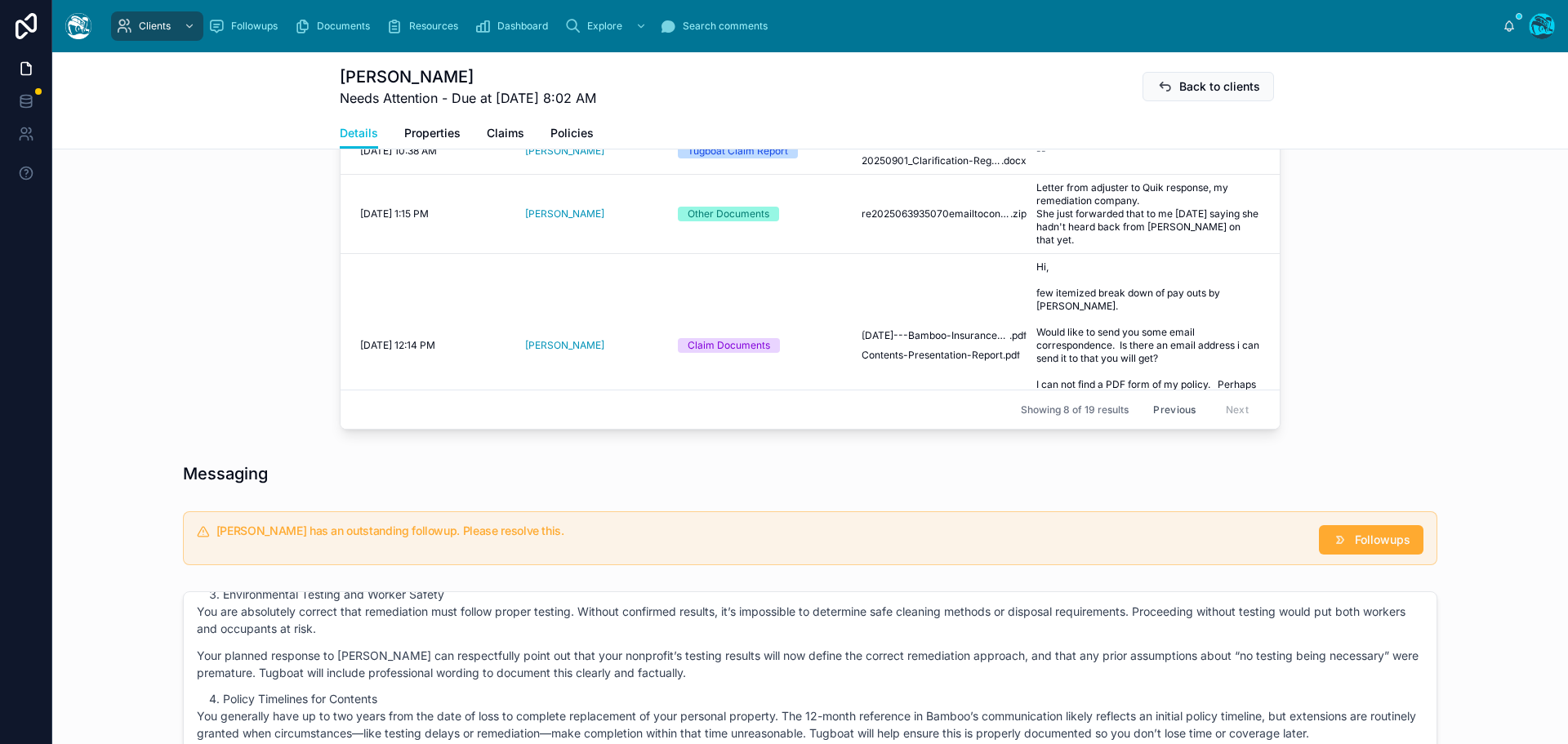
scroll to position [1017, 0]
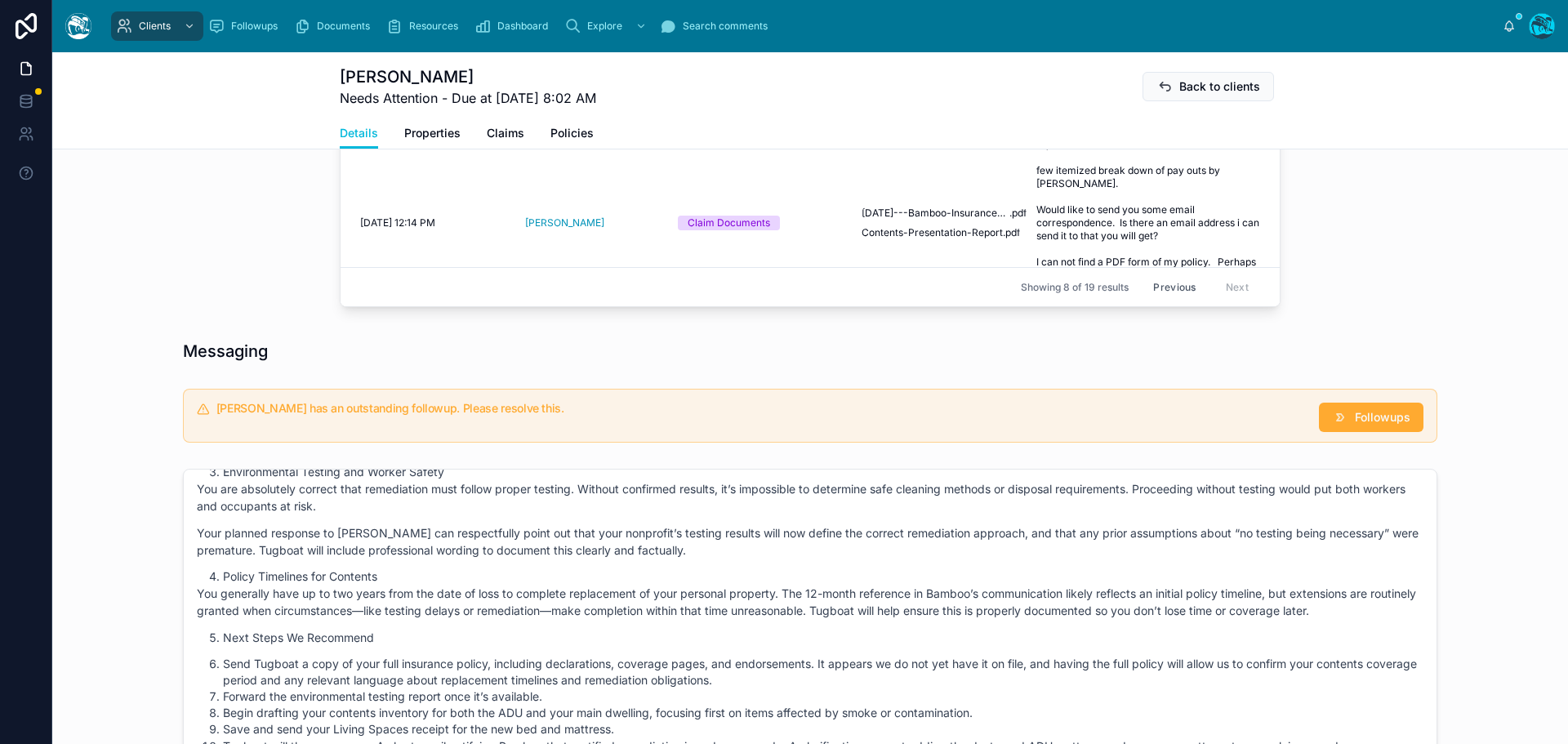
click at [1356, 425] on span "Followups" at bounding box center [1382, 418] width 56 height 17
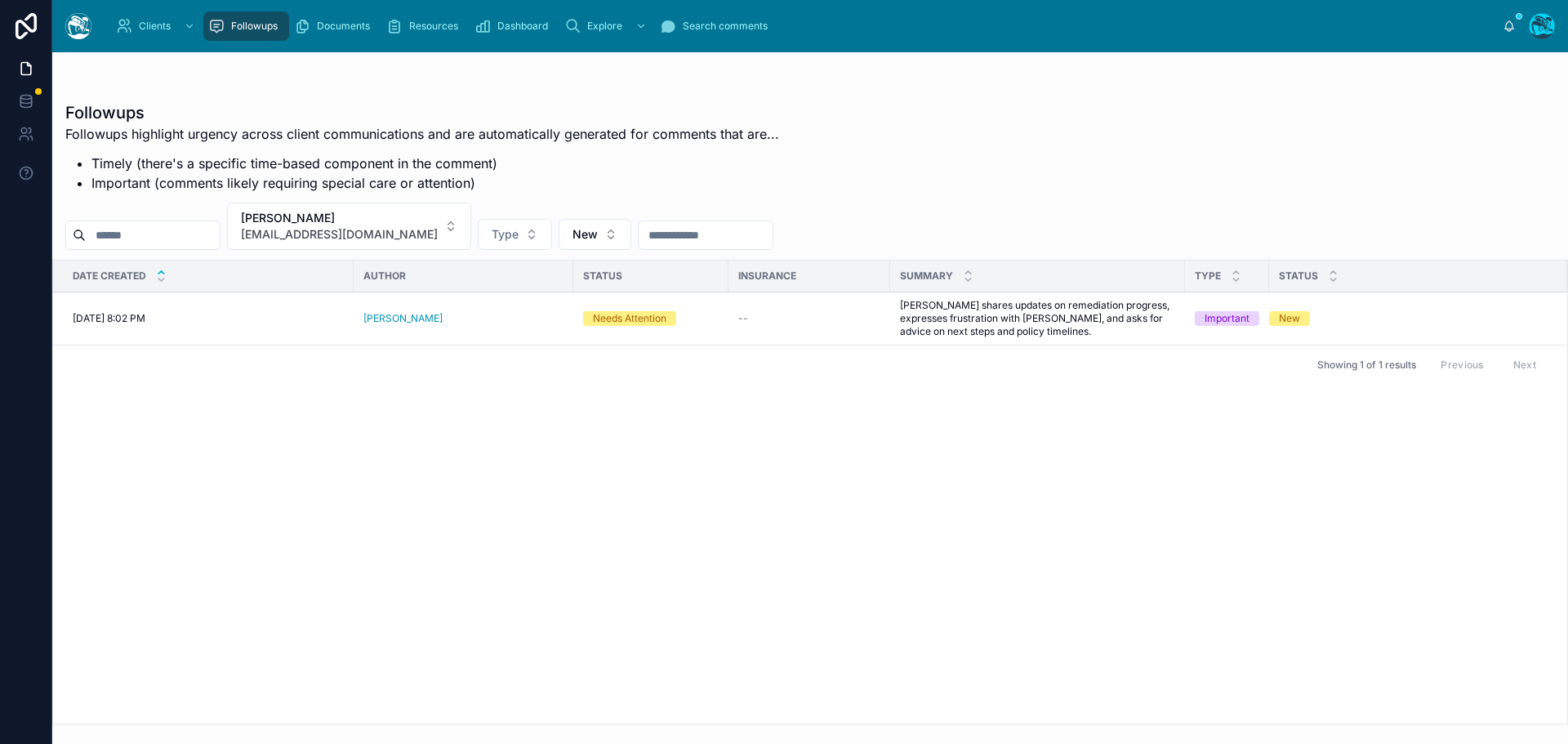
click at [0, 0] on span "Resolve" at bounding box center [0, 0] width 0 height 0
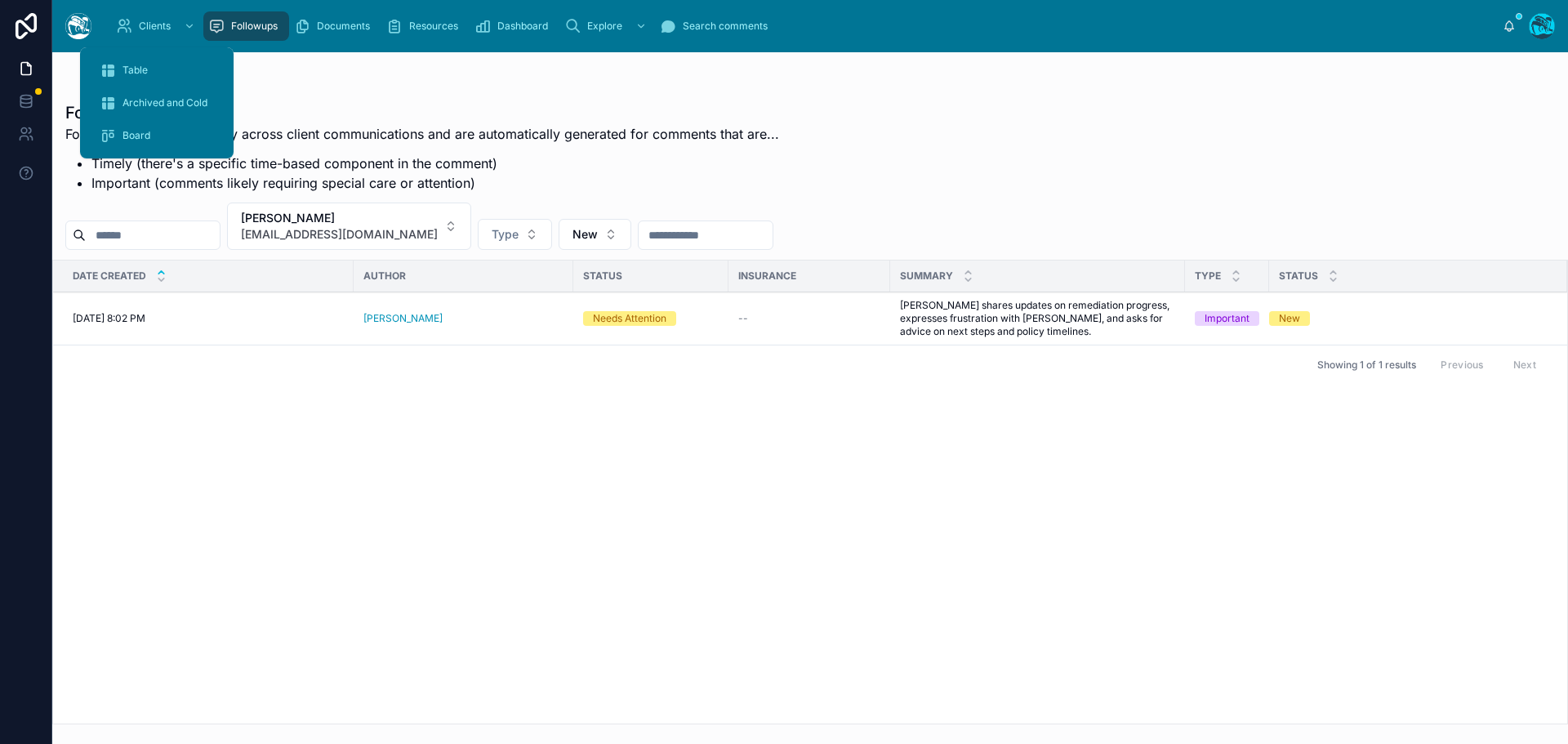
click at [138, 65] on span "Table" at bounding box center [135, 71] width 25 height 13
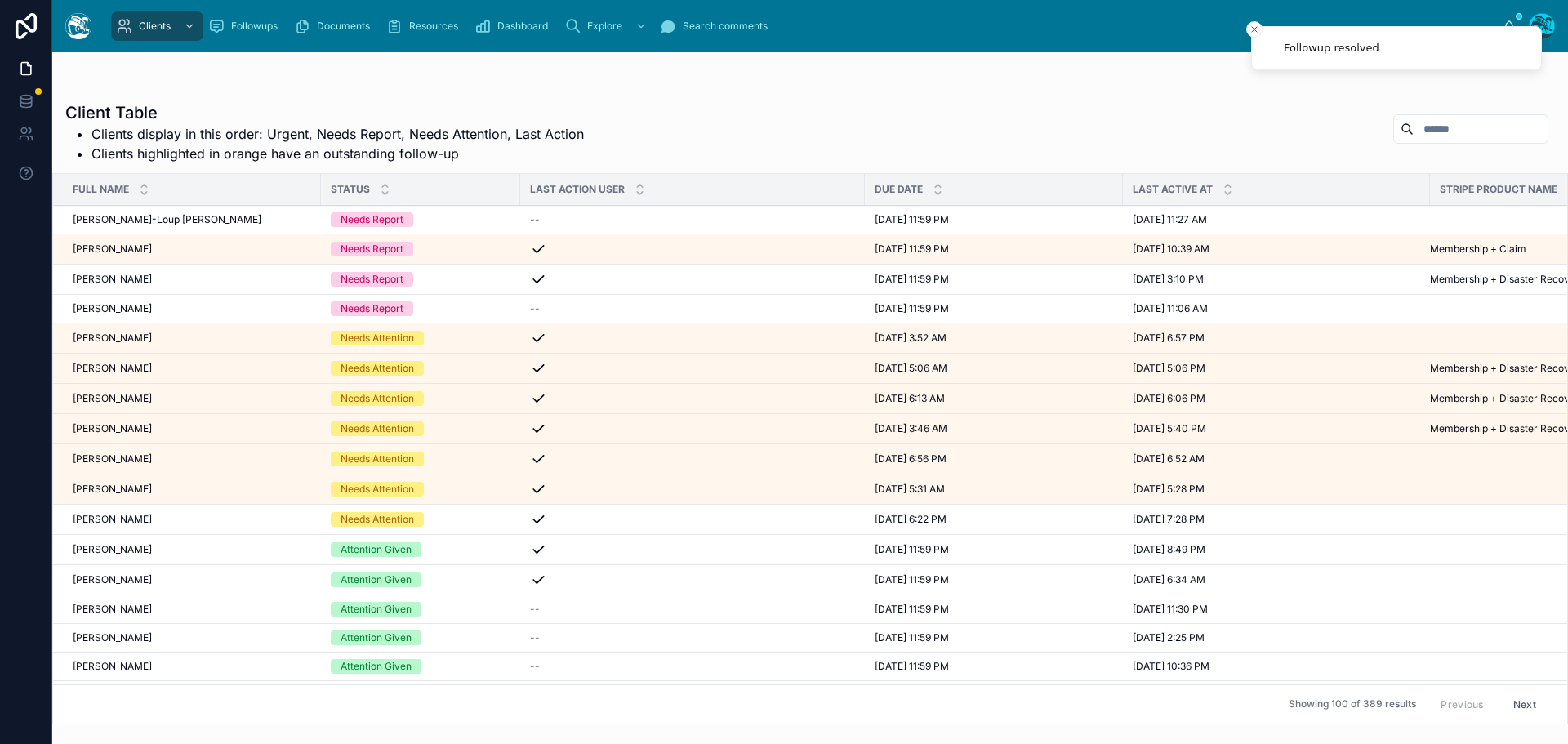
click at [183, 459] on div "[PERSON_NAME] [PERSON_NAME]" at bounding box center [191, 459] width 239 height 13
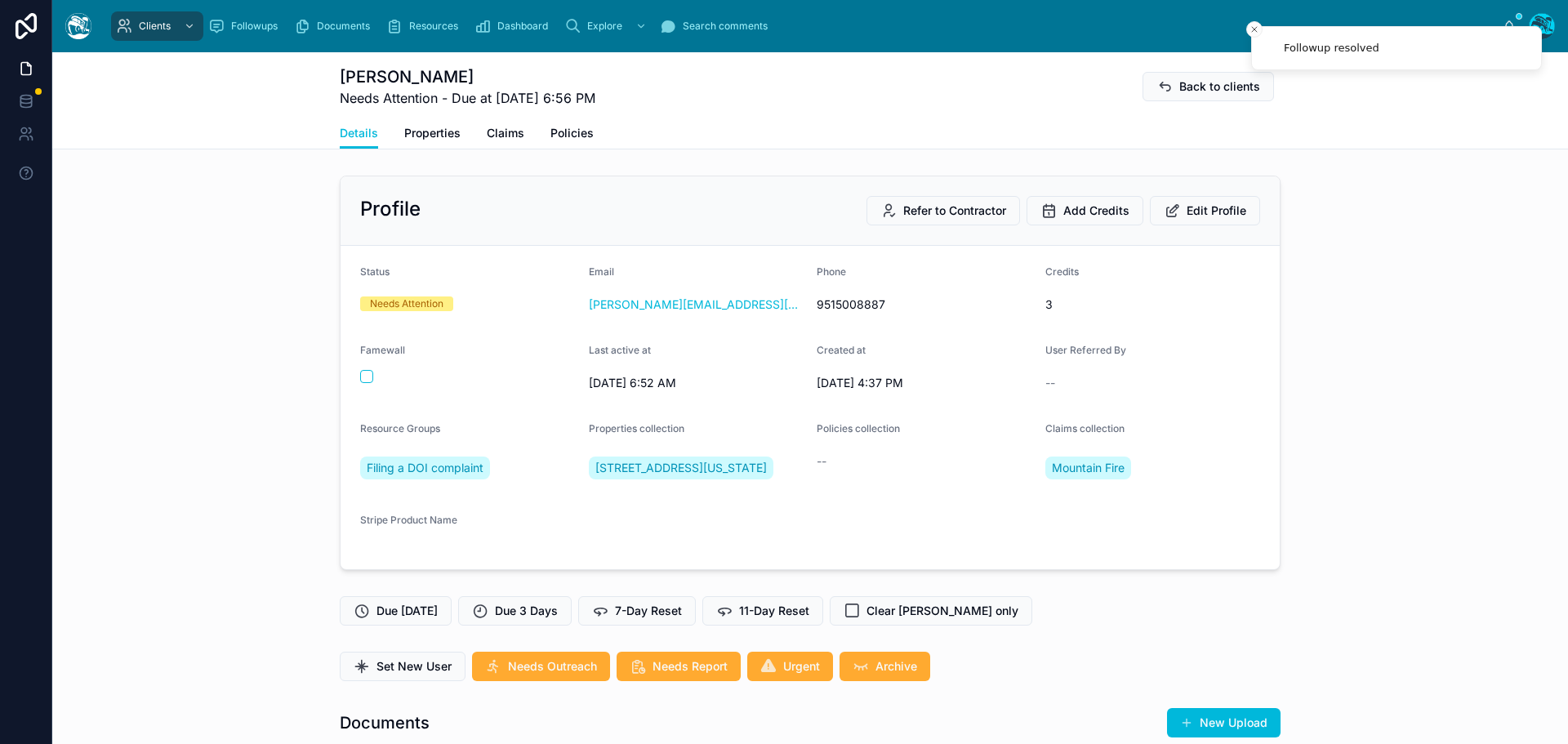
scroll to position [3849, 0]
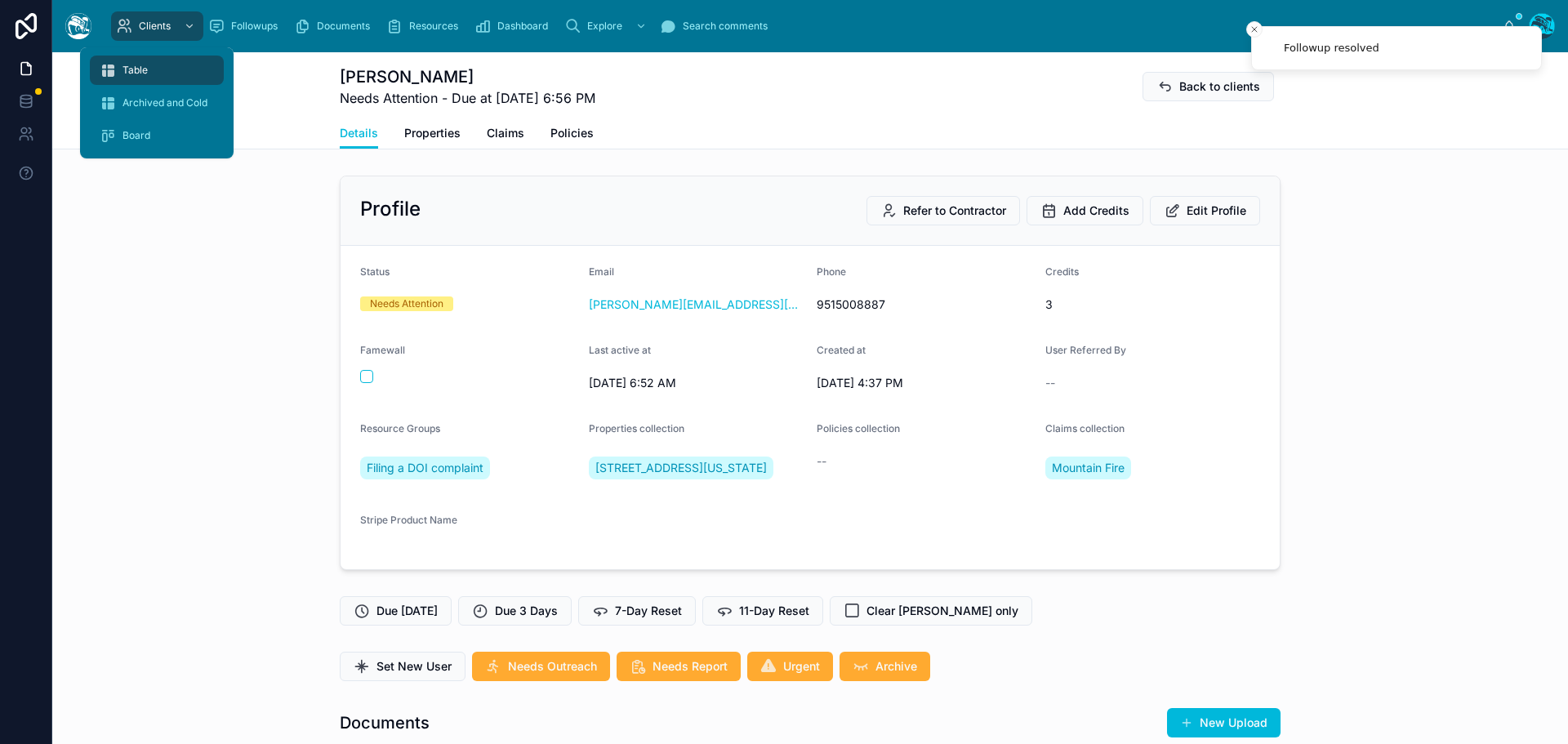
click at [136, 68] on span "Table" at bounding box center [135, 71] width 25 height 13
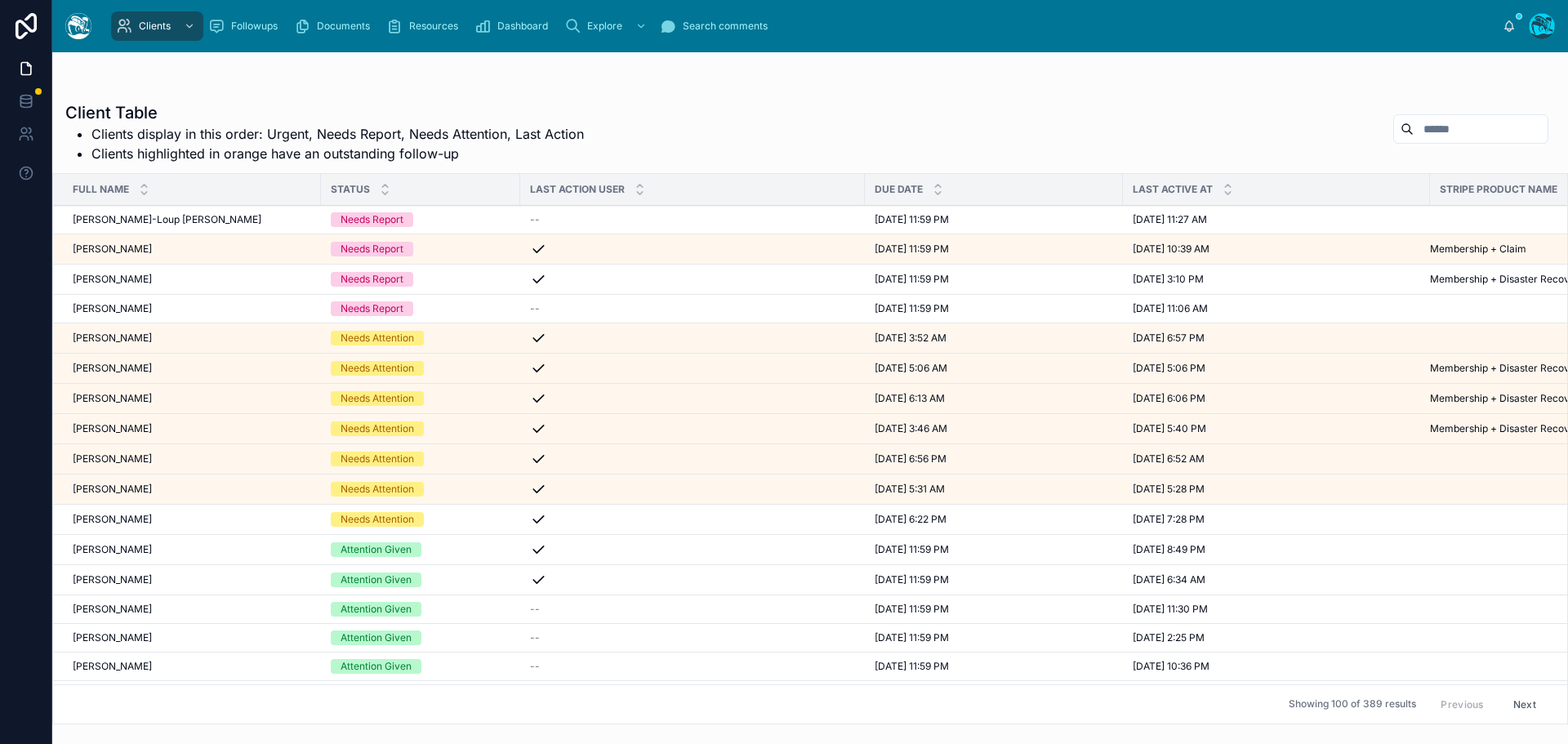
click at [171, 396] on div "[PERSON_NAME] [PERSON_NAME]" at bounding box center [191, 399] width 239 height 13
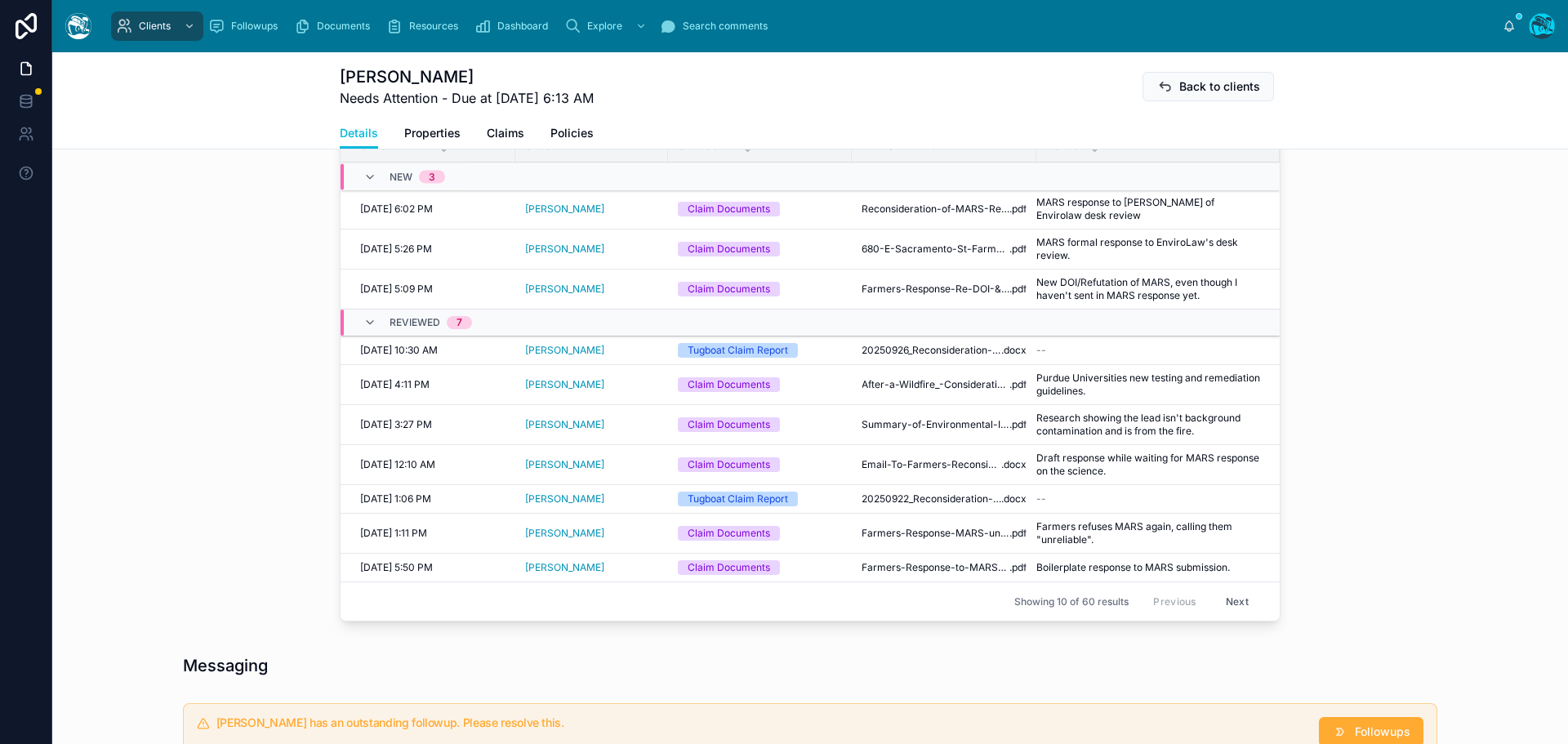
scroll to position [653, 0]
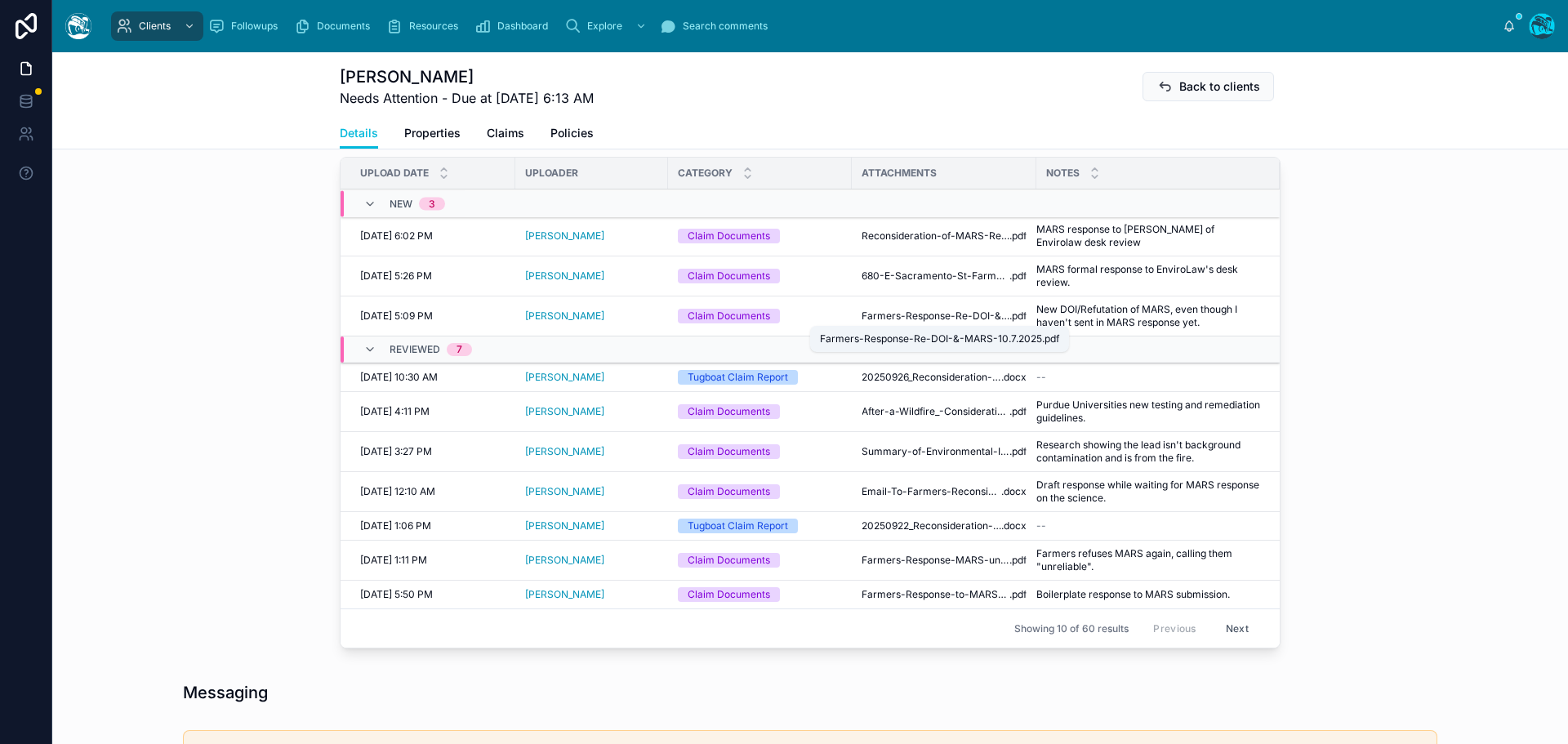
click at [945, 317] on span "Farmers-Response-Re-DOI-&-MARS-10.7.2025" at bounding box center [935, 316] width 148 height 13
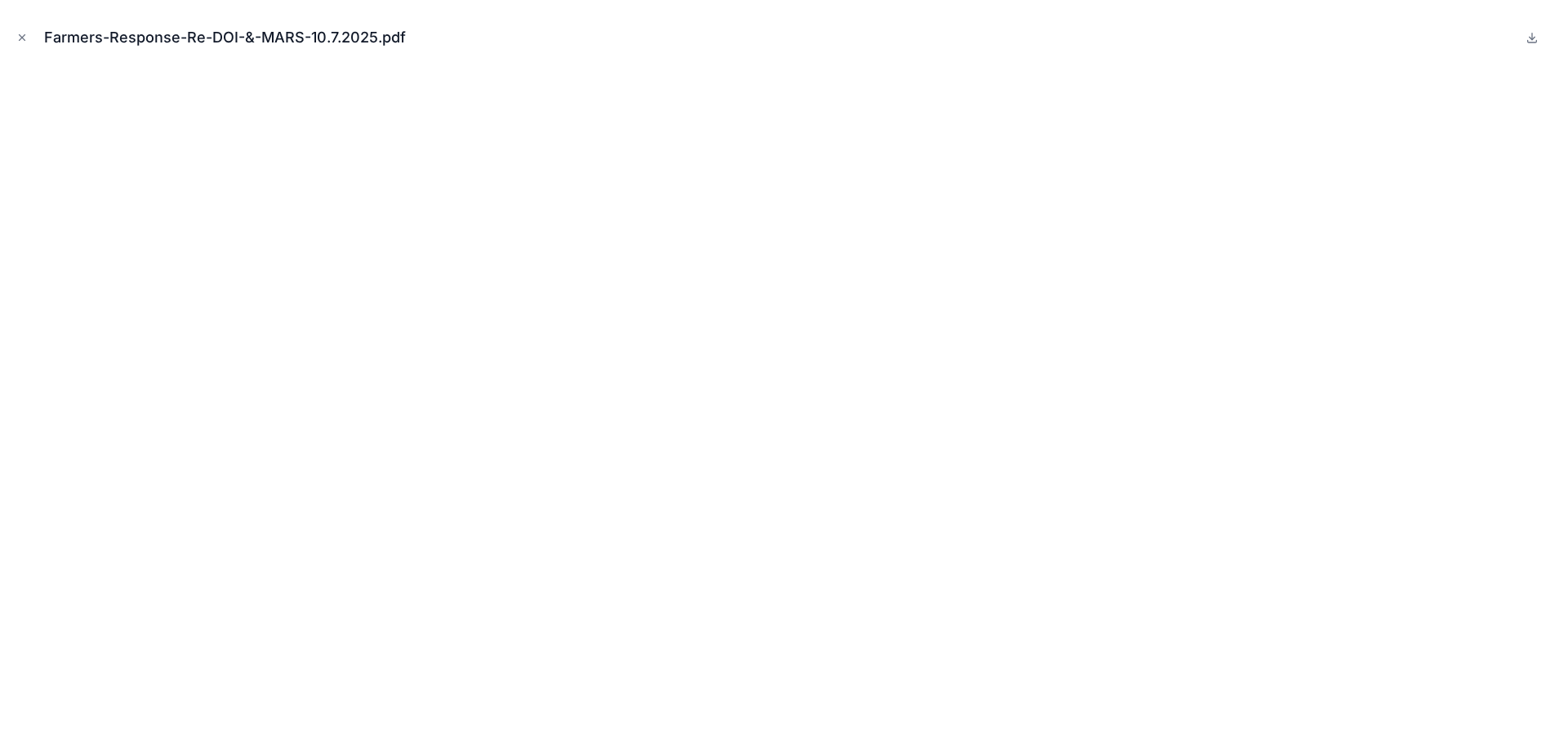
click at [1532, 37] on icon at bounding box center [1532, 37] width 0 height 7
click at [18, 37] on icon "Close modal" at bounding box center [22, 37] width 12 height 12
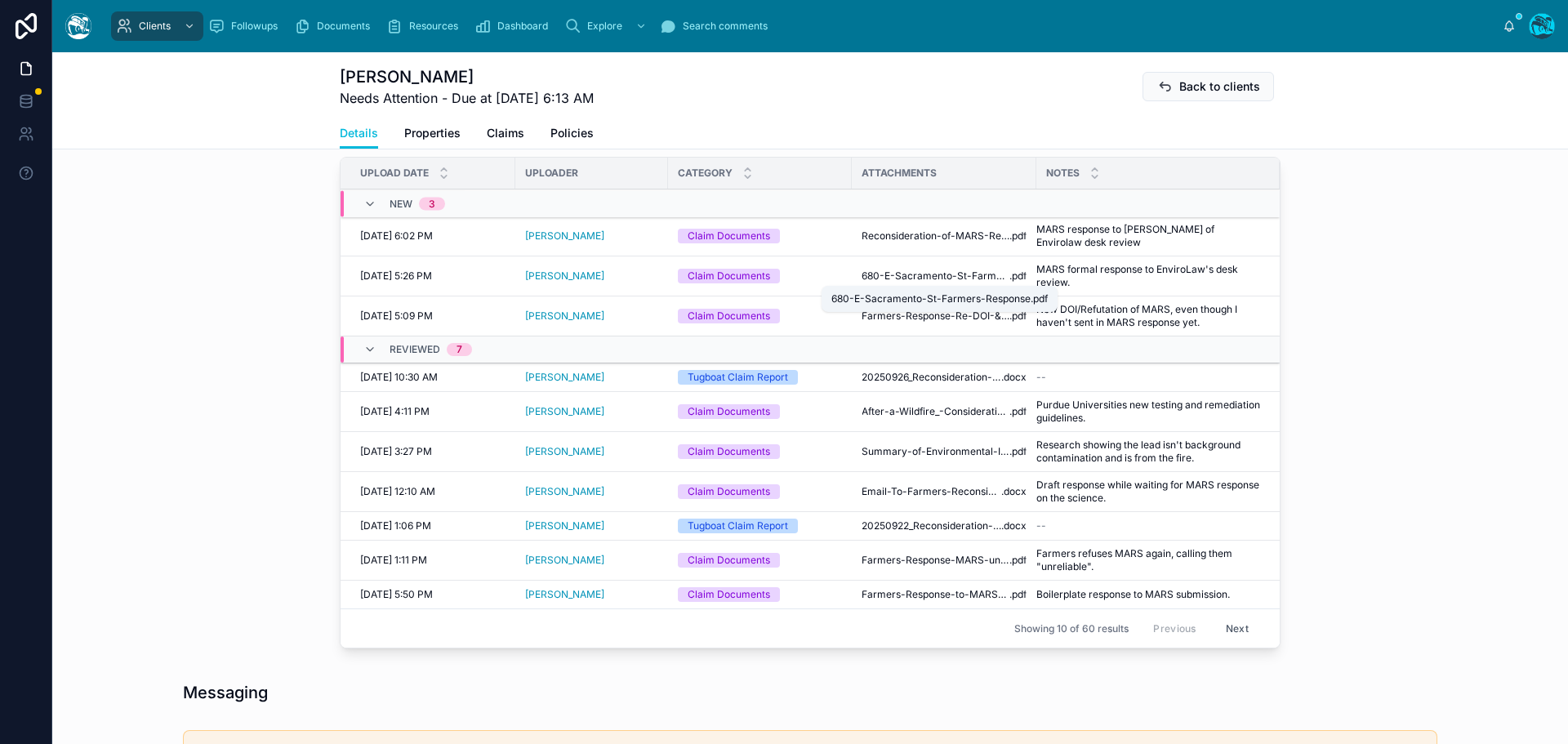
click at [920, 271] on span "680-E-Sacramento-St-Farmers-Response" at bounding box center [935, 276] width 148 height 13
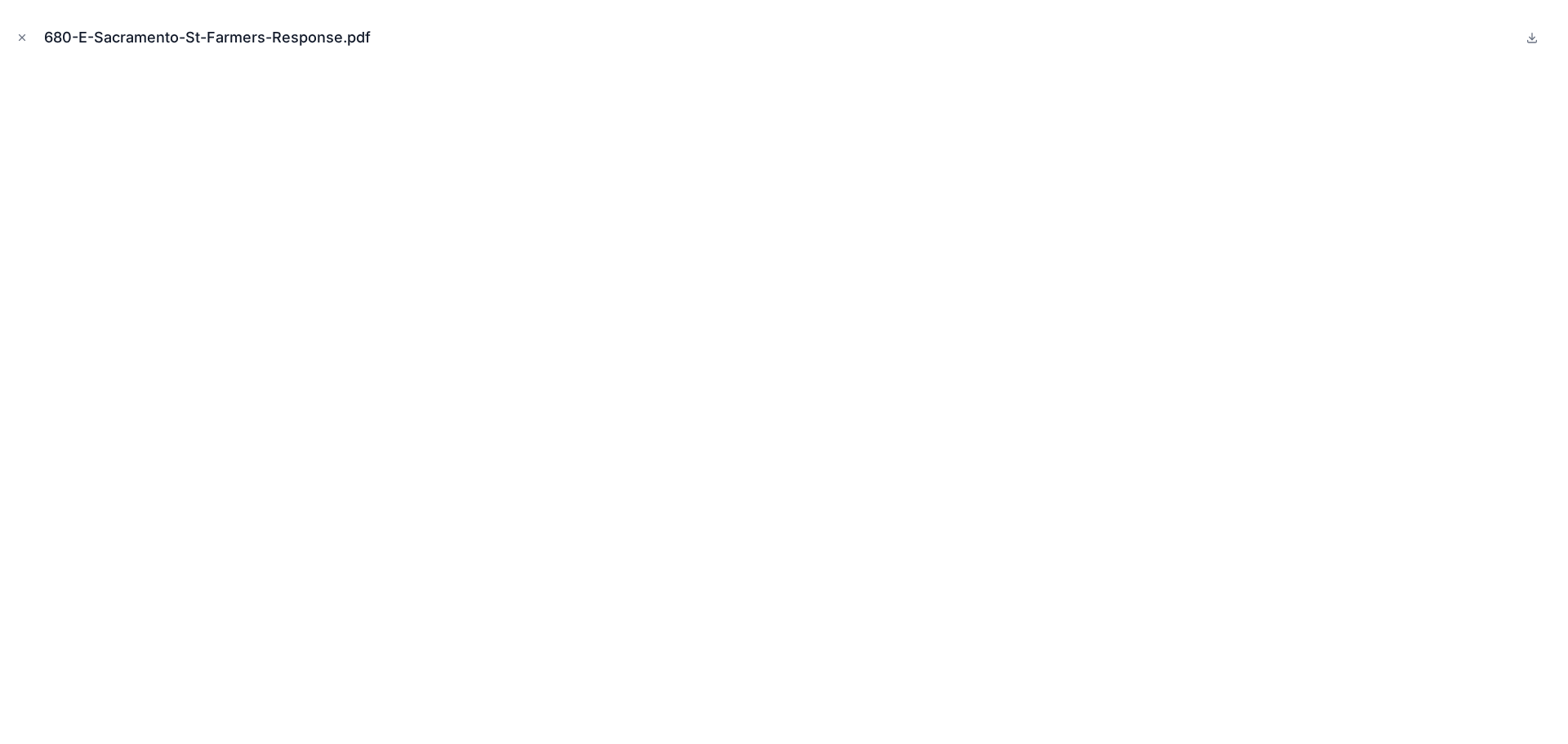
click at [1531, 36] on icon at bounding box center [1532, 37] width 13 height 13
click at [24, 34] on icon "Close modal" at bounding box center [22, 37] width 12 height 12
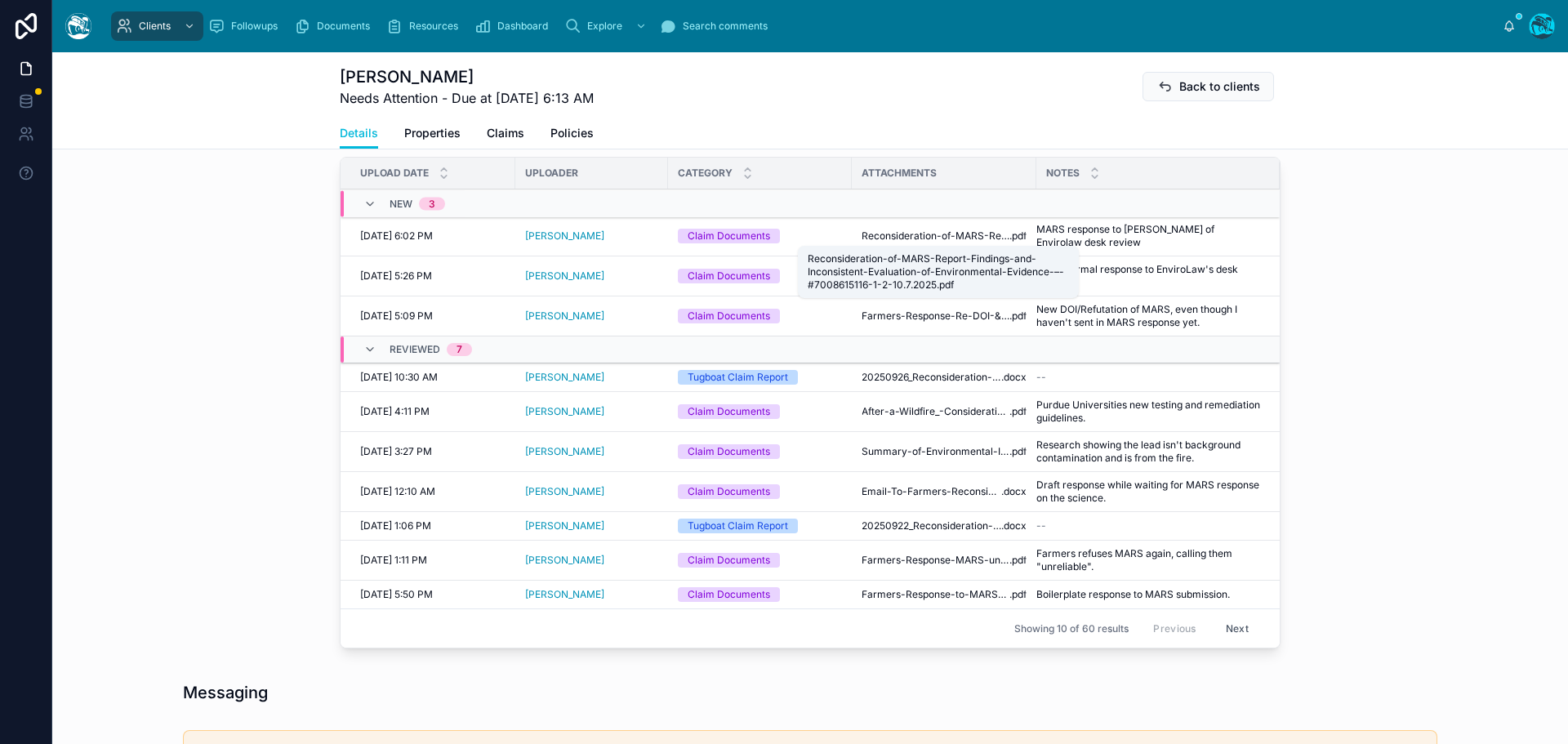
click at [949, 236] on span "Reconsideration-of-MARS-Report-Findings-and-Inconsistent-Evaluation-of-Environm…" at bounding box center [935, 236] width 148 height 13
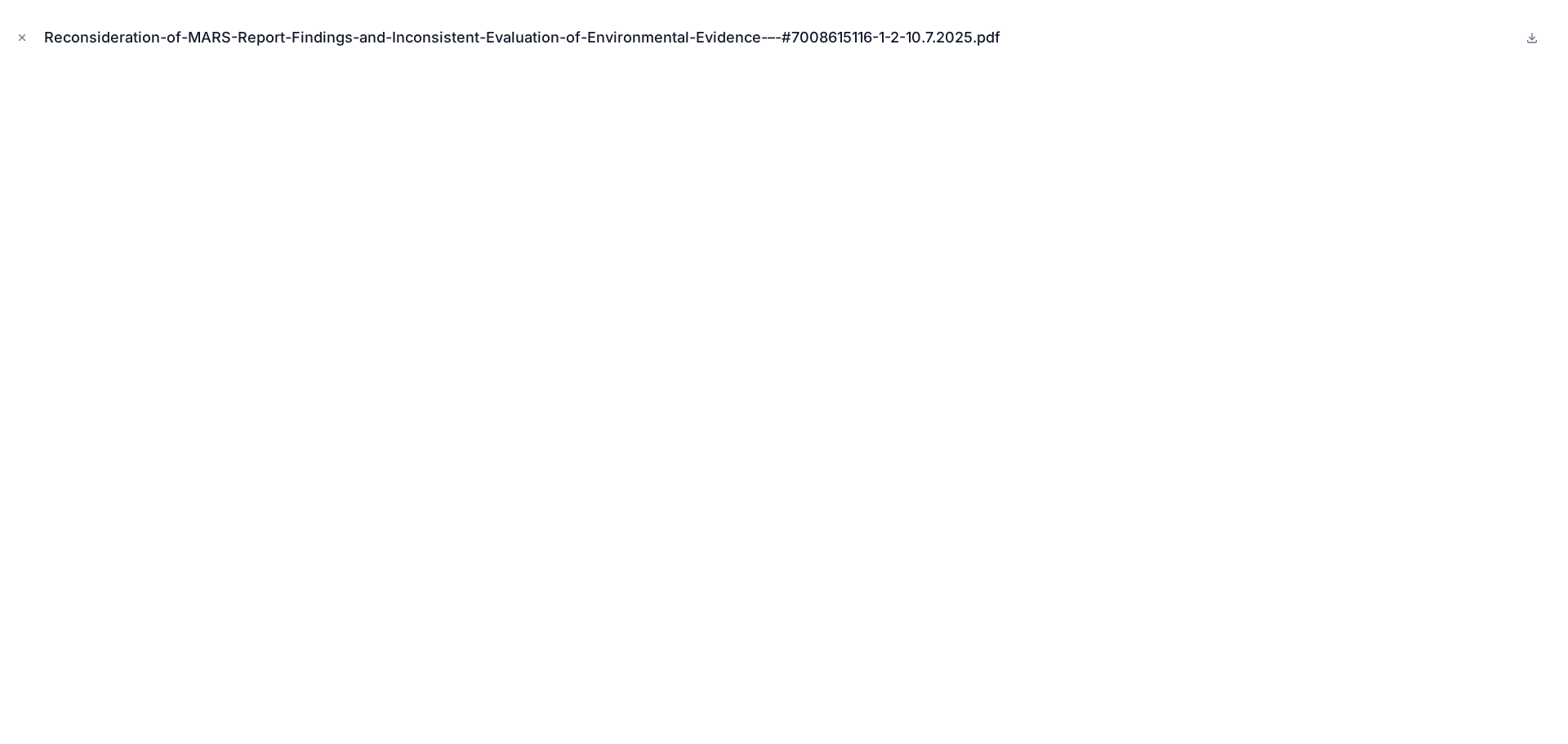
click at [1535, 38] on icon at bounding box center [1532, 37] width 13 height 13
click at [22, 37] on icon "Close modal" at bounding box center [22, 37] width 6 height 6
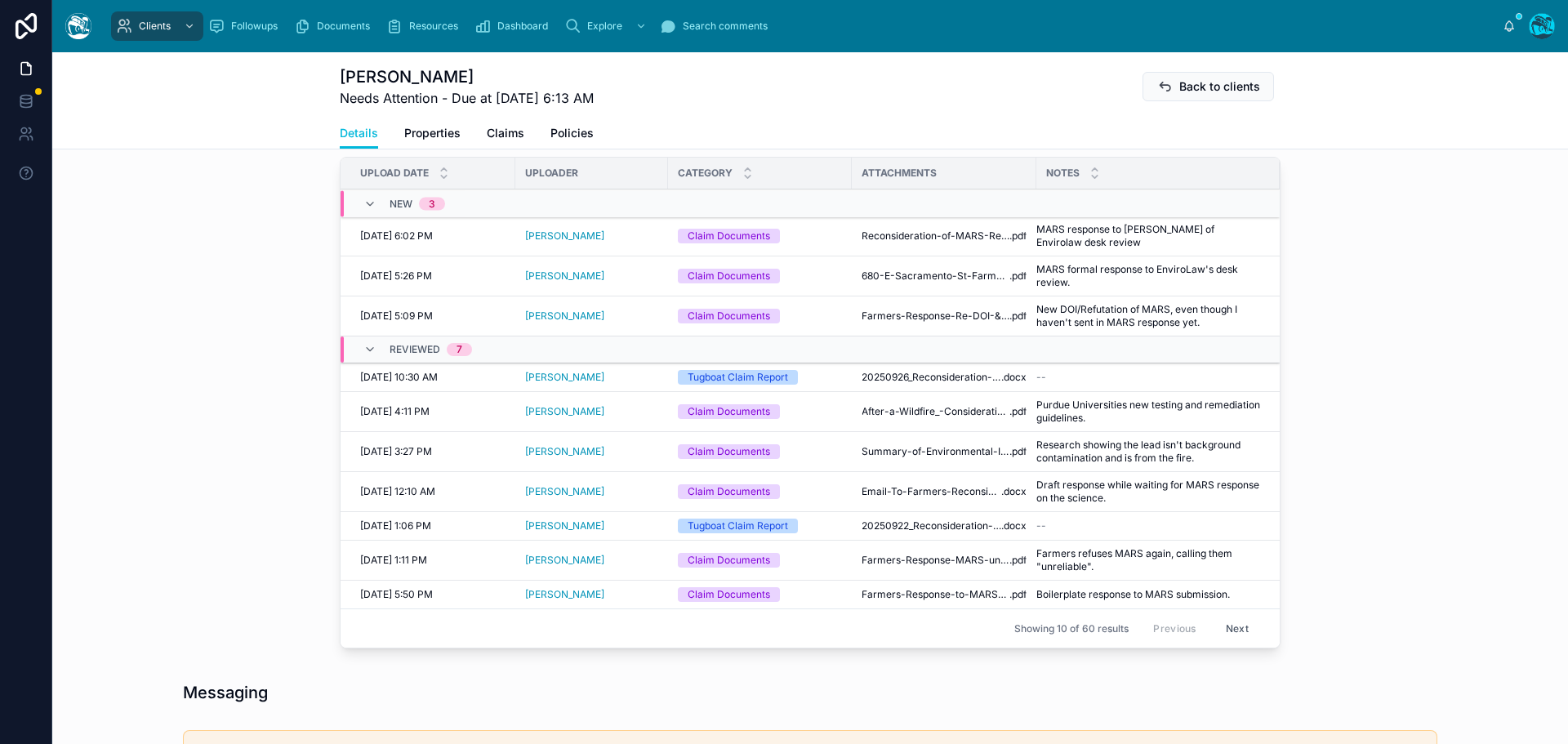
click at [0, 0] on icon at bounding box center [0, 0] width 0 height 0
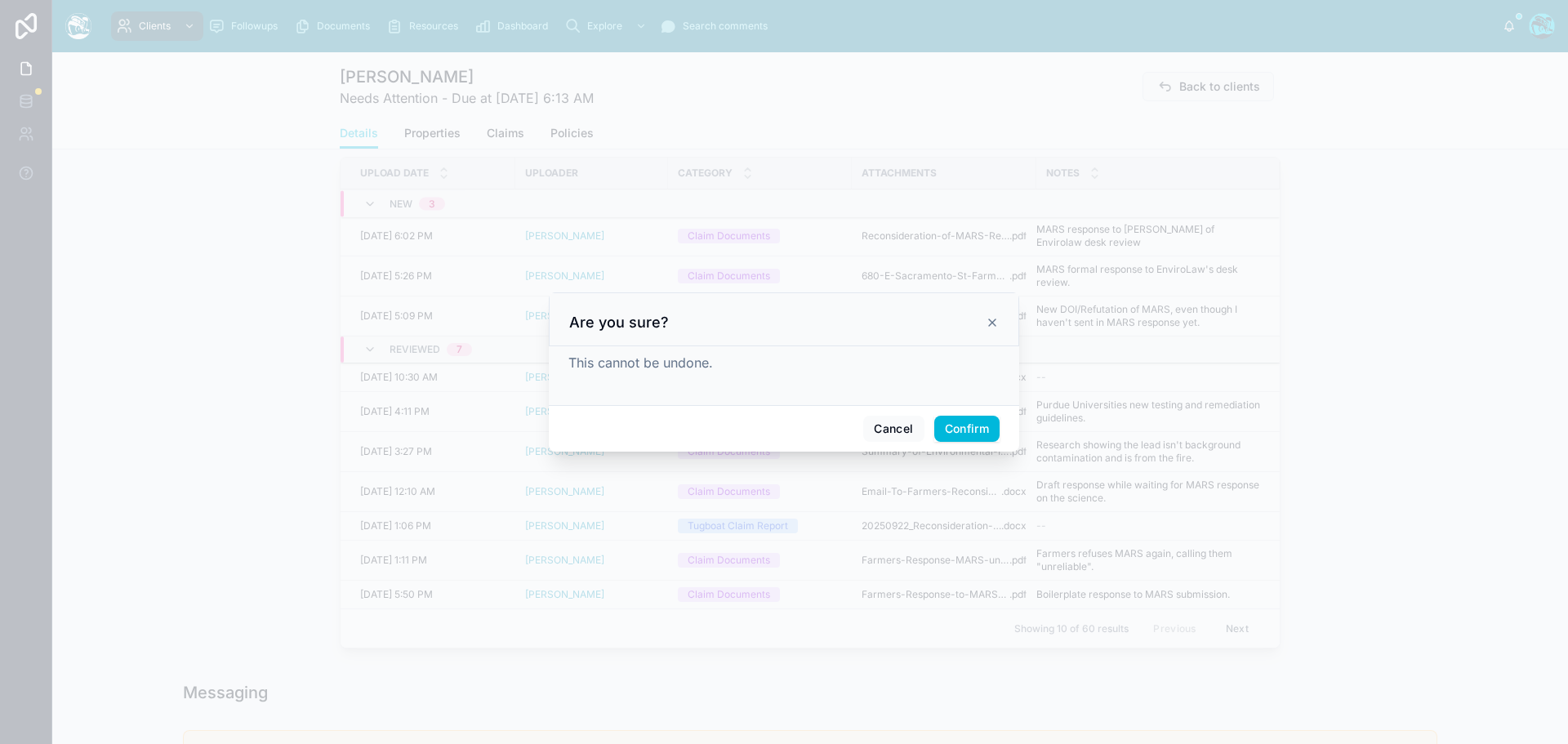
click at [971, 428] on button "Confirm" at bounding box center [966, 428] width 65 height 26
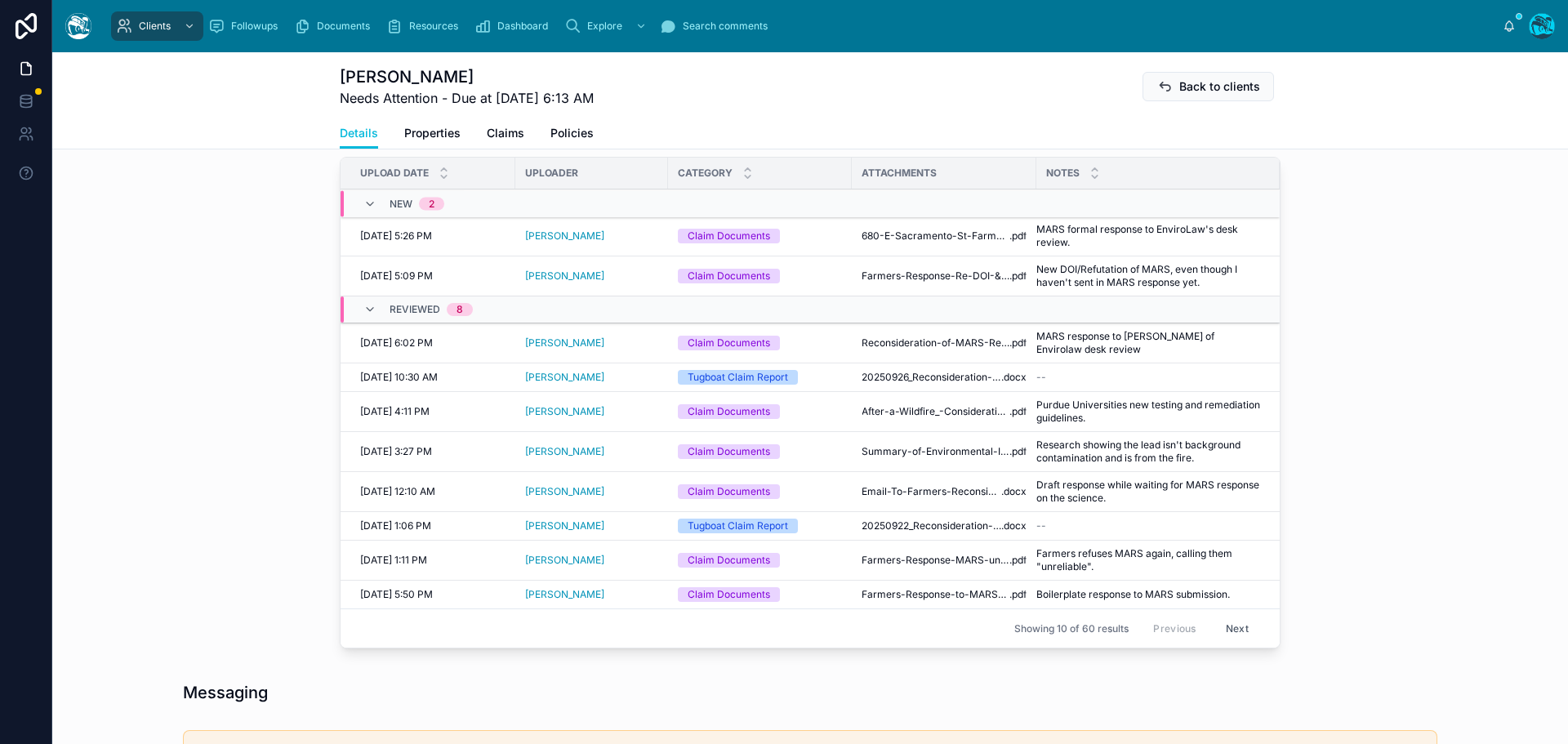
click at [0, 0] on span "Reviewed" at bounding box center [0, 0] width 0 height 0
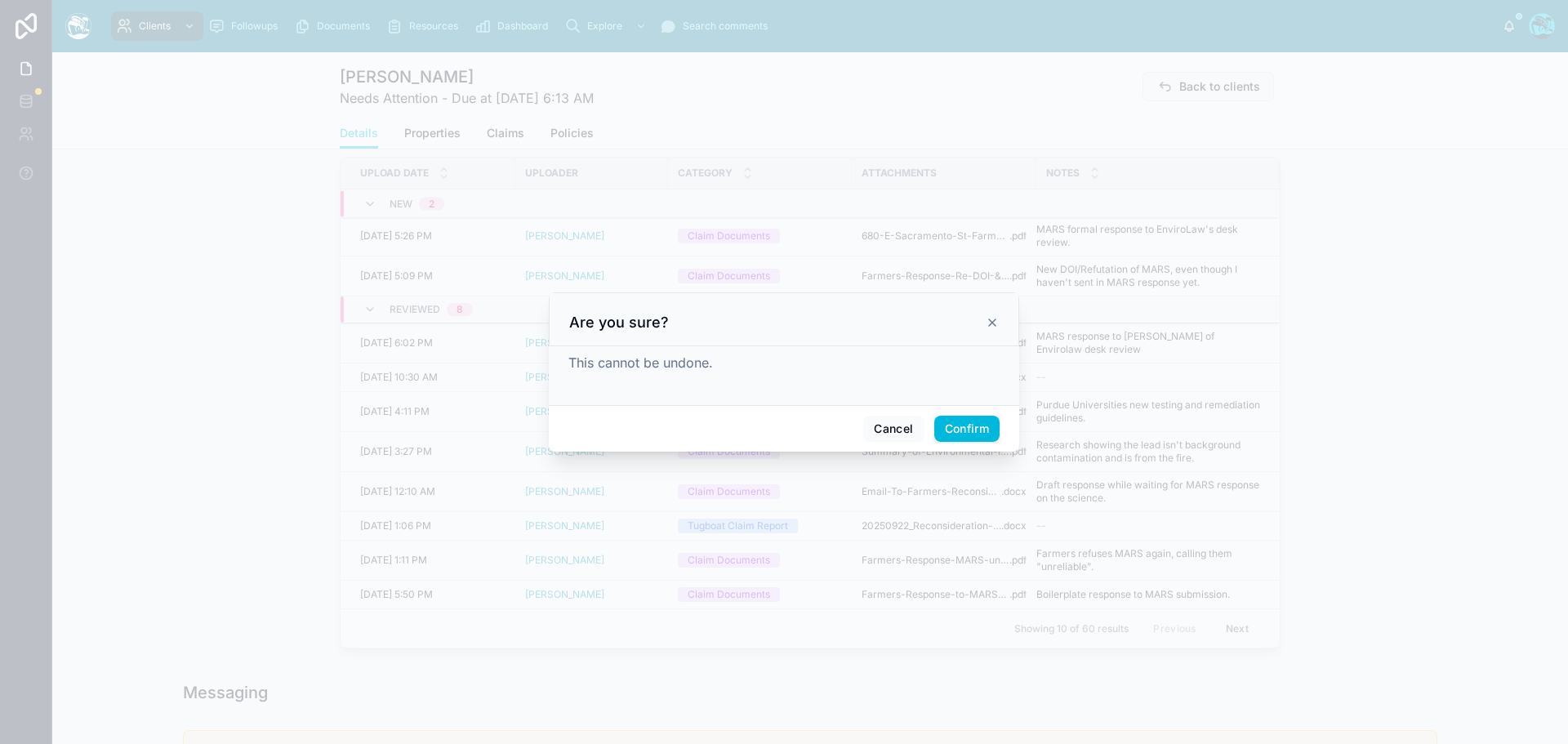
click at [970, 424] on button "Confirm" at bounding box center [966, 428] width 65 height 26
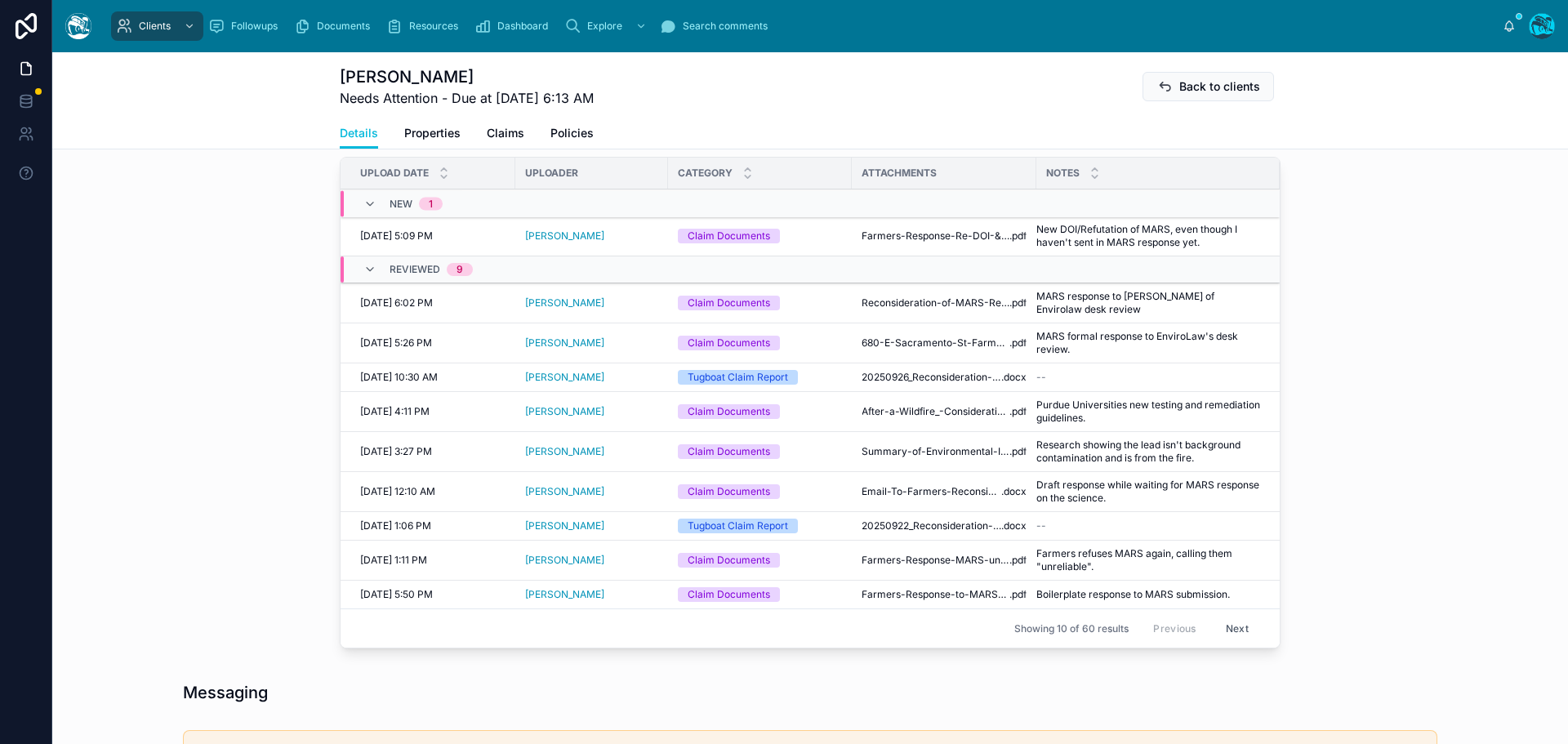
click at [0, 0] on span "Reviewed" at bounding box center [0, 0] width 0 height 0
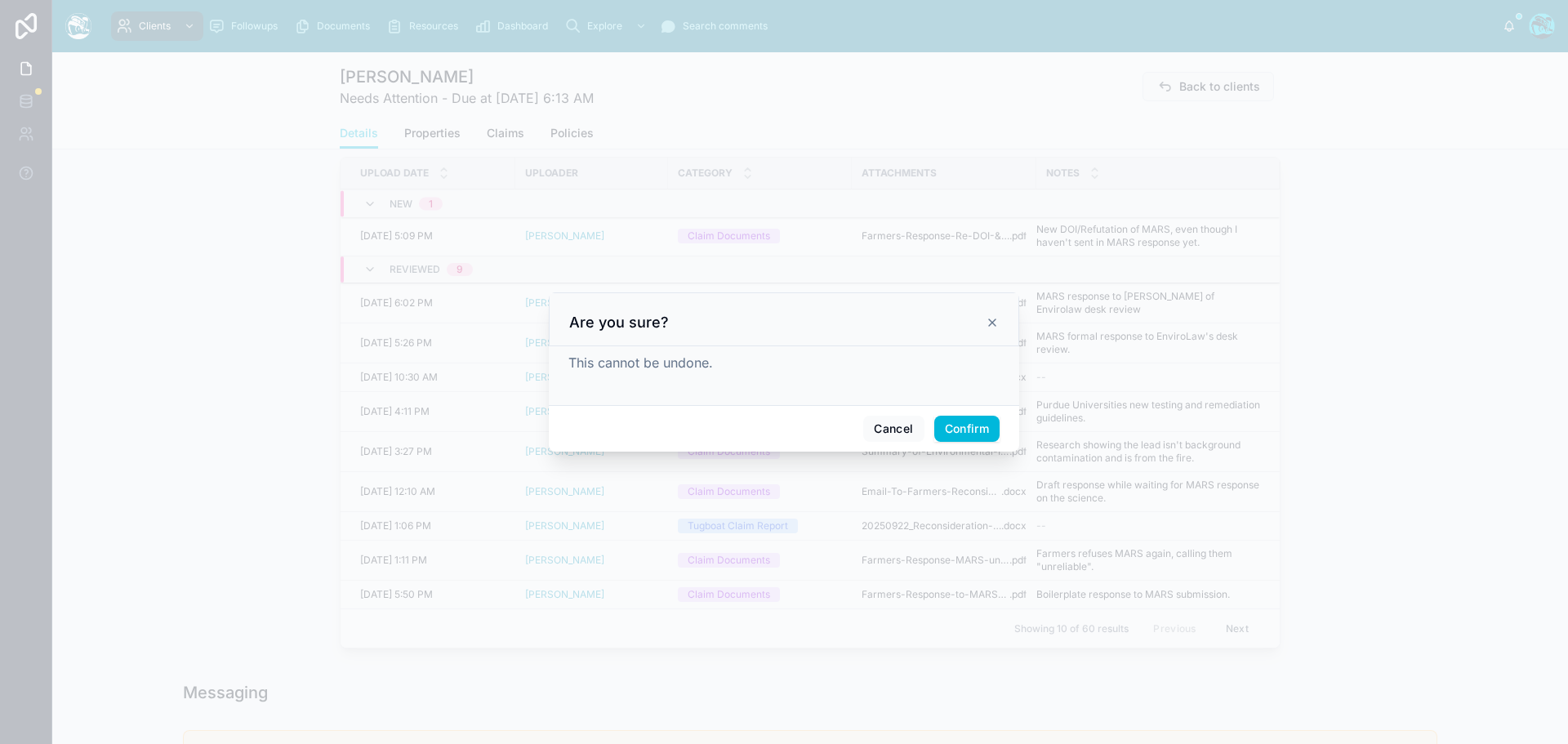
drag, startPoint x: 958, startPoint y: 429, endPoint x: 1359, endPoint y: 394, distance: 402.5
click at [959, 429] on button "Confirm" at bounding box center [966, 428] width 65 height 26
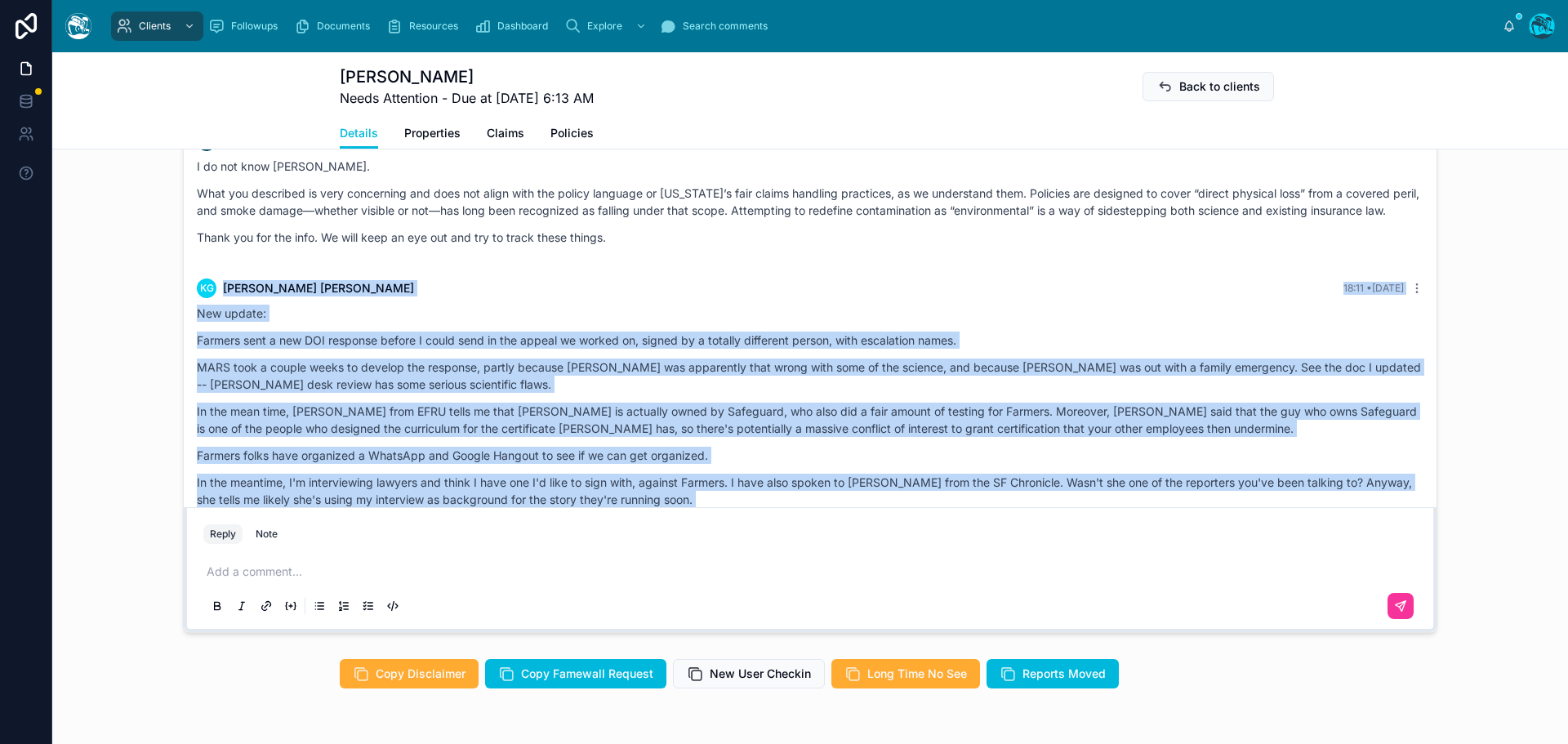
scroll to position [5054, 0]
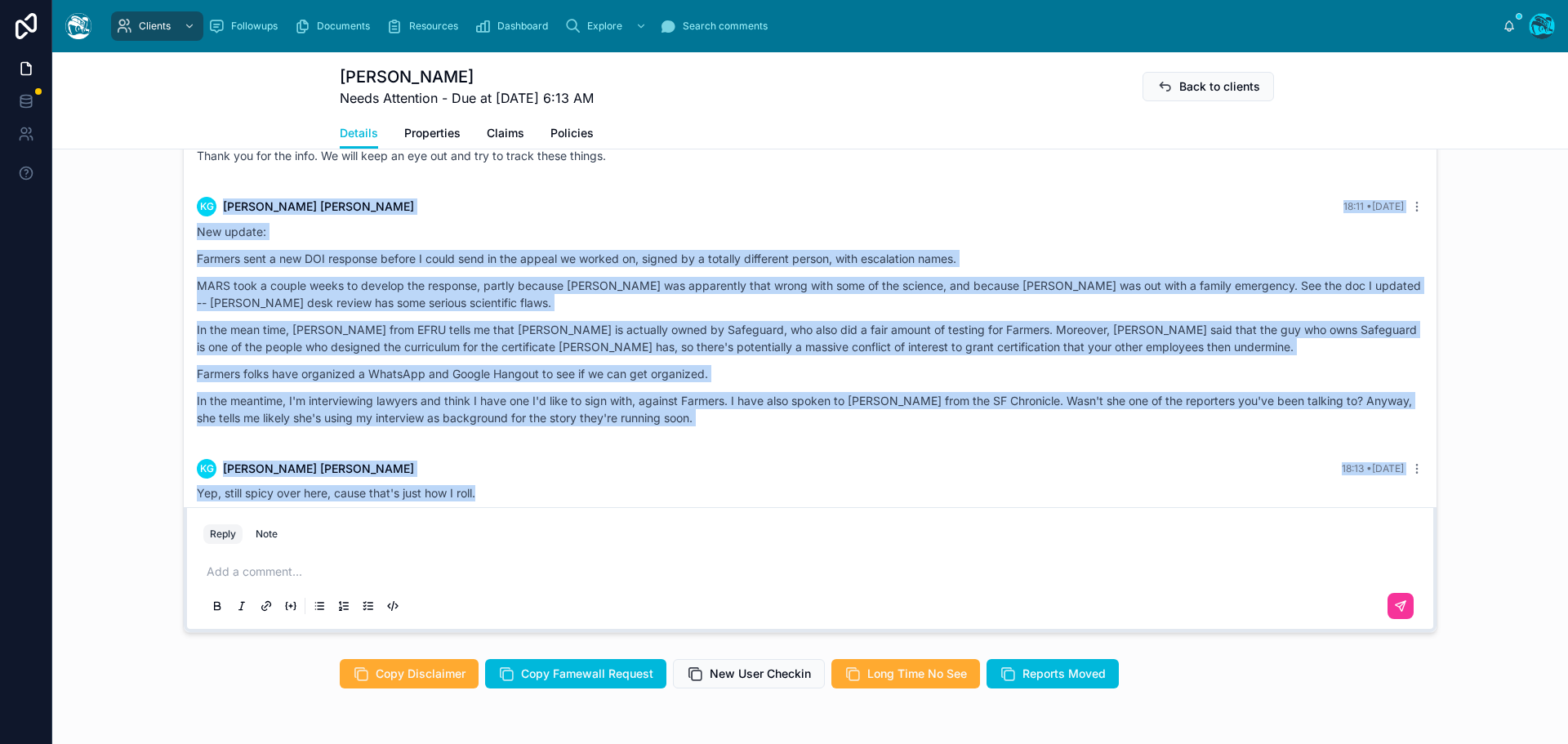
drag, startPoint x: 633, startPoint y: 221, endPoint x: 677, endPoint y: 485, distance: 267.6
copy div "LO Ipsum Dolors 64:66 • Ametc Adi elitse: Doeiusm temp i utl ETD magnaali enima…"
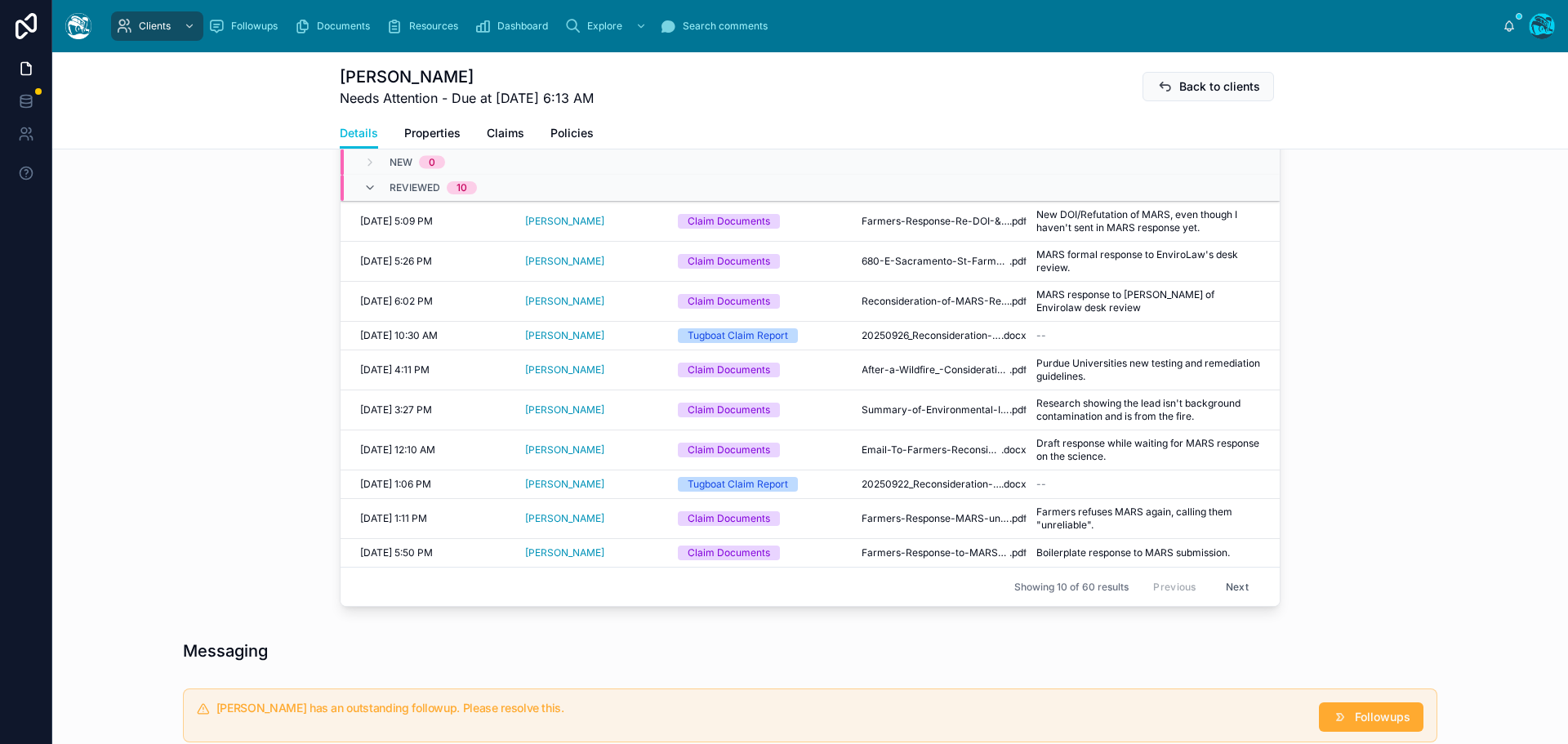
scroll to position [653, 0]
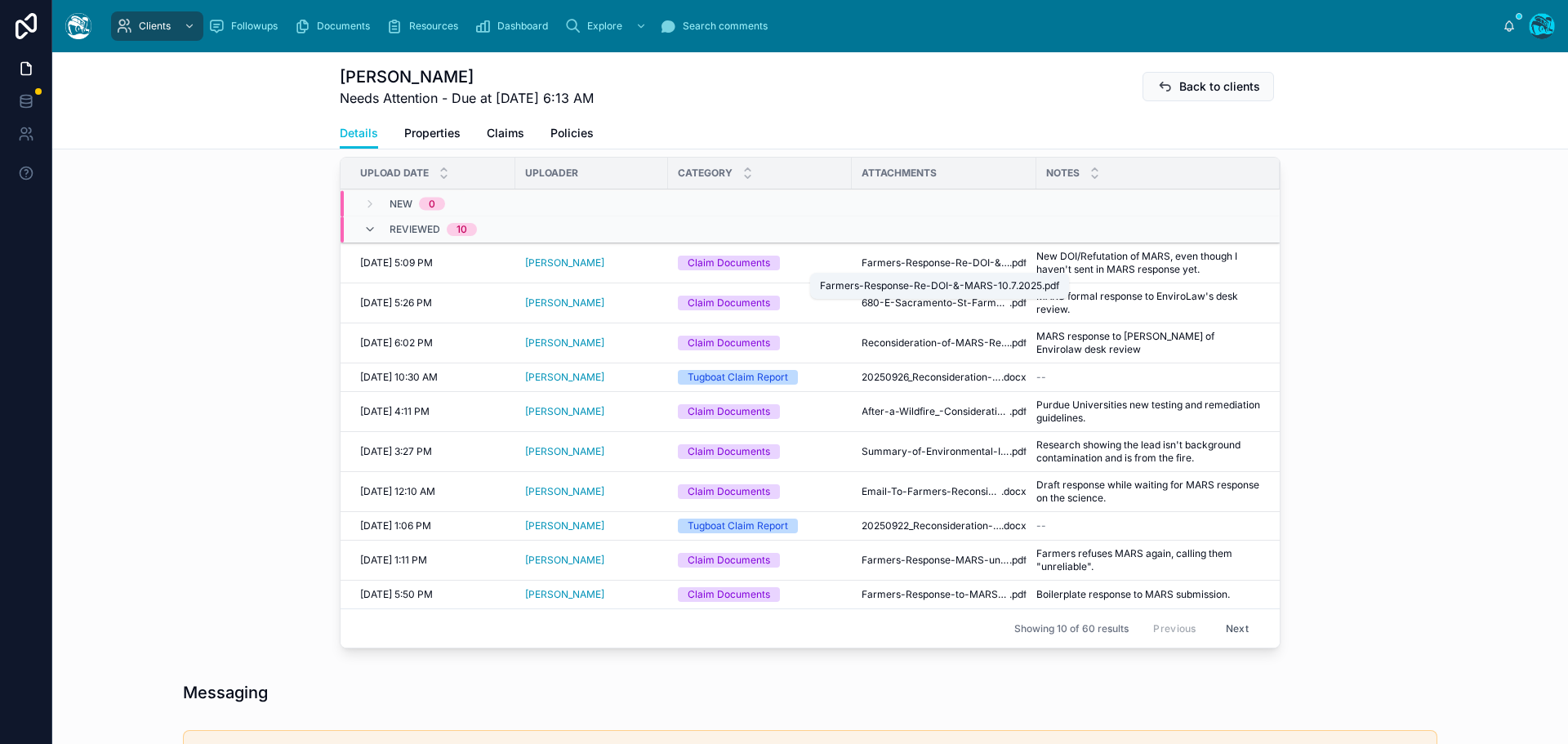
click at [948, 261] on span "Farmers-Response-Re-DOI-&-MARS-10.7.2025" at bounding box center [935, 263] width 148 height 13
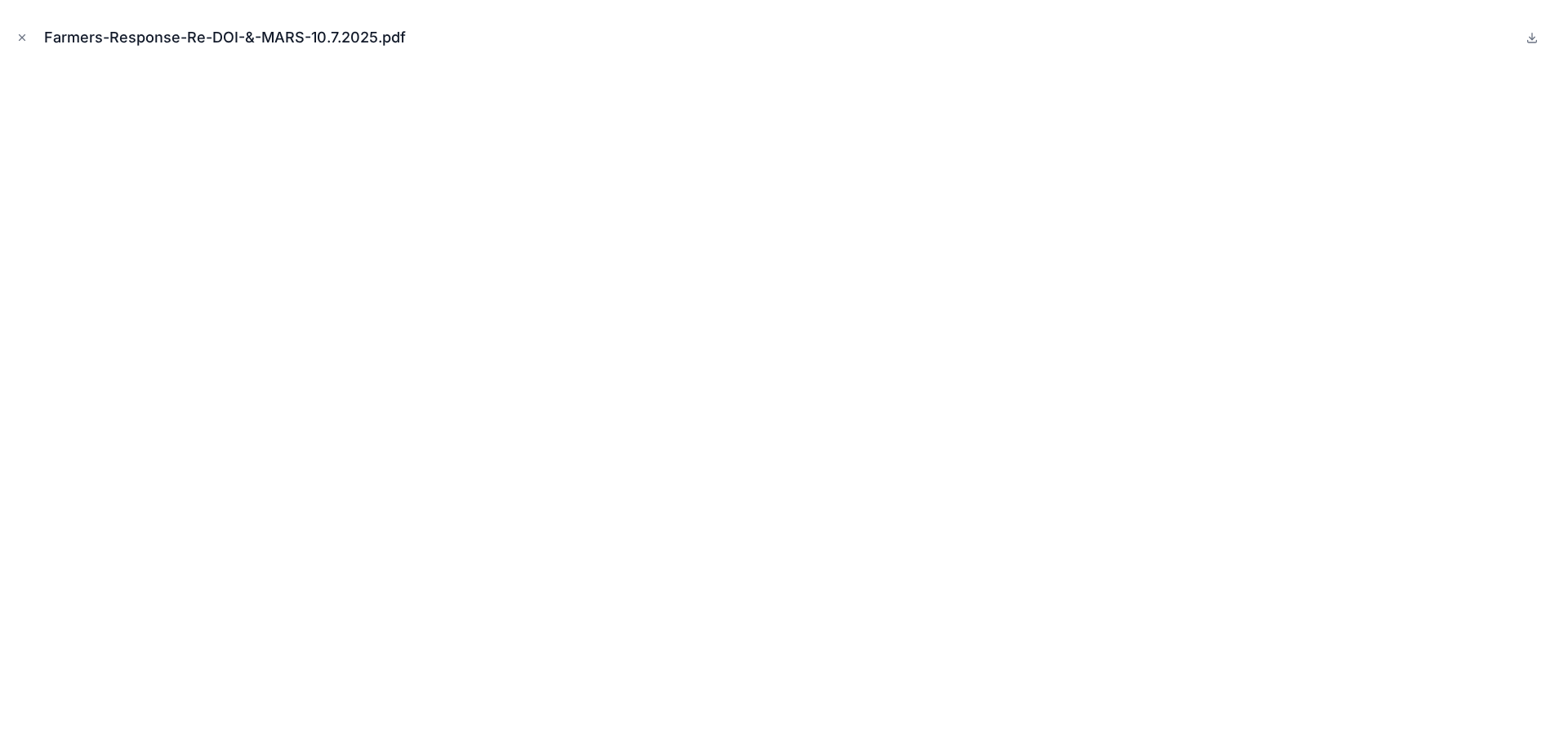
click at [17, 36] on icon "Close modal" at bounding box center [22, 37] width 12 height 12
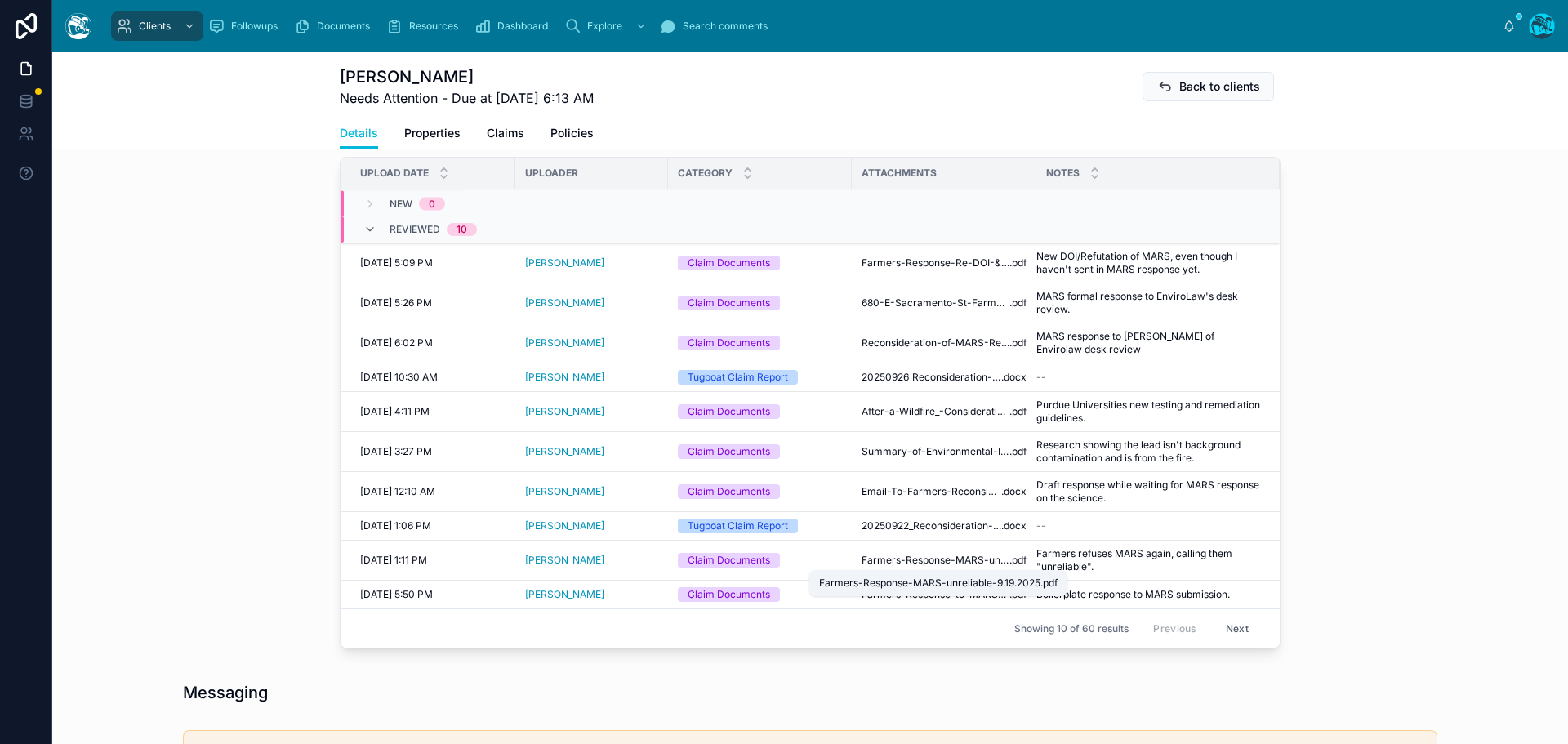
click at [978, 560] on span "Farmers-Response-MARS-unreliable-9.19.2025" at bounding box center [935, 560] width 148 height 13
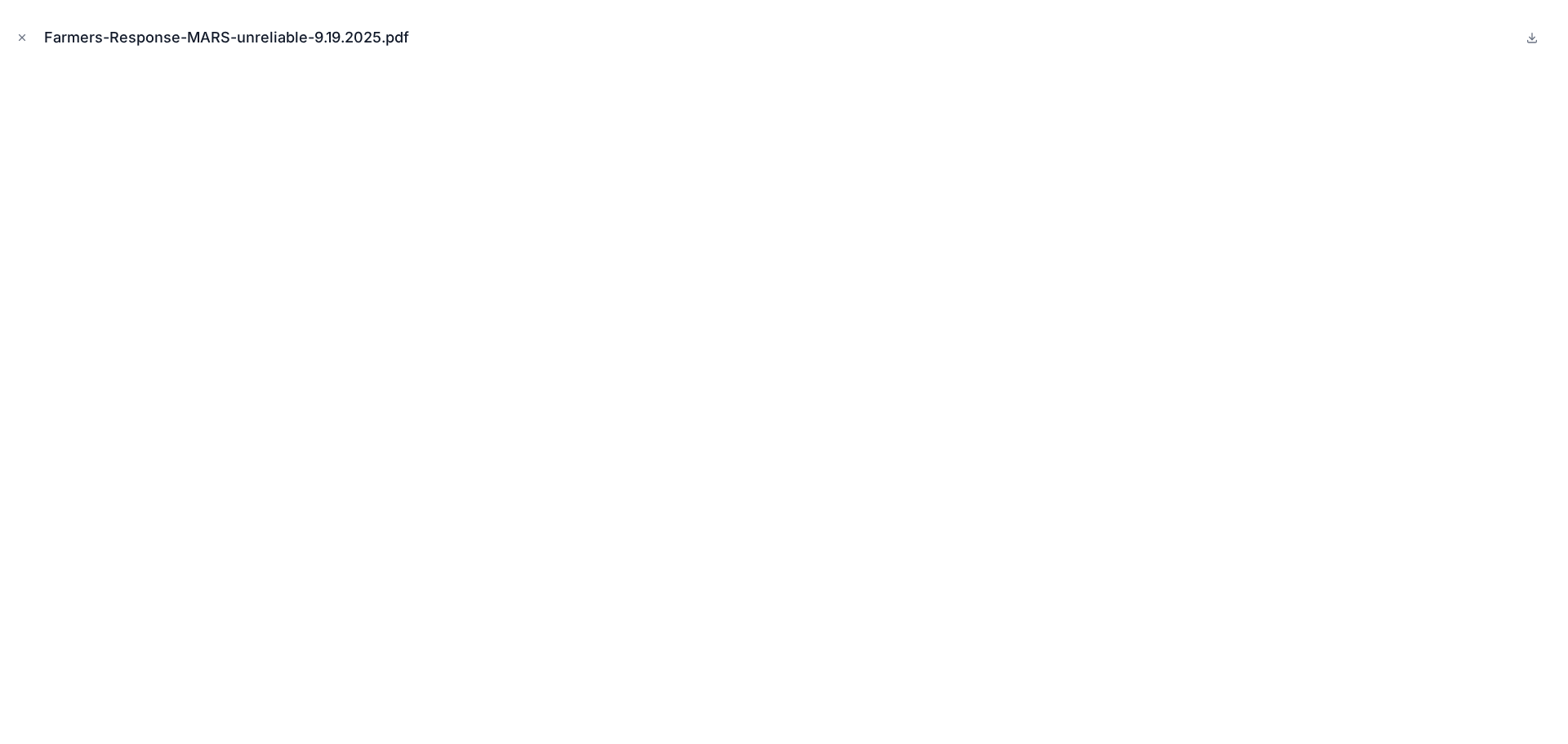
click at [22, 36] on icon "Close modal" at bounding box center [22, 37] width 12 height 12
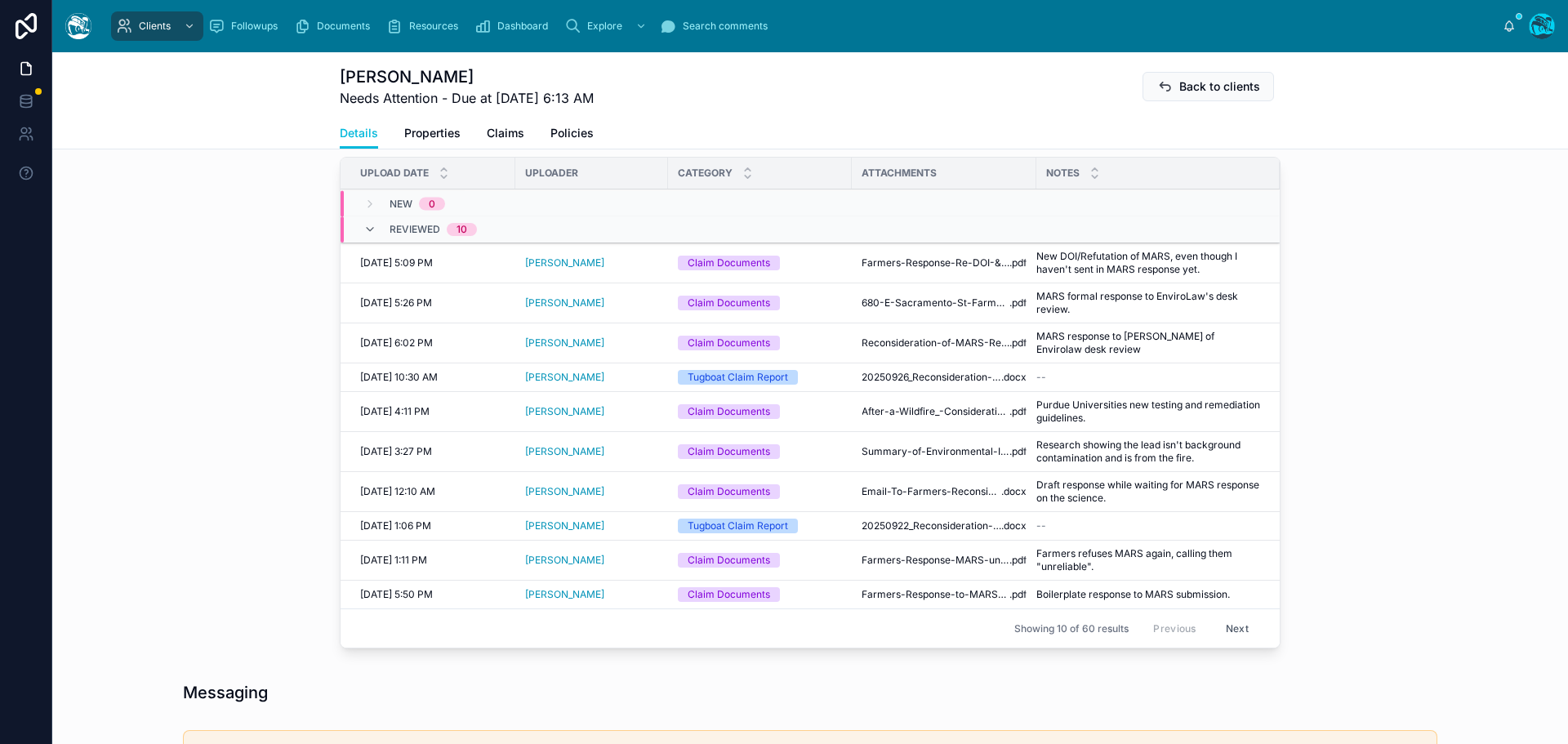
click at [1229, 628] on button "Next" at bounding box center [1237, 628] width 46 height 25
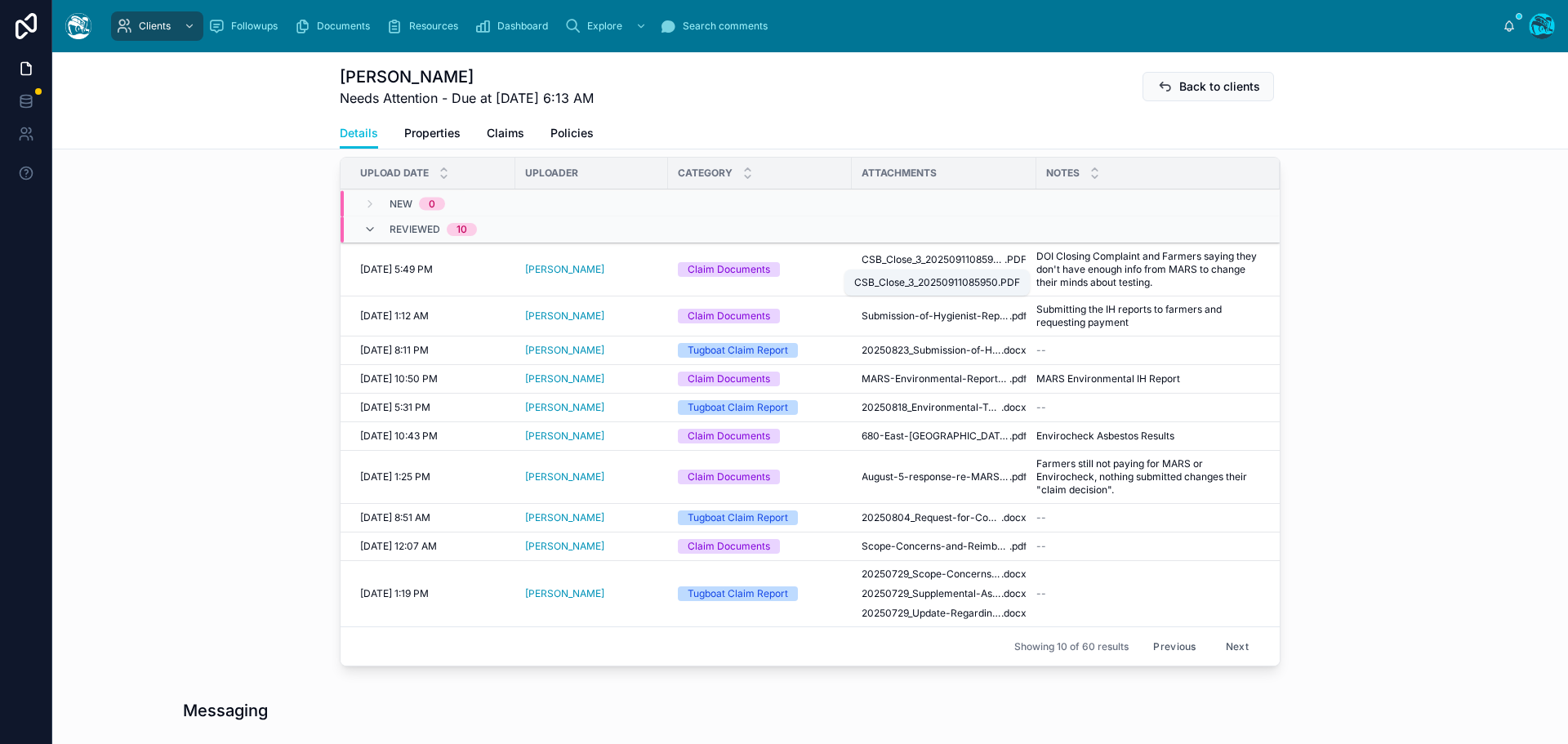
click at [896, 256] on span "CSB_Close_3_20250911085950" at bounding box center [933, 260] width 143 height 13
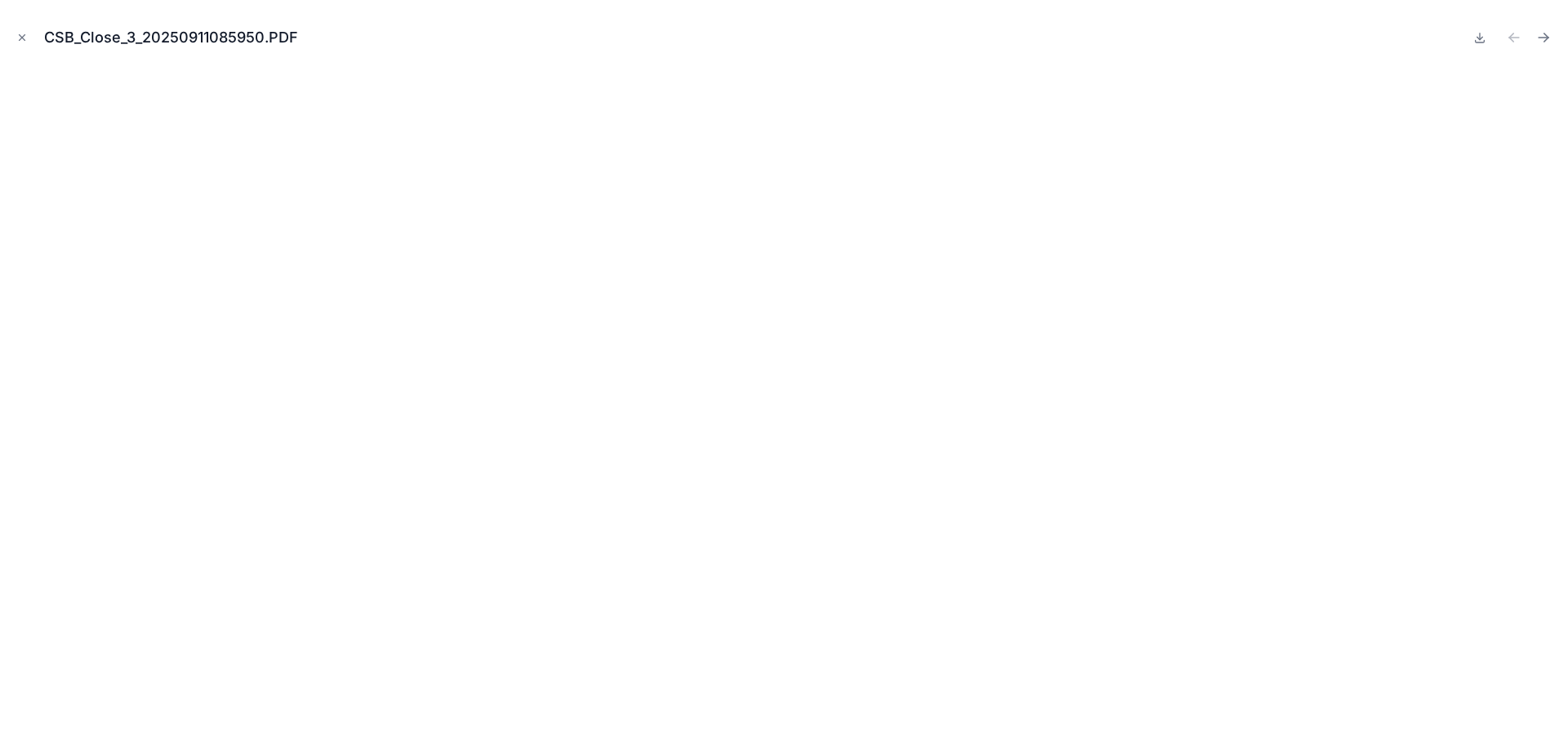
click at [21, 33] on icon "Close modal" at bounding box center [22, 37] width 12 height 12
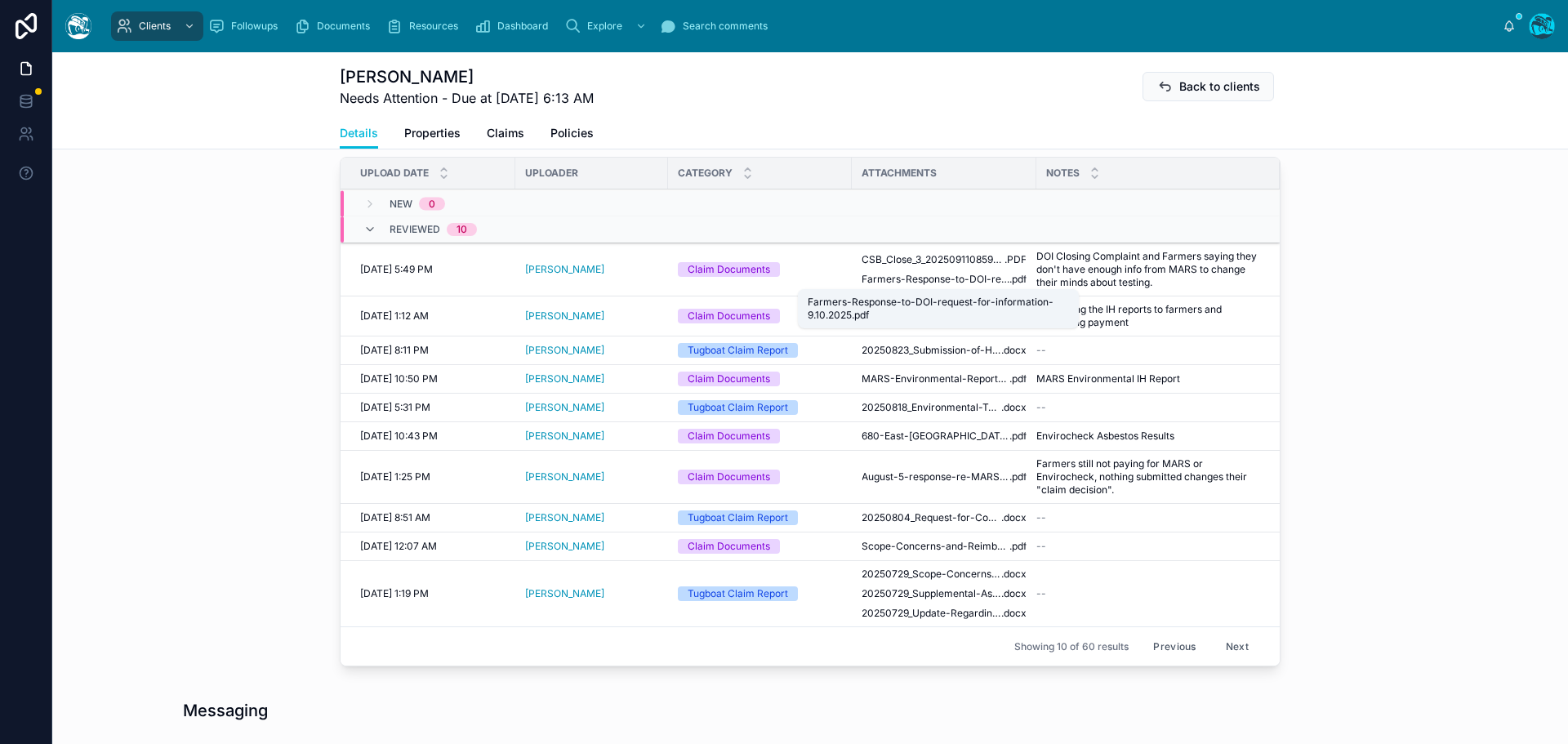
click at [932, 276] on span "Farmers-Response-to-DOI-request-for-information-9.10.2025" at bounding box center [935, 280] width 148 height 13
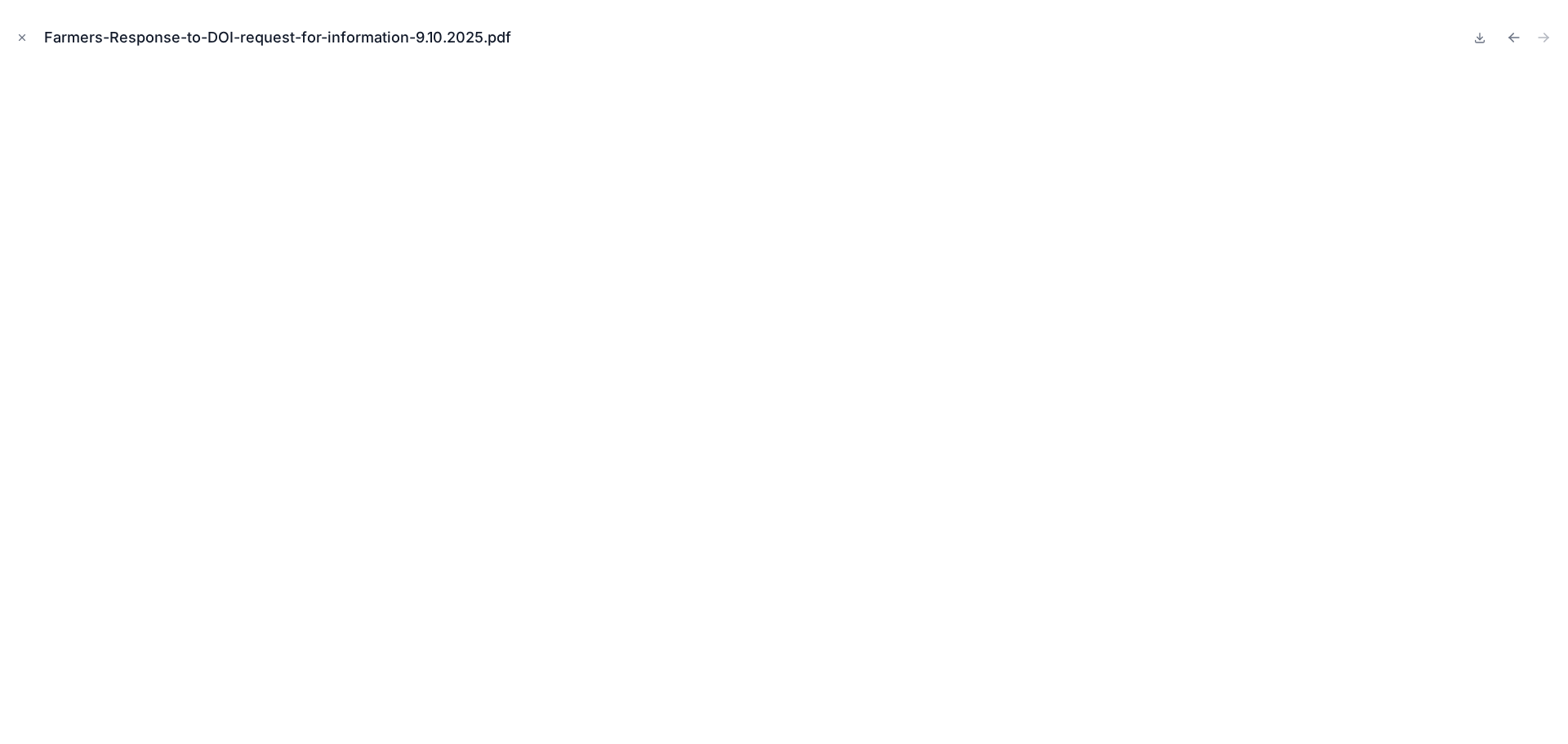
click at [18, 35] on icon "Close modal" at bounding box center [22, 37] width 12 height 12
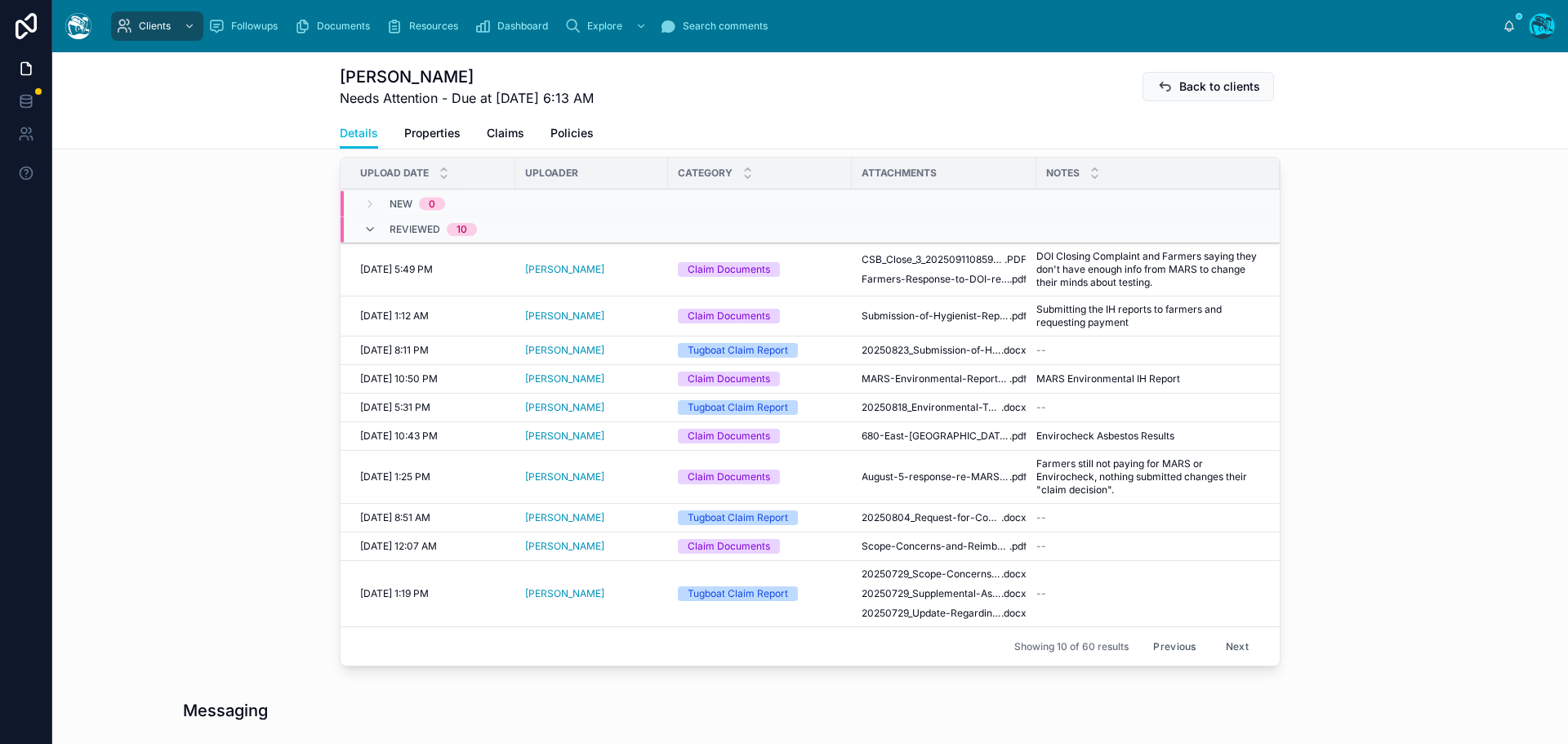
click at [1178, 647] on button "Previous" at bounding box center [1174, 646] width 65 height 25
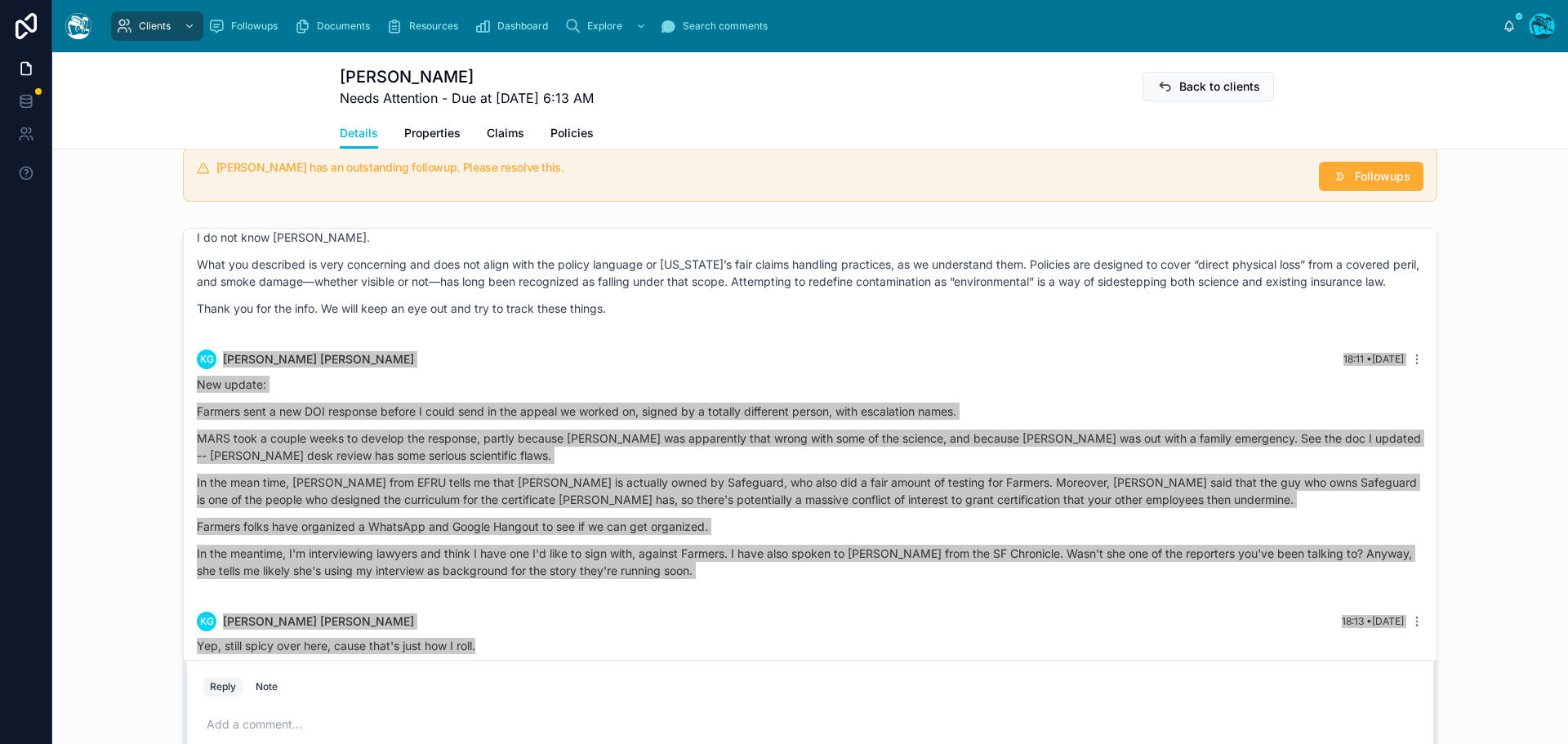
scroll to position [1307, 0]
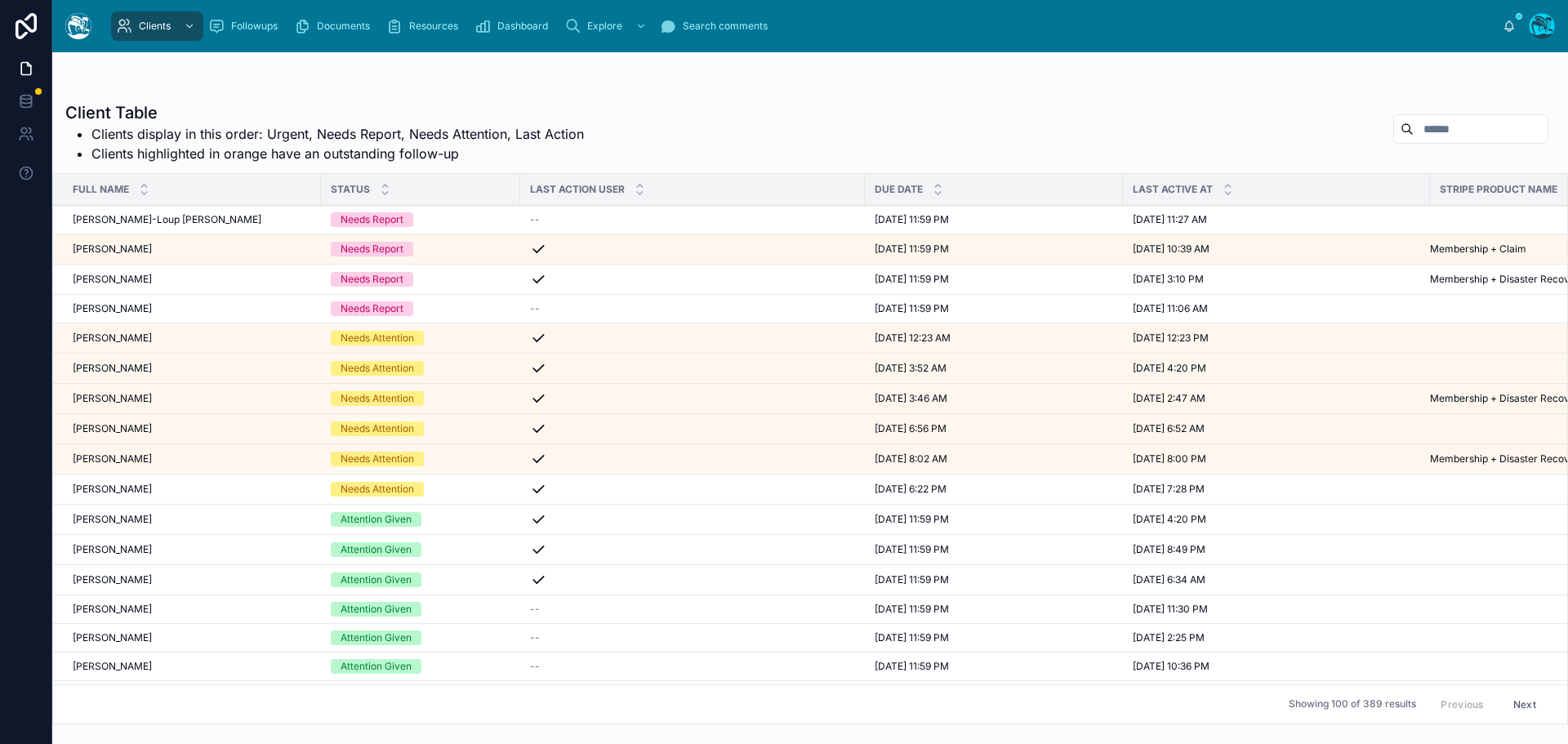
click at [156, 367] on div "Leonardo Morsut Leonardo Morsut" at bounding box center [191, 369] width 239 height 13
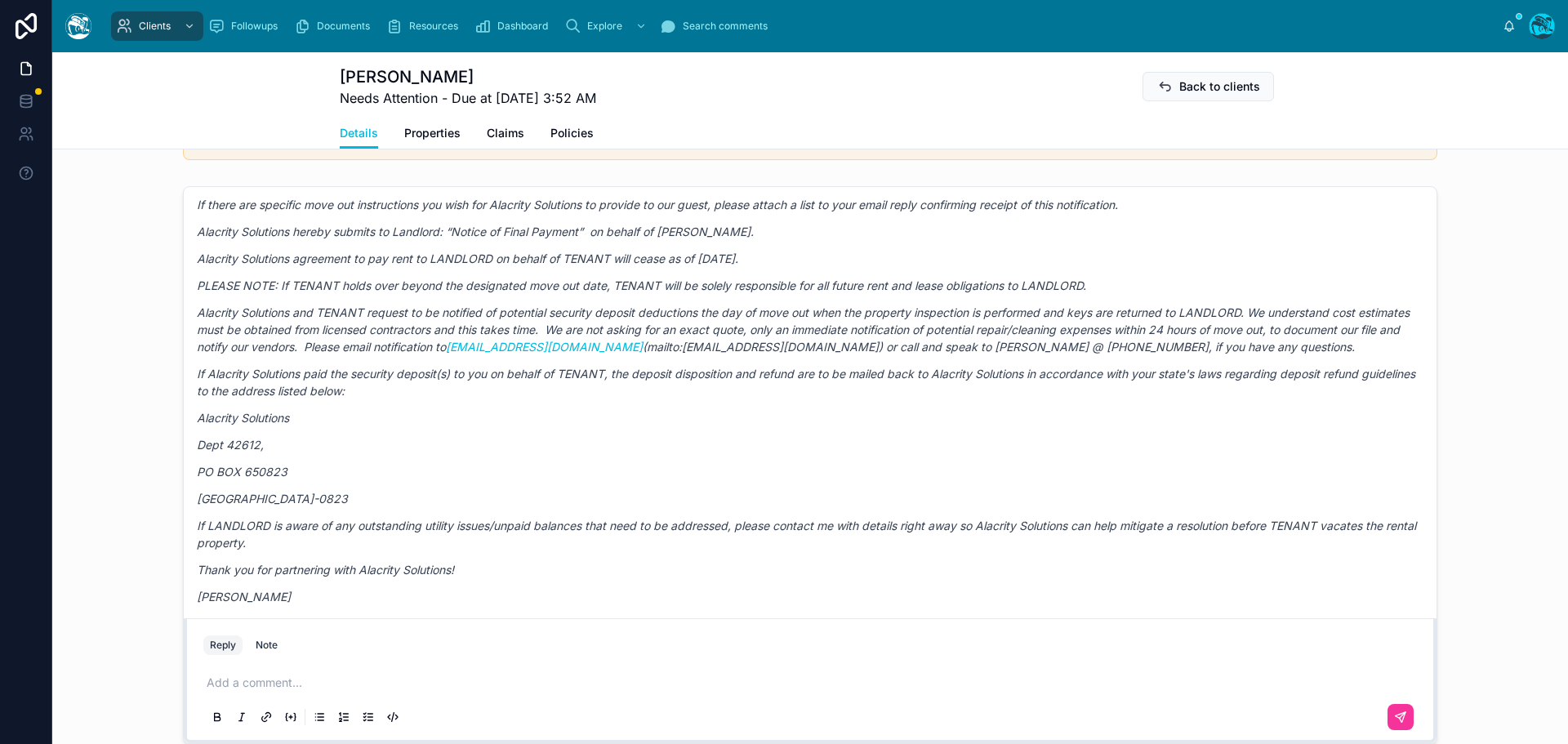
scroll to position [8614, 0]
